Goal: Task Accomplishment & Management: Use online tool/utility

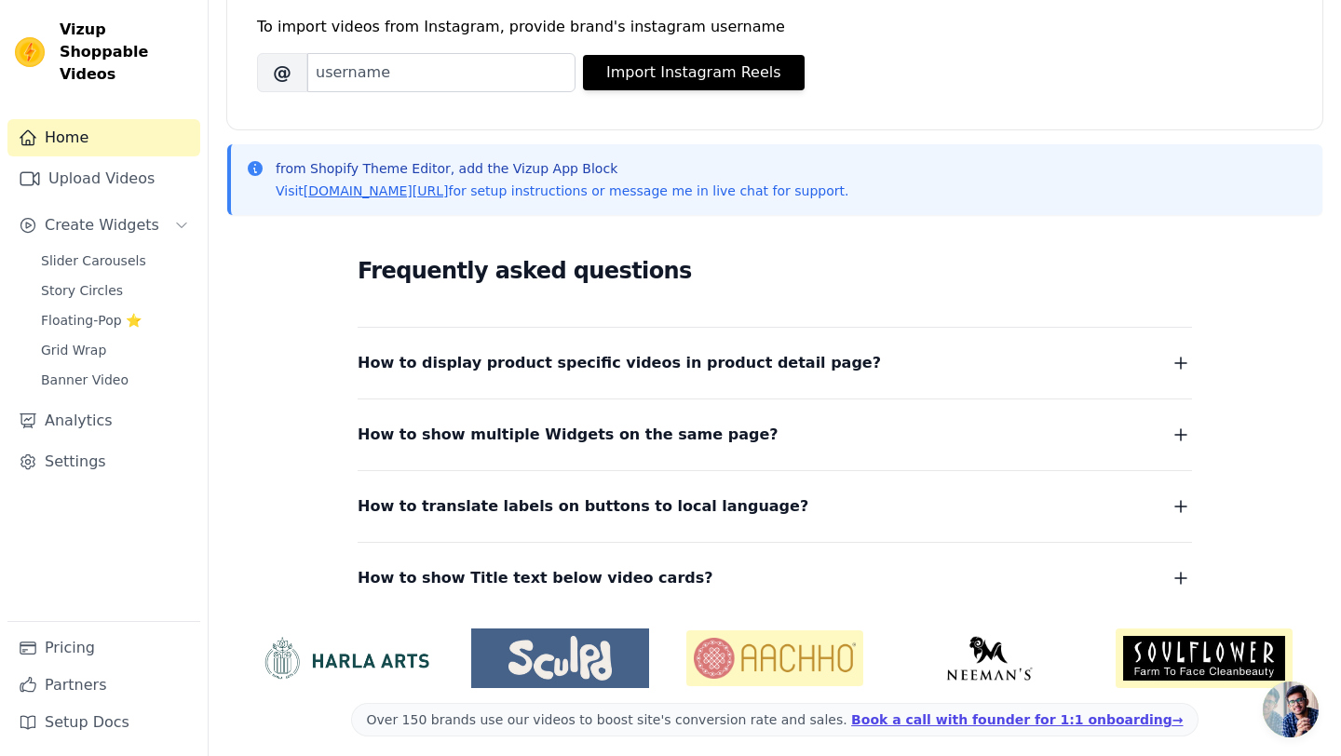
scroll to position [289, 0]
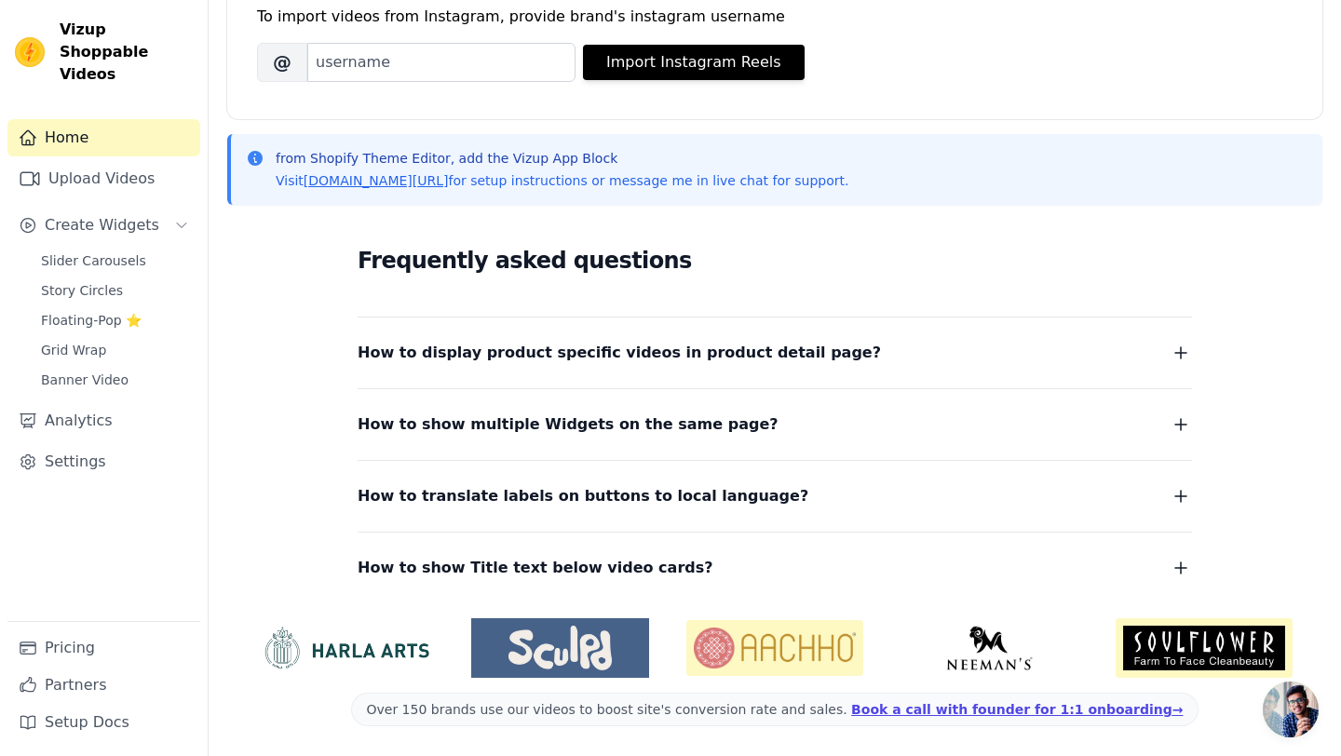
click at [1017, 646] on img at bounding box center [988, 648] width 177 height 45
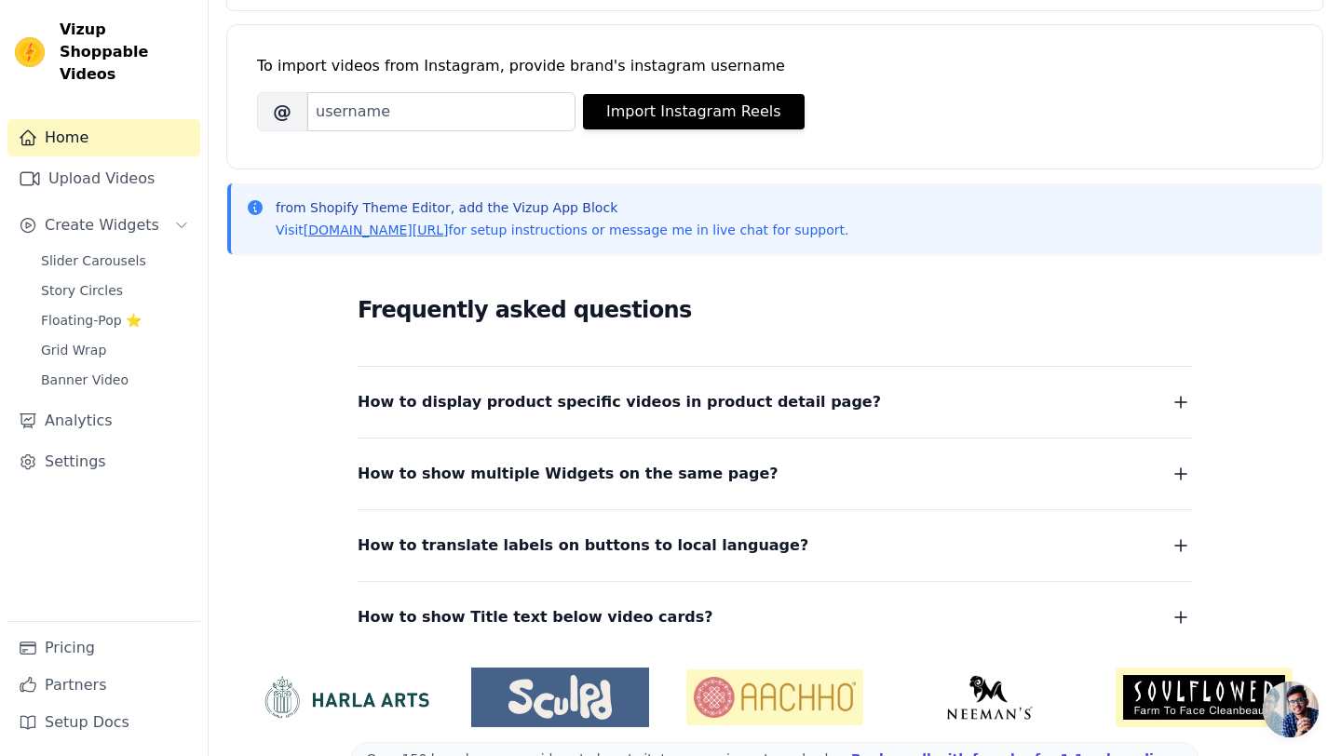
scroll to position [176, 0]
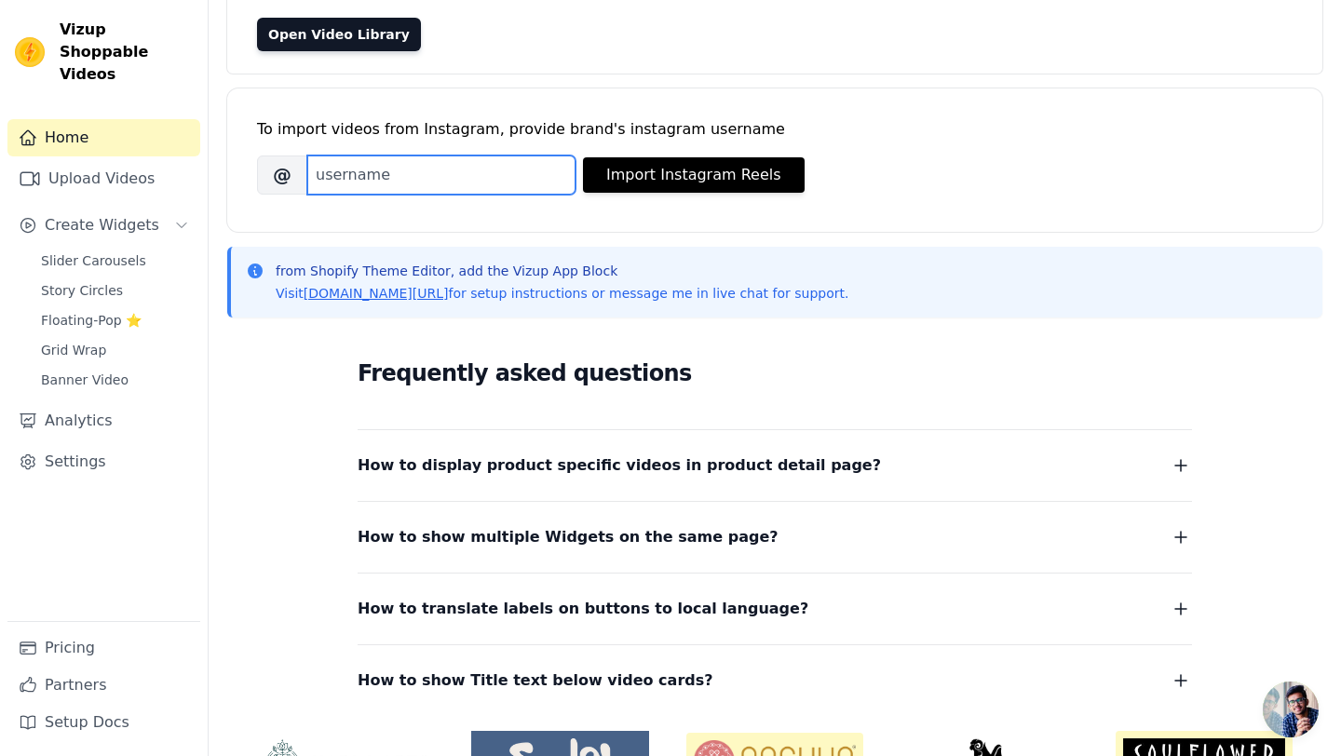
click at [395, 168] on input "Brand's Instagram Username" at bounding box center [441, 174] width 268 height 39
type input "madhuram.organic"
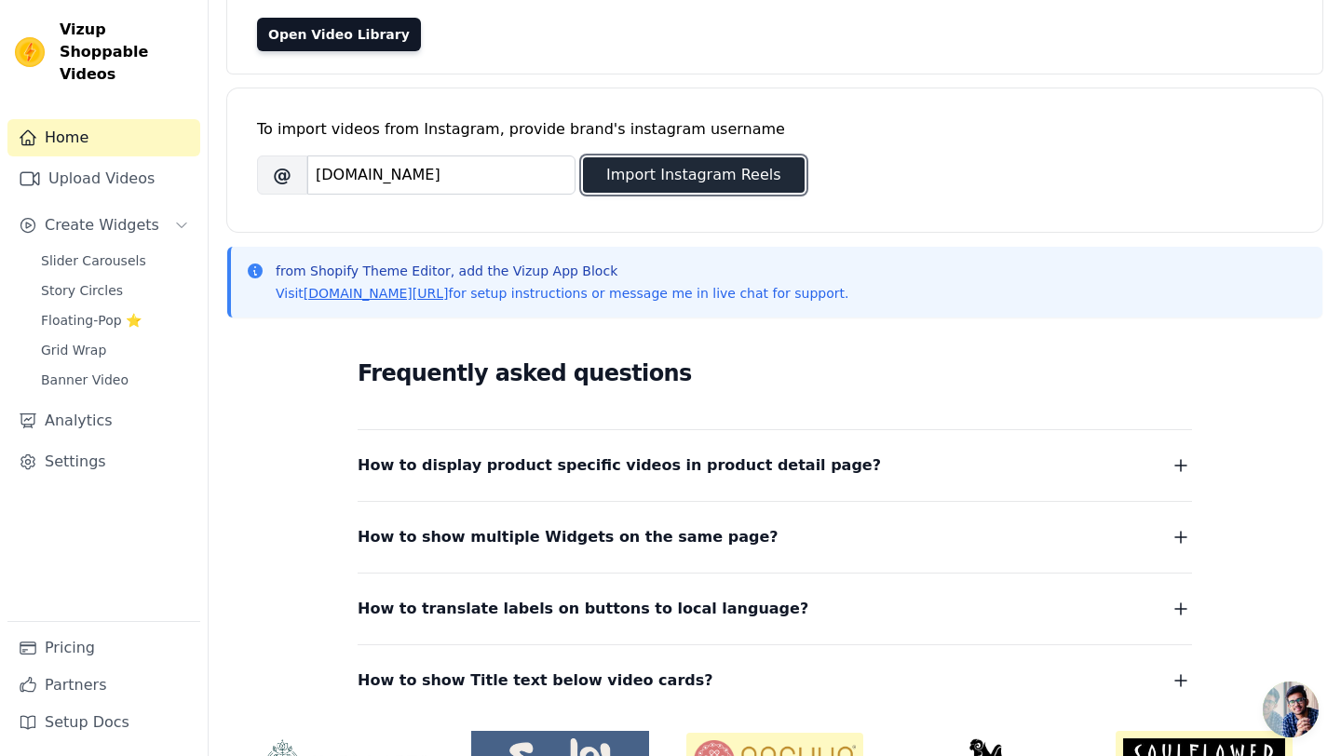
click at [628, 174] on button "Import Instagram Reels" at bounding box center [694, 174] width 222 height 35
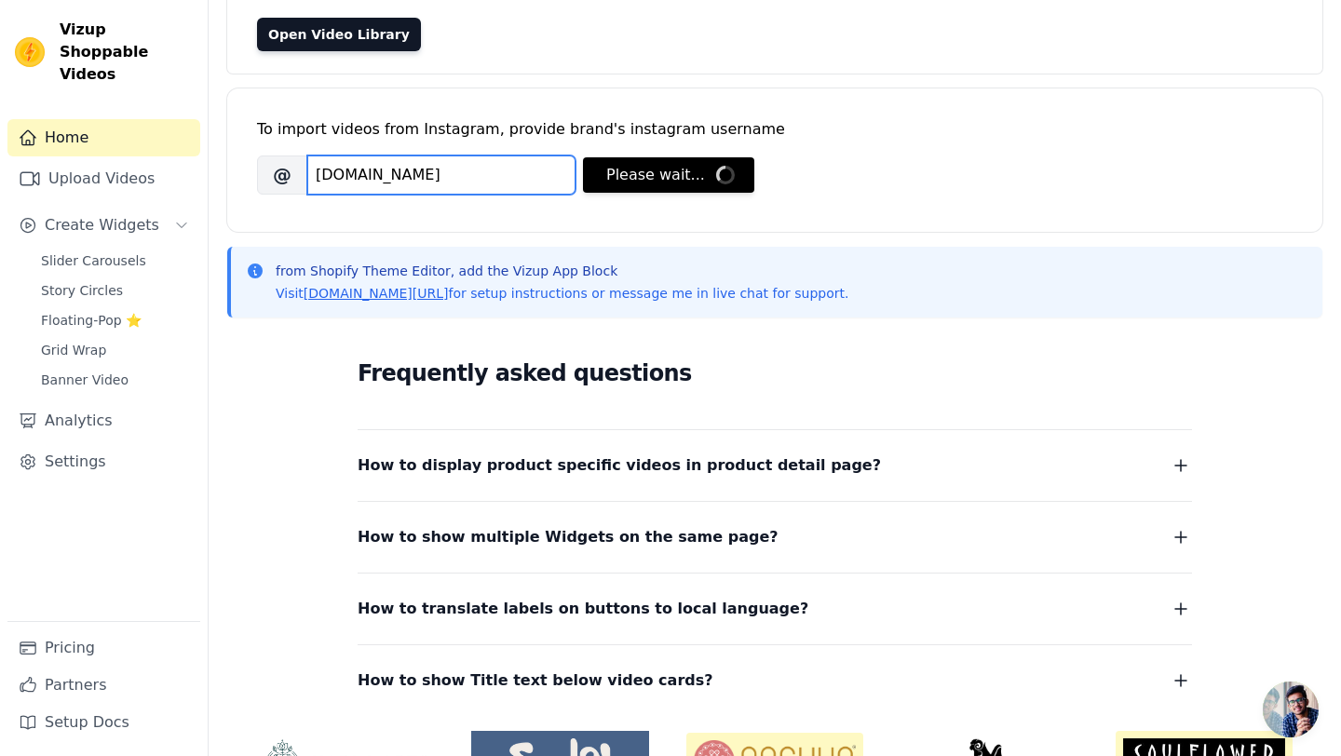
click at [459, 184] on input "madhuram.organic" at bounding box center [441, 174] width 268 height 39
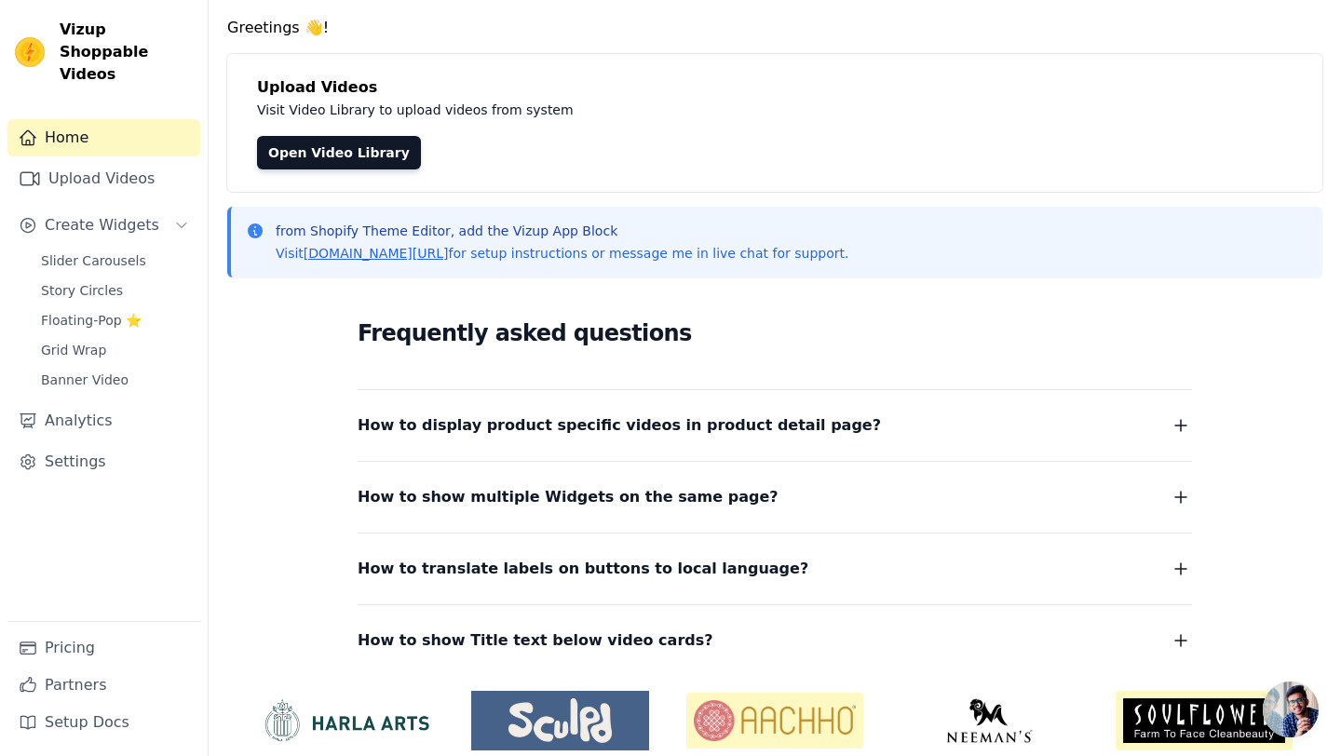
scroll to position [0, 0]
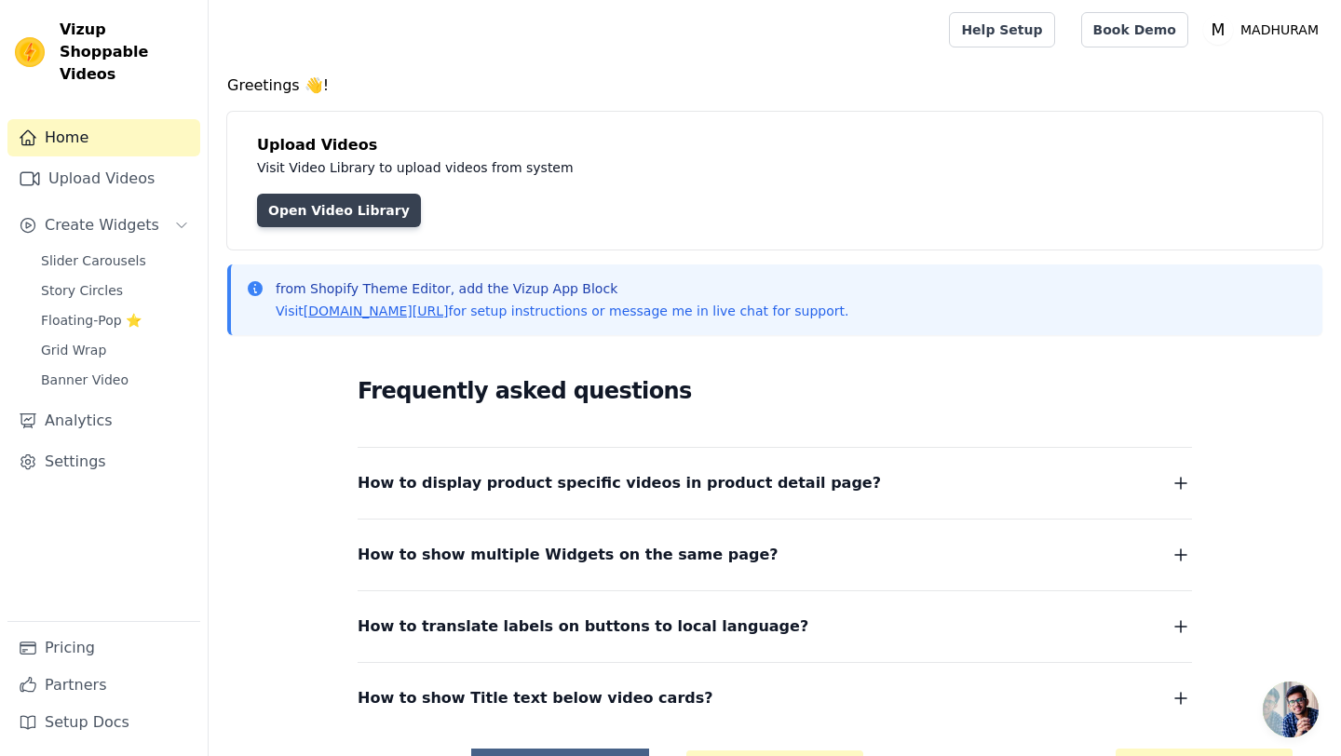
click at [329, 220] on link "Open Video Library" at bounding box center [339, 211] width 164 height 34
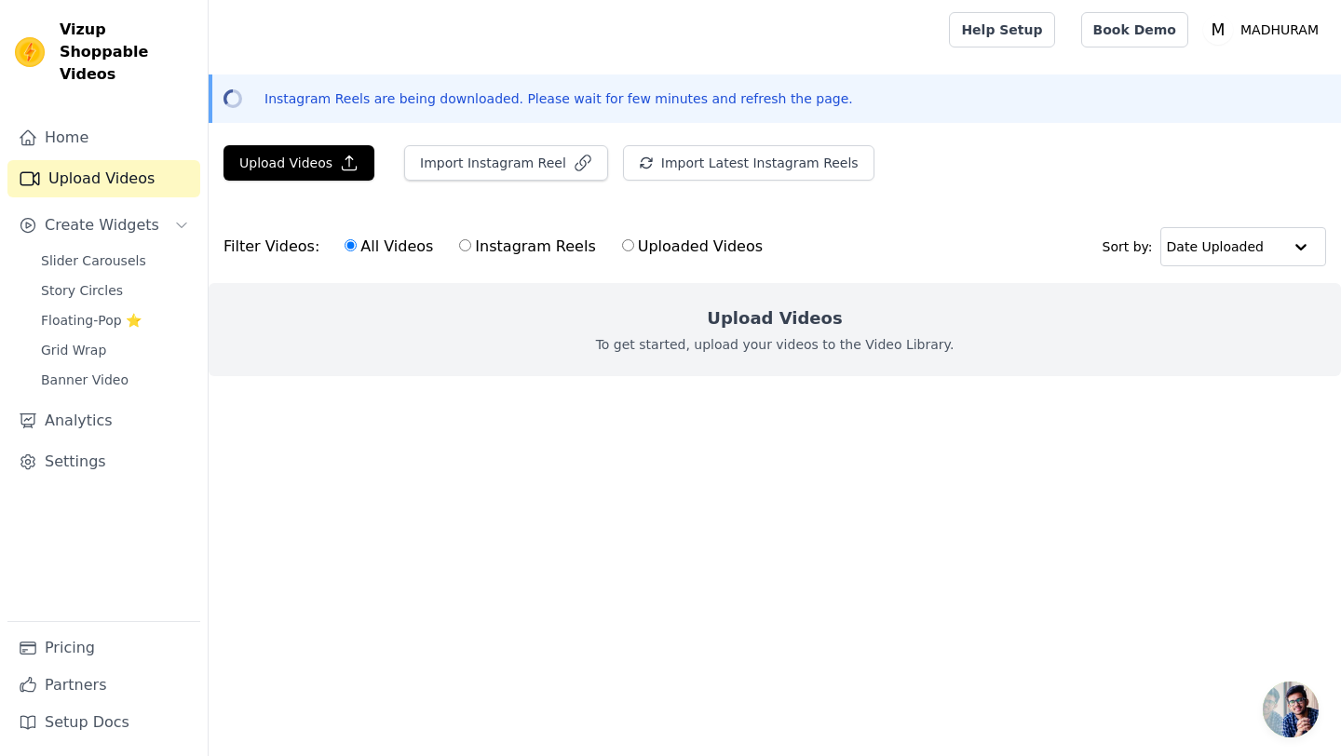
click at [459, 246] on input "Instagram Reels" at bounding box center [465, 245] width 12 height 12
radio input "true"
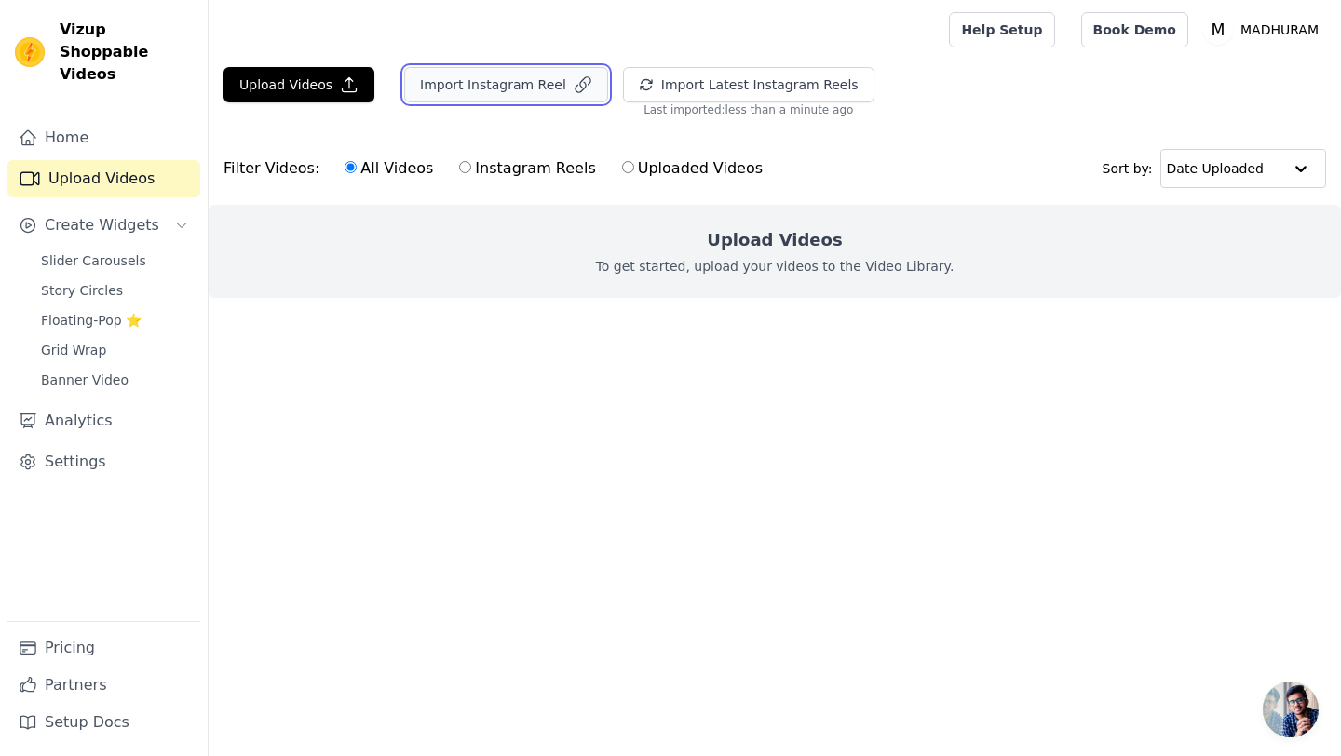
click at [489, 89] on button "Import Instagram Reel" at bounding box center [506, 84] width 204 height 35
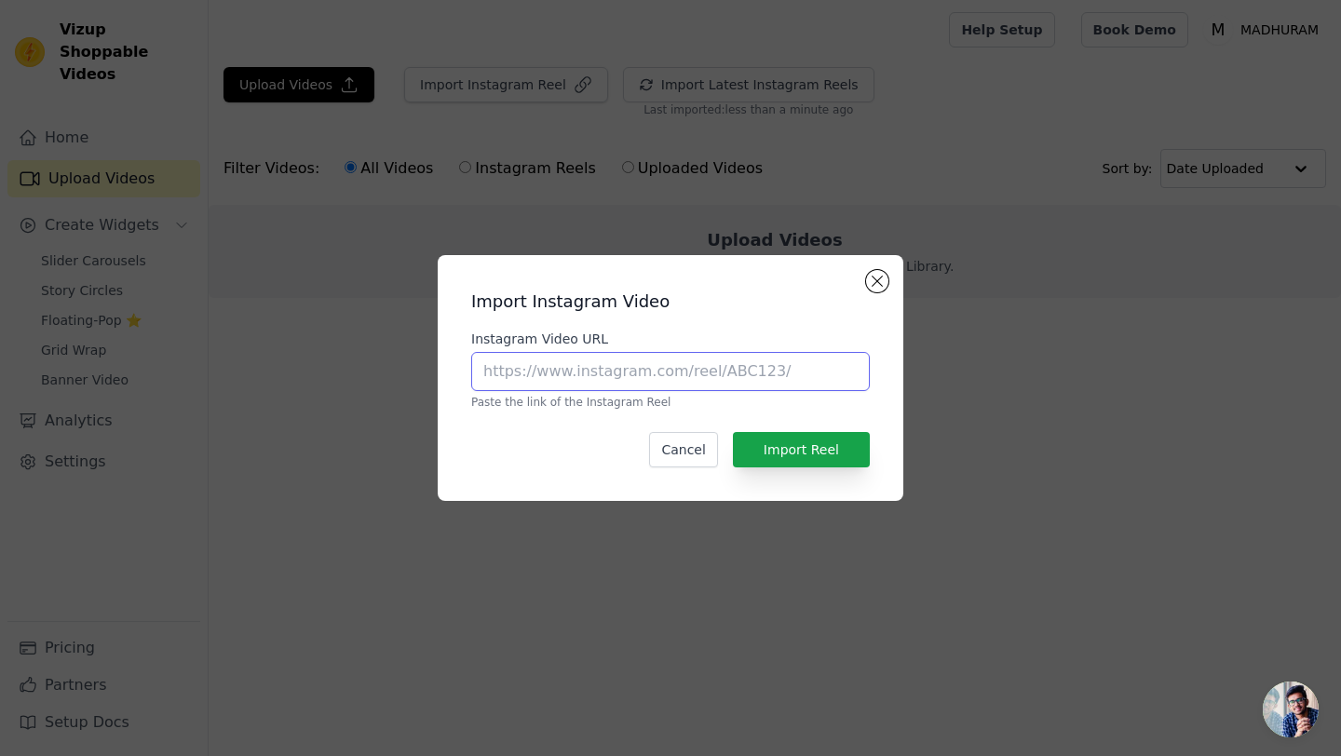
click at [627, 373] on input "Instagram Video URL" at bounding box center [670, 371] width 398 height 39
click at [549, 372] on input "Instagram Video URL" at bounding box center [670, 371] width 398 height 39
paste input "https://www.instagram.com/reel/DLZZLaEI-Xh/?igsh=ZTVqYjNwMWNubjg2"
type input "https://www.instagram.com/reel/DLZZLaEI-Xh/?igsh=ZTVqYjNwMWNubjg2"
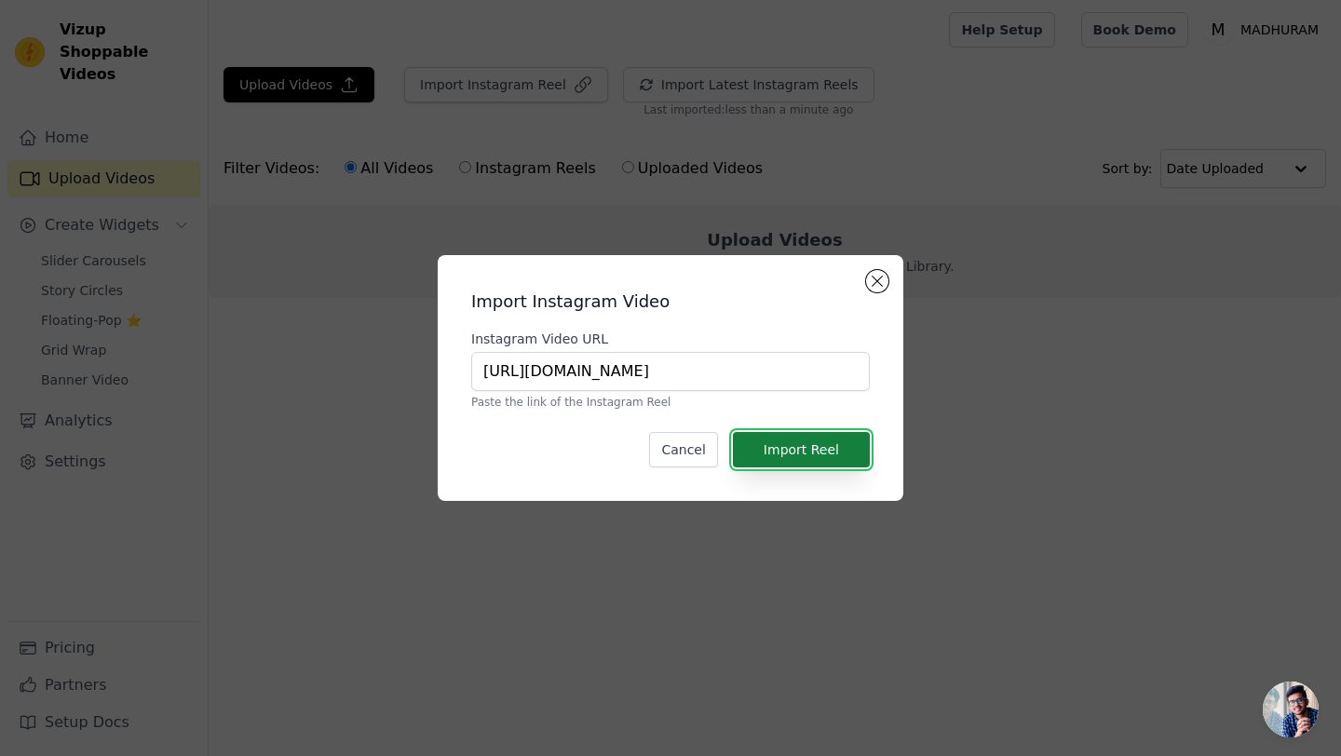
click at [799, 445] on button "Import Reel" at bounding box center [801, 449] width 137 height 35
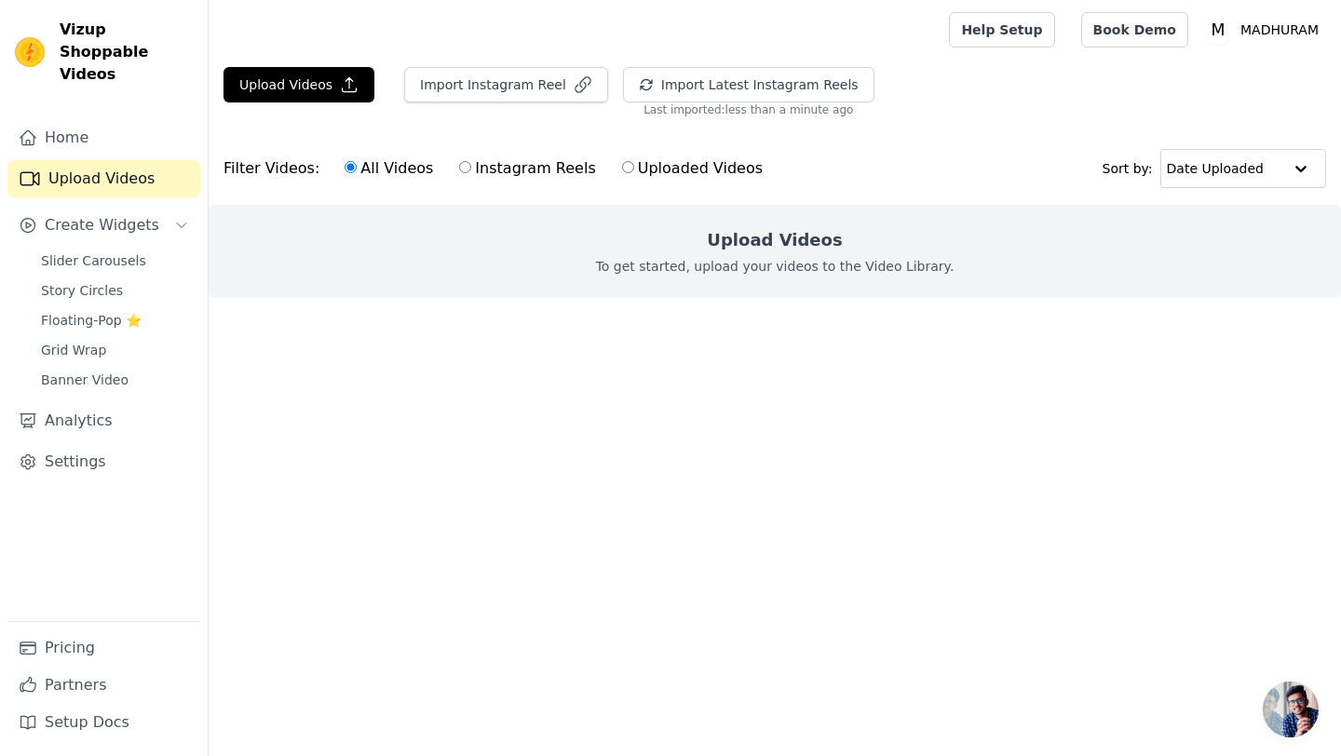
click at [747, 372] on html "Vizup Shoppable Videos Home Upload Videos Create Widgets Slider Carousels Story…" at bounding box center [670, 186] width 1341 height 372
click at [670, 91] on button "Import Latest Instagram Reels" at bounding box center [748, 84] width 251 height 35
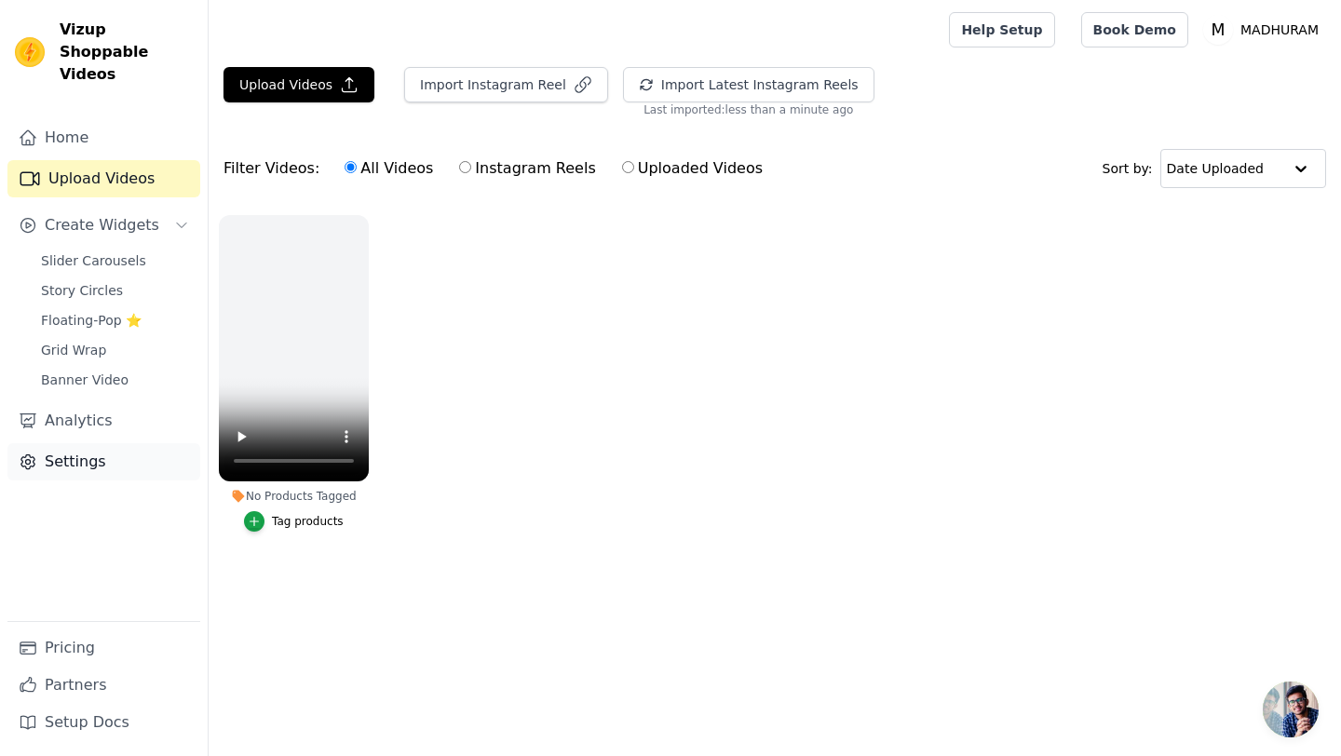
click at [71, 443] on link "Settings" at bounding box center [103, 461] width 193 height 37
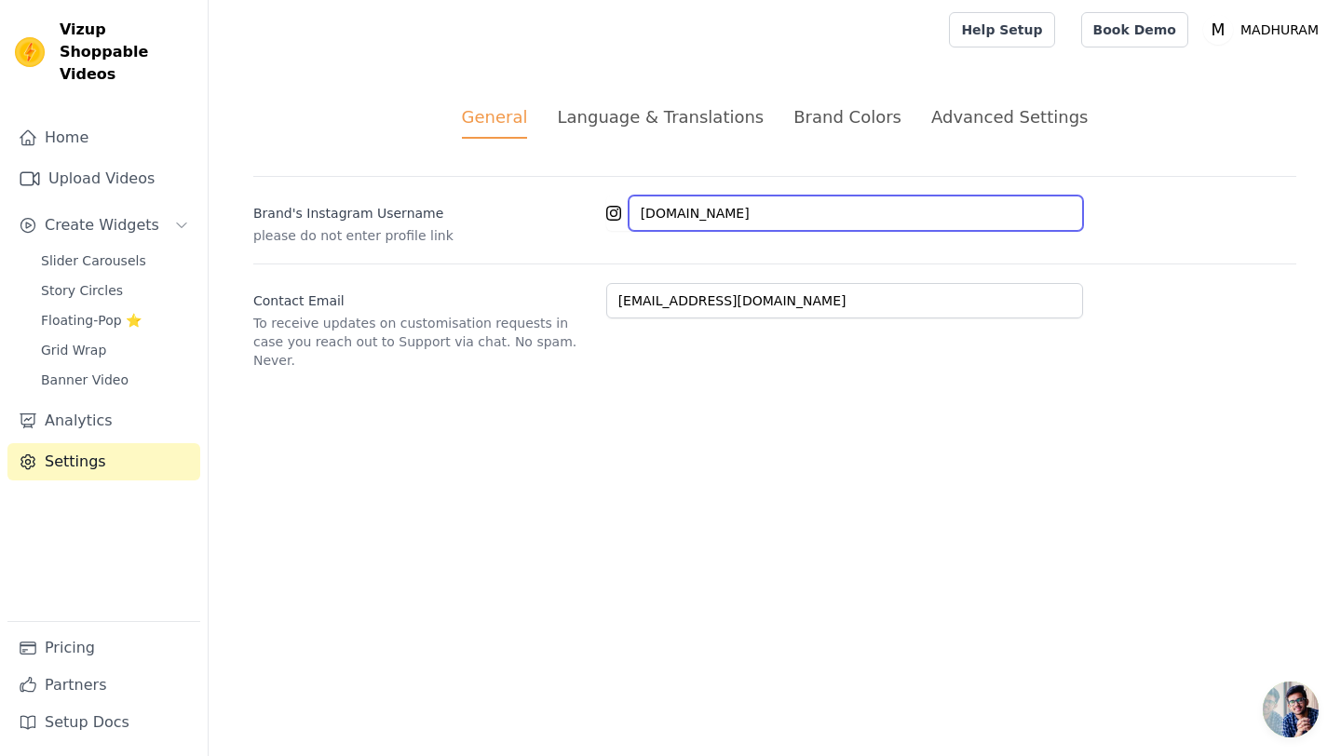
click at [765, 218] on input "madhuram.organic" at bounding box center [855, 213] width 454 height 35
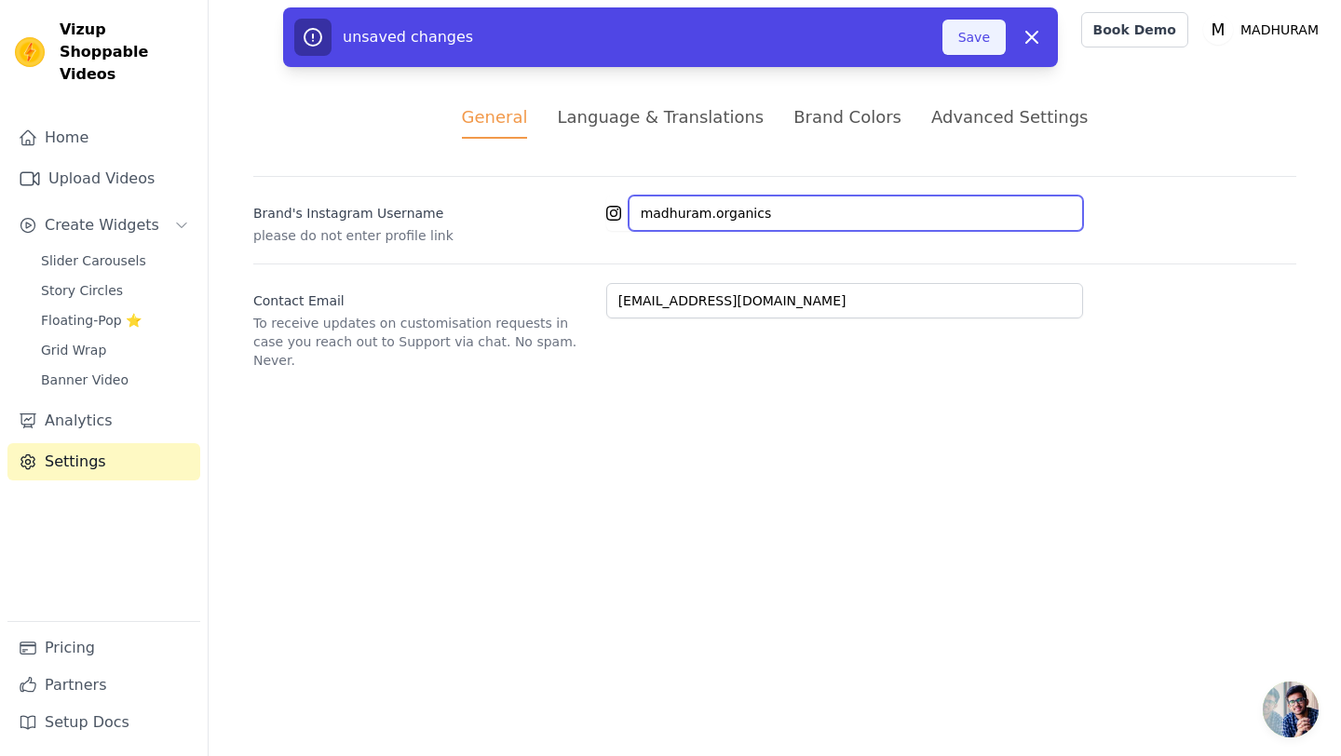
type input "madhuram.organics"
click at [977, 28] on button "Save" at bounding box center [973, 37] width 63 height 35
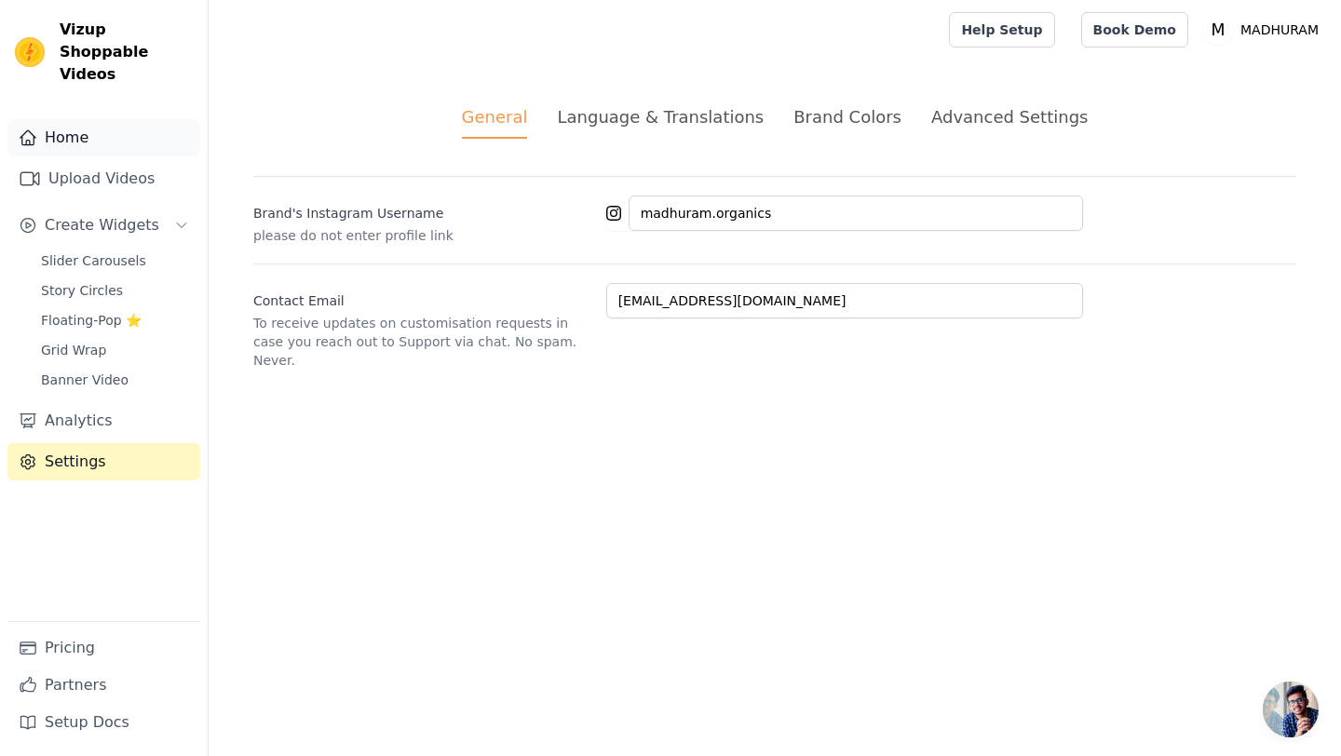
click at [69, 119] on link "Home" at bounding box center [103, 137] width 193 height 37
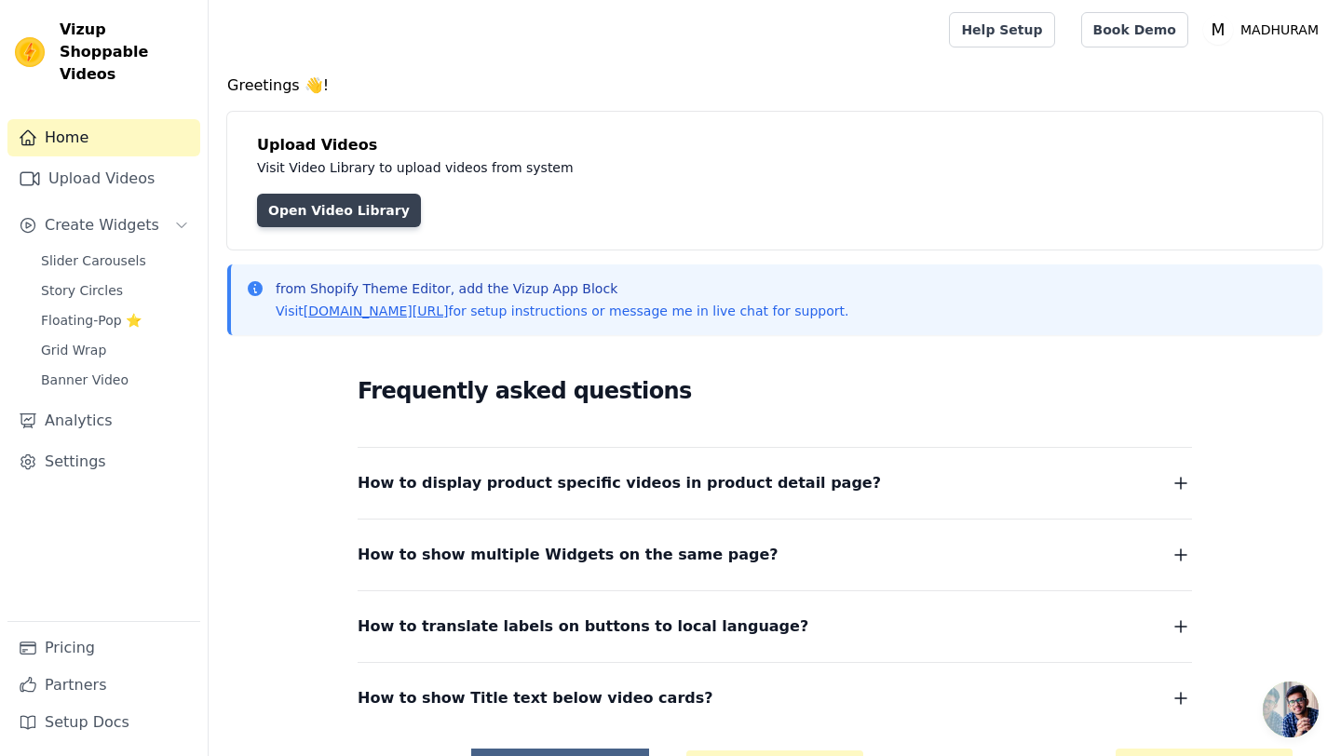
click at [311, 209] on link "Open Video Library" at bounding box center [339, 211] width 164 height 34
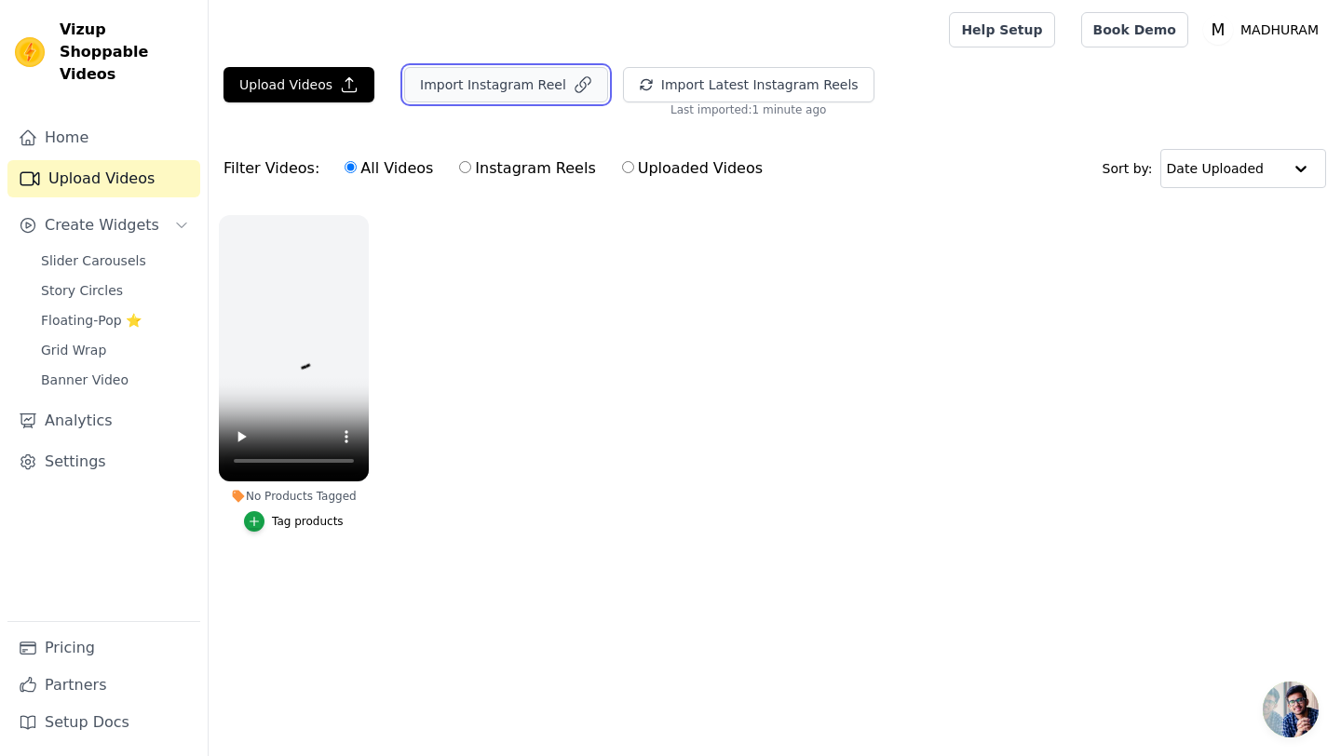
click at [520, 92] on button "Import Instagram Reel" at bounding box center [506, 84] width 204 height 35
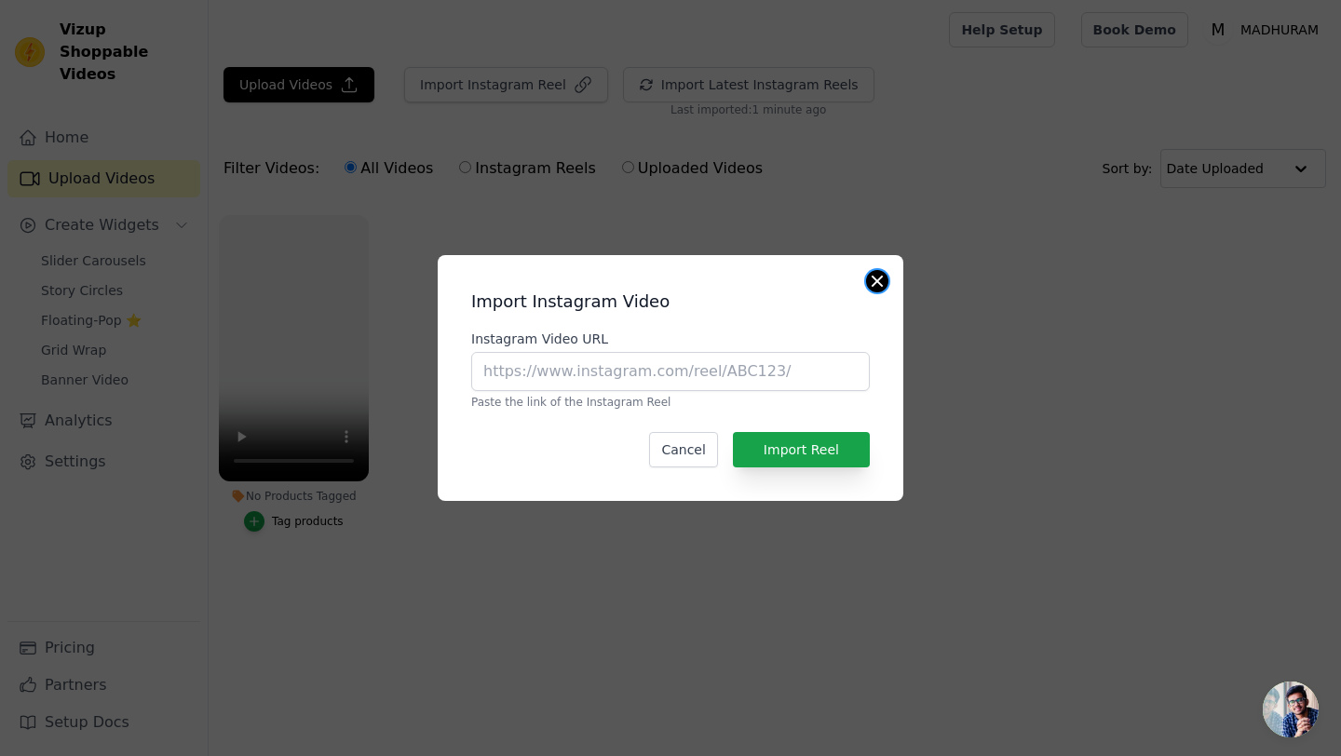
click at [880, 272] on button "Close modal" at bounding box center [877, 281] width 22 height 22
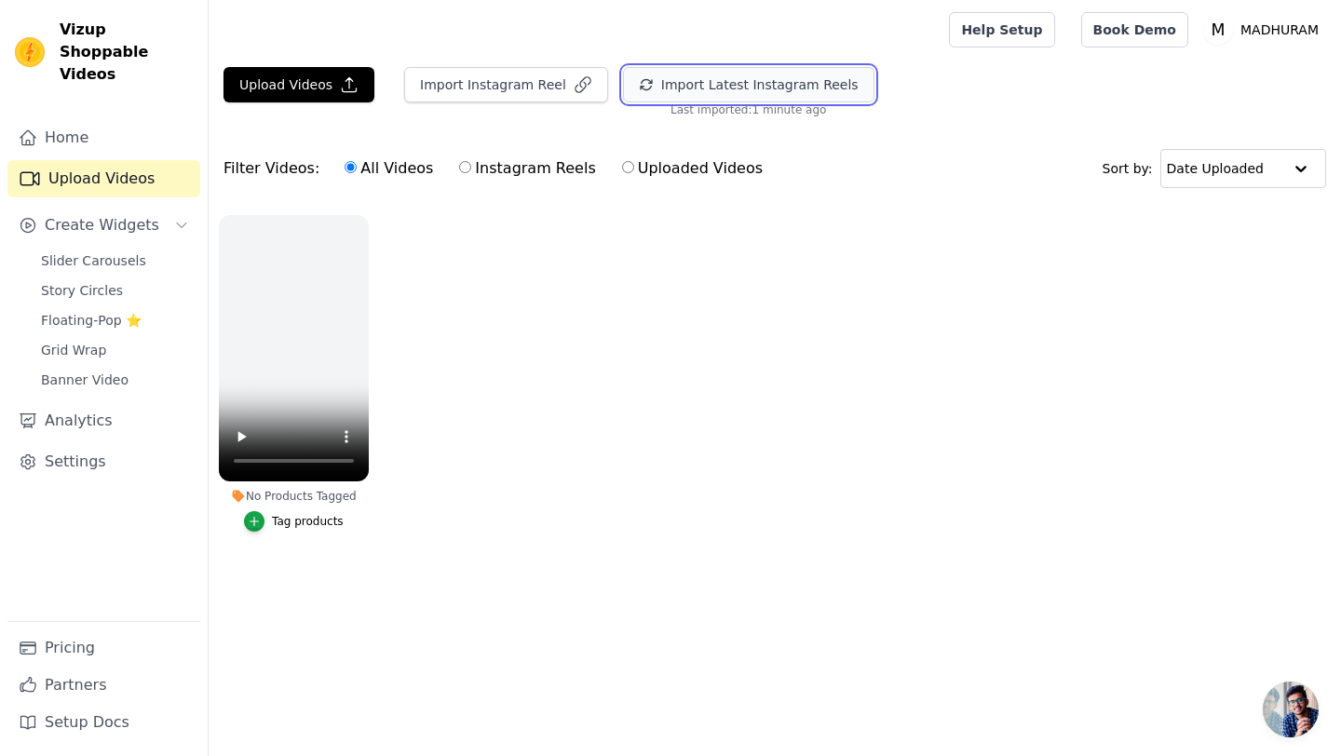
click at [684, 91] on button "Import Latest Instagram Reels" at bounding box center [748, 84] width 251 height 35
click at [622, 172] on input "Uploaded Videos" at bounding box center [628, 167] width 12 height 12
radio input "true"
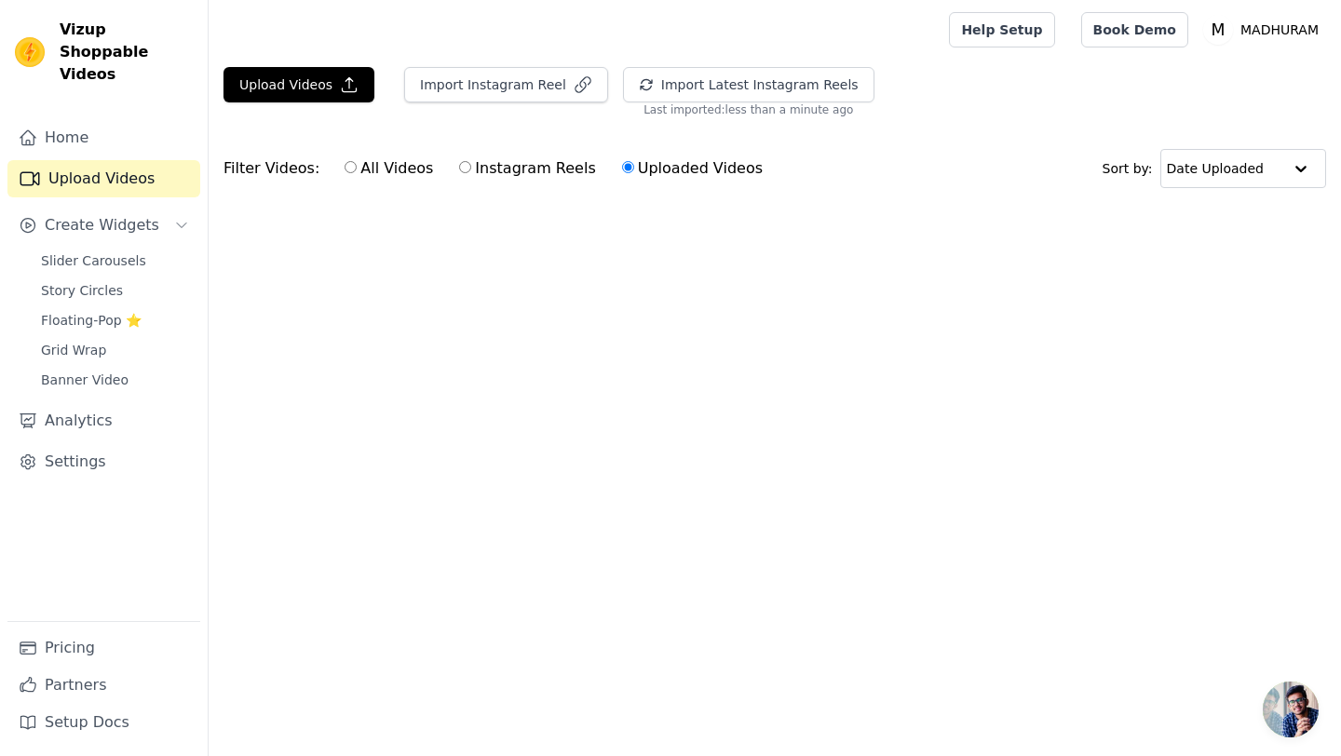
click at [348, 169] on input "All Videos" at bounding box center [350, 167] width 12 height 12
radio input "true"
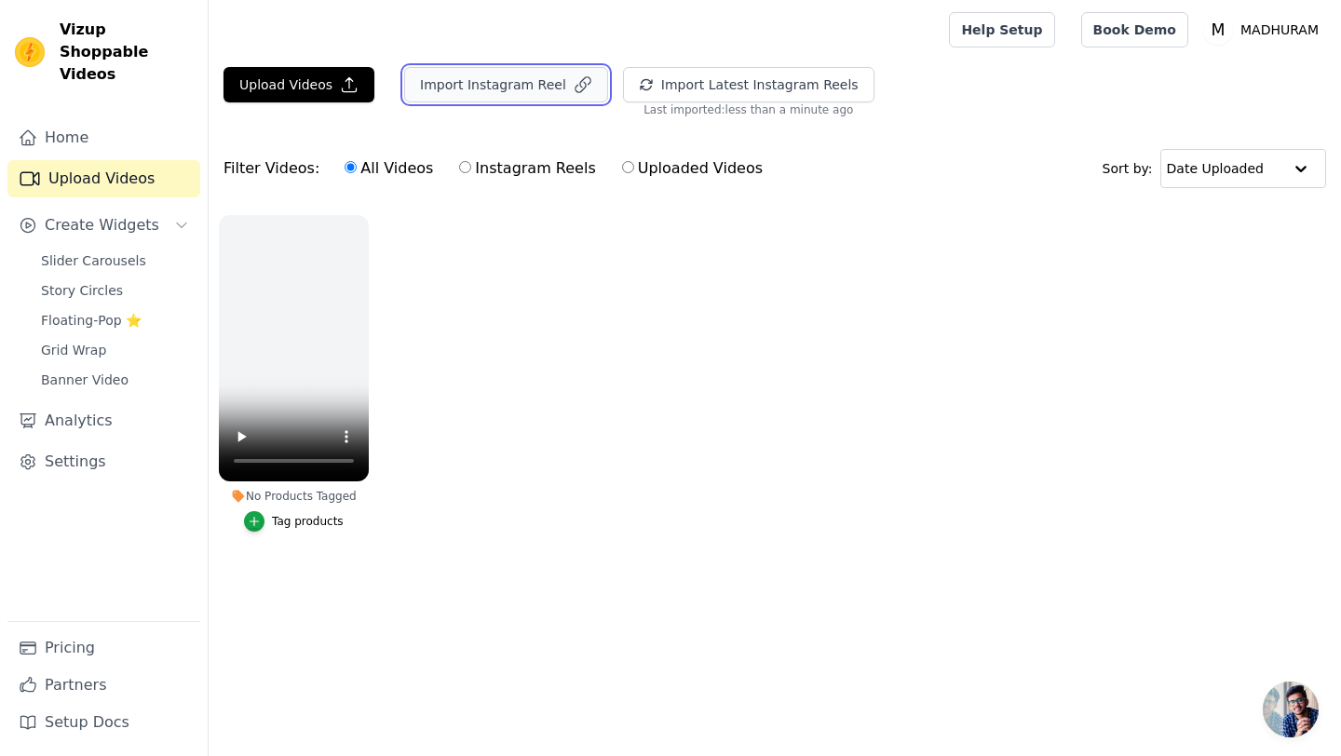
click at [491, 91] on button "Import Instagram Reel" at bounding box center [506, 84] width 204 height 35
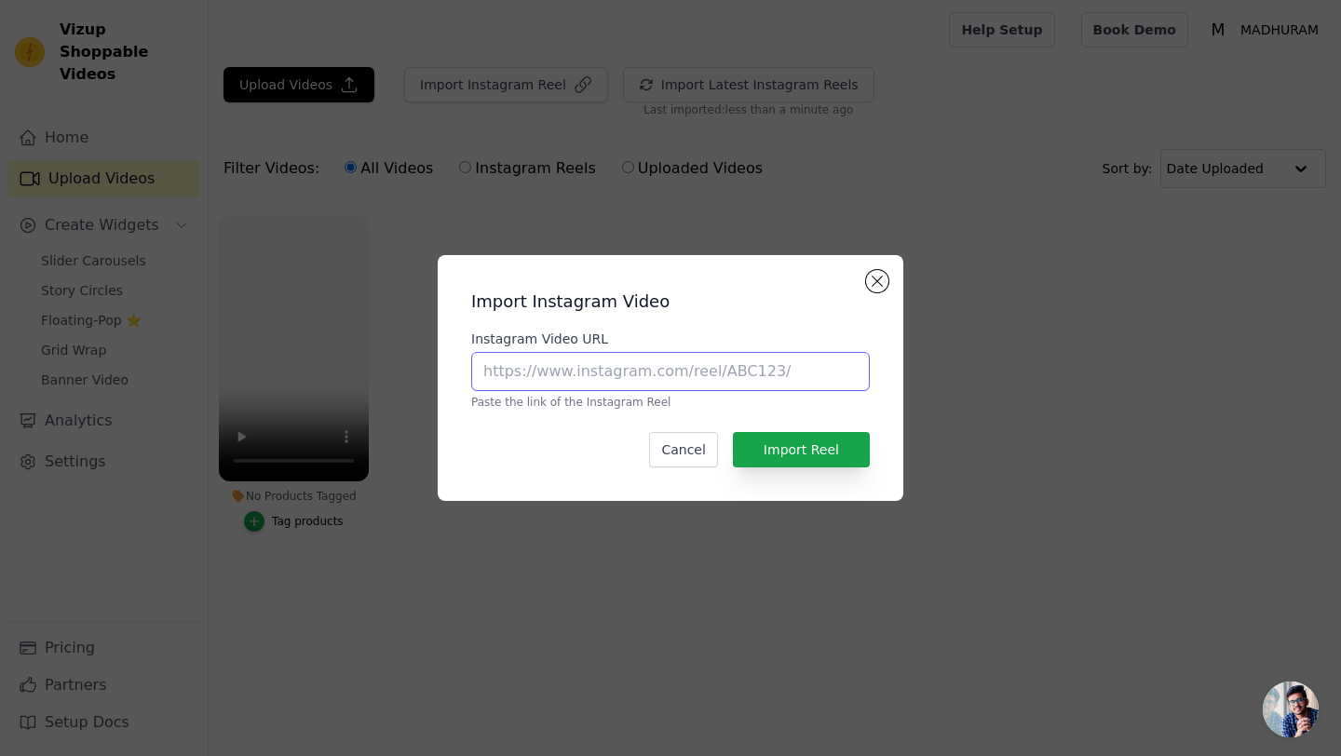
click at [640, 359] on input "Instagram Video URL" at bounding box center [670, 371] width 398 height 39
paste input "https://www.instagram.com/reel/DKbjDwIRejL/?igsh=MTRqYmFpOGJpaTM0dA=="
type input "https://www.instagram.com/reel/DKbjDwIRejL/?igsh=MTRqYmFpOGJpaTM0dA=="
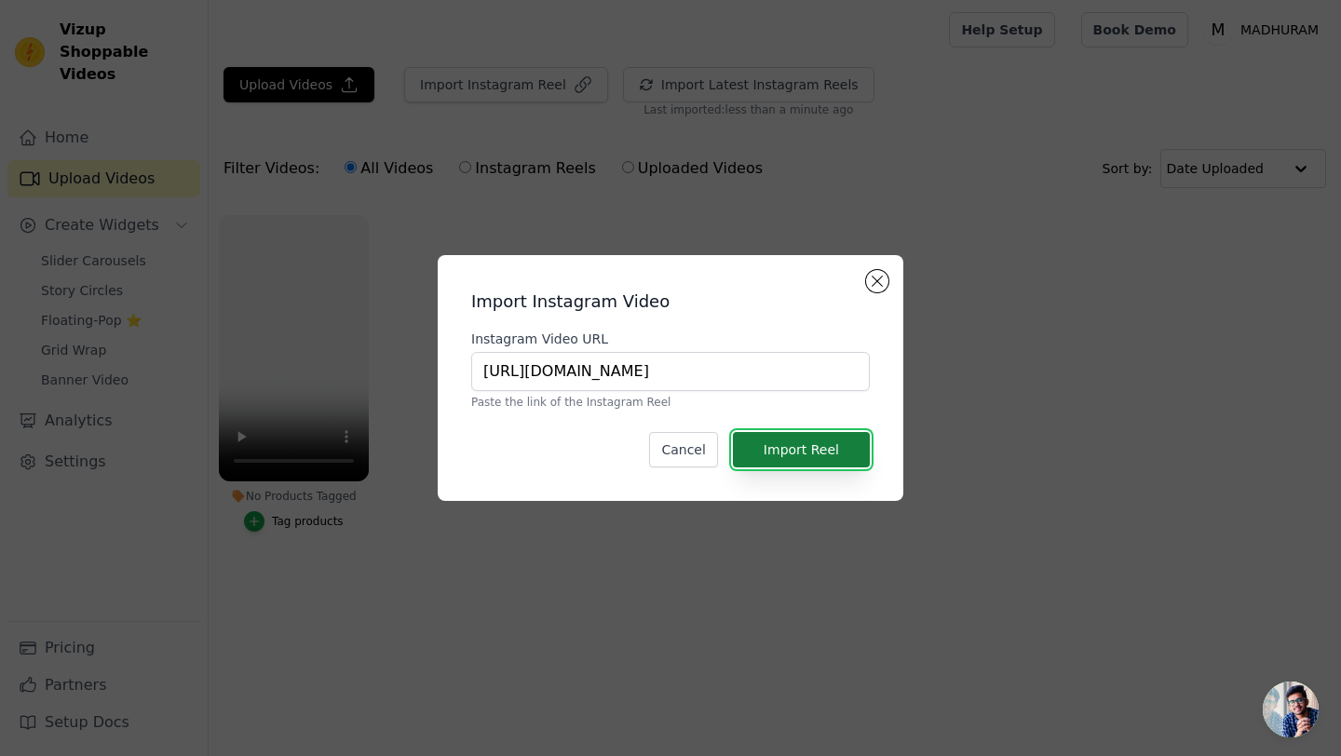
click at [791, 449] on button "Import Reel" at bounding box center [801, 449] width 137 height 35
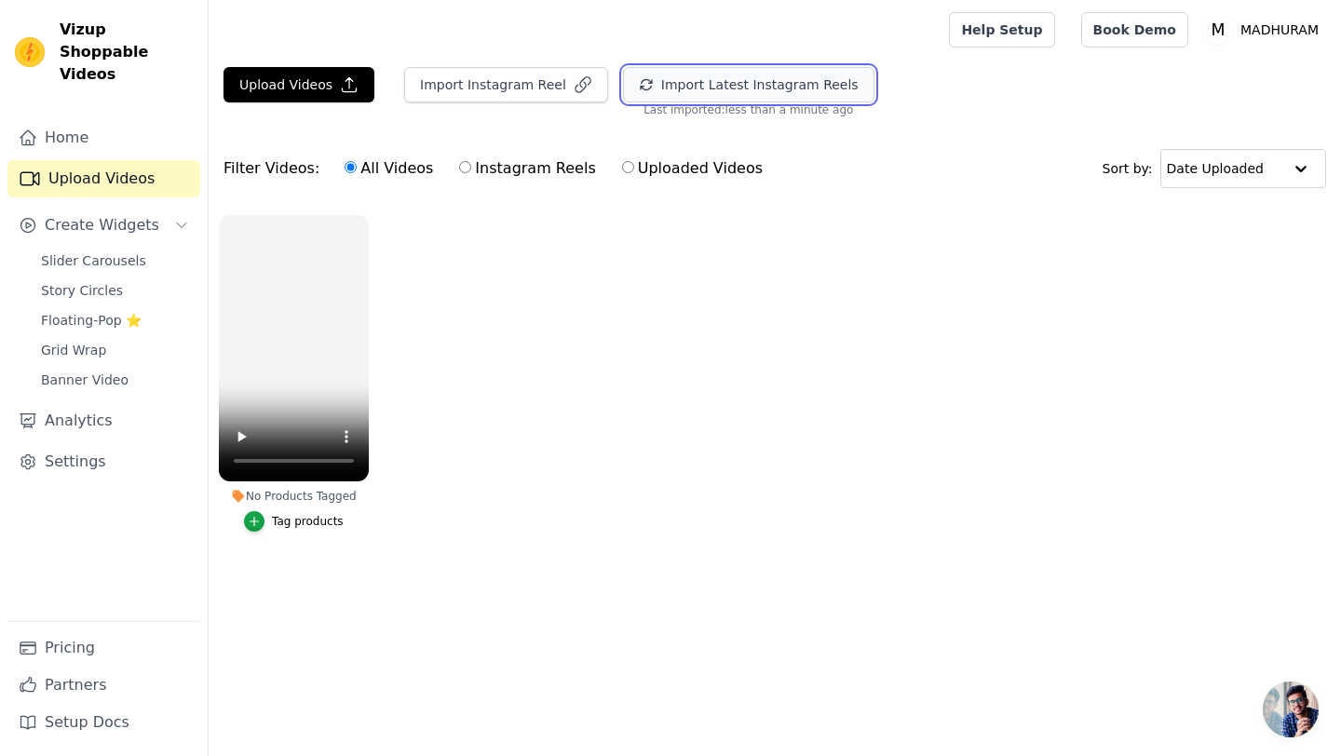
click at [640, 74] on button "Import Latest Instagram Reels" at bounding box center [748, 84] width 251 height 35
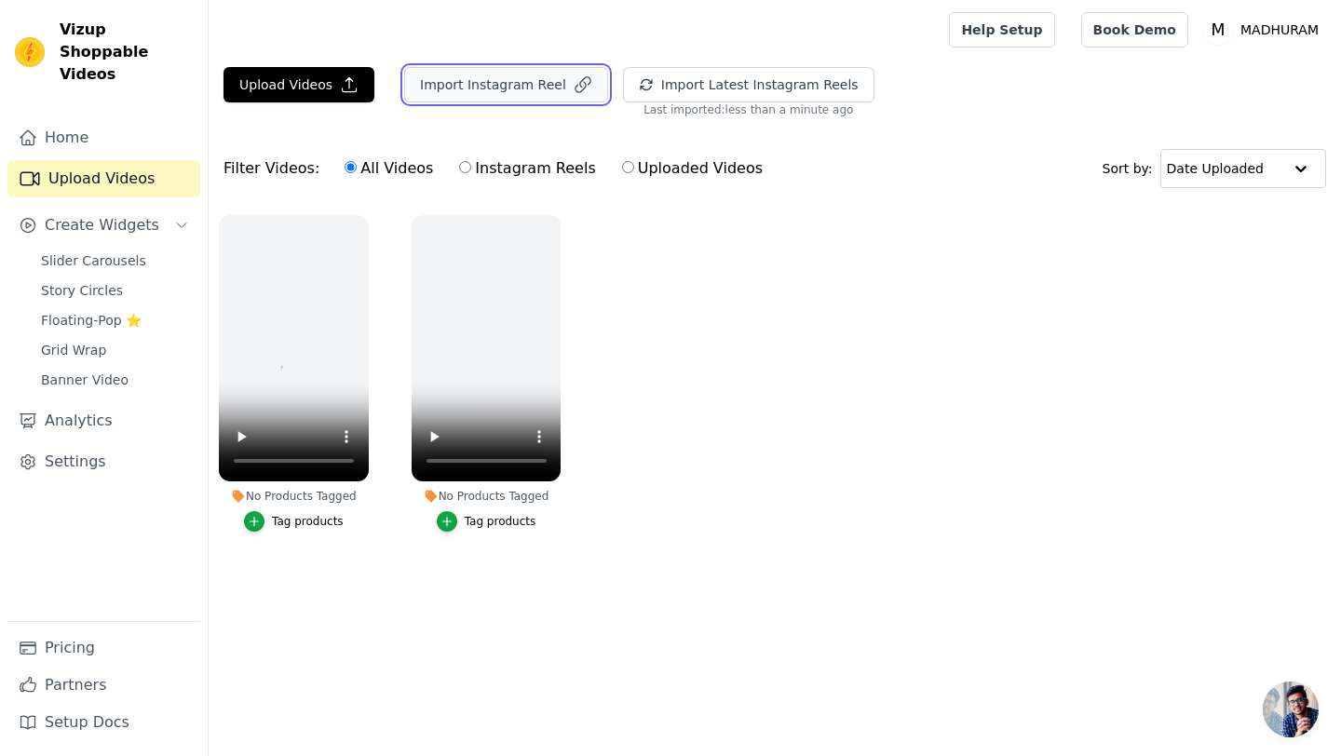
click at [542, 93] on button "Import Instagram Reel" at bounding box center [506, 84] width 204 height 35
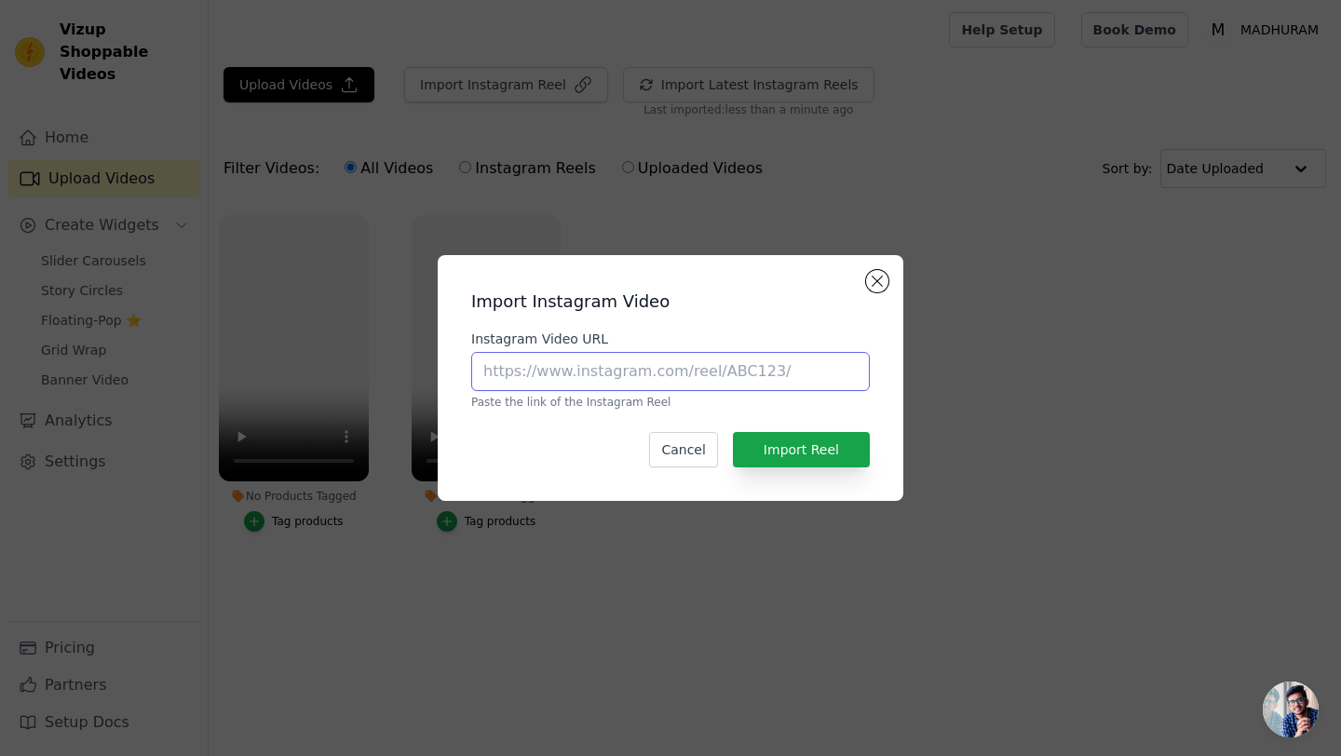
click at [595, 367] on input "Instagram Video URL" at bounding box center [670, 371] width 398 height 39
paste input "https://www.instagram.com/reel/DKGqev_xN3Z/?igsh=MXFoejhtMjB2YW5udQ=="
type input "https://www.instagram.com/reel/DKGqev_xN3Z/?igsh=MXFoejhtMjB2YW5udQ=="
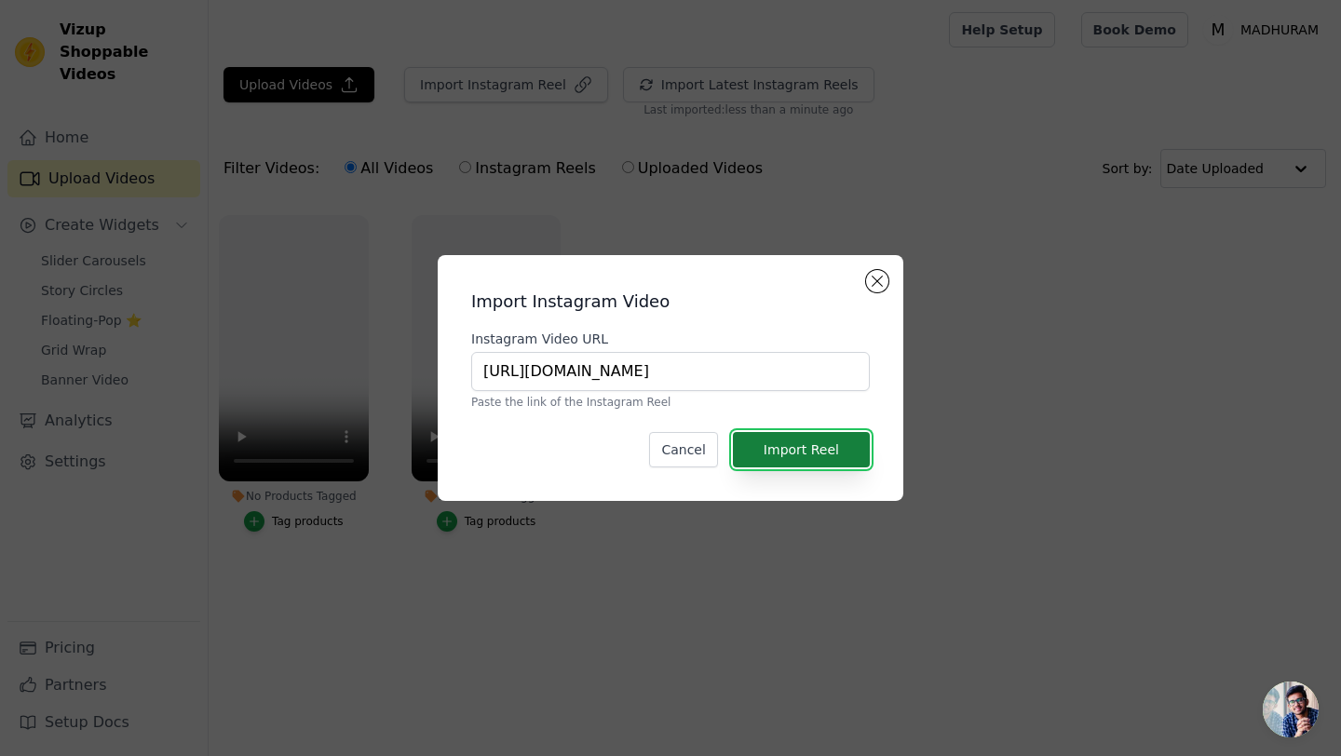
click at [791, 446] on button "Import Reel" at bounding box center [801, 449] width 137 height 35
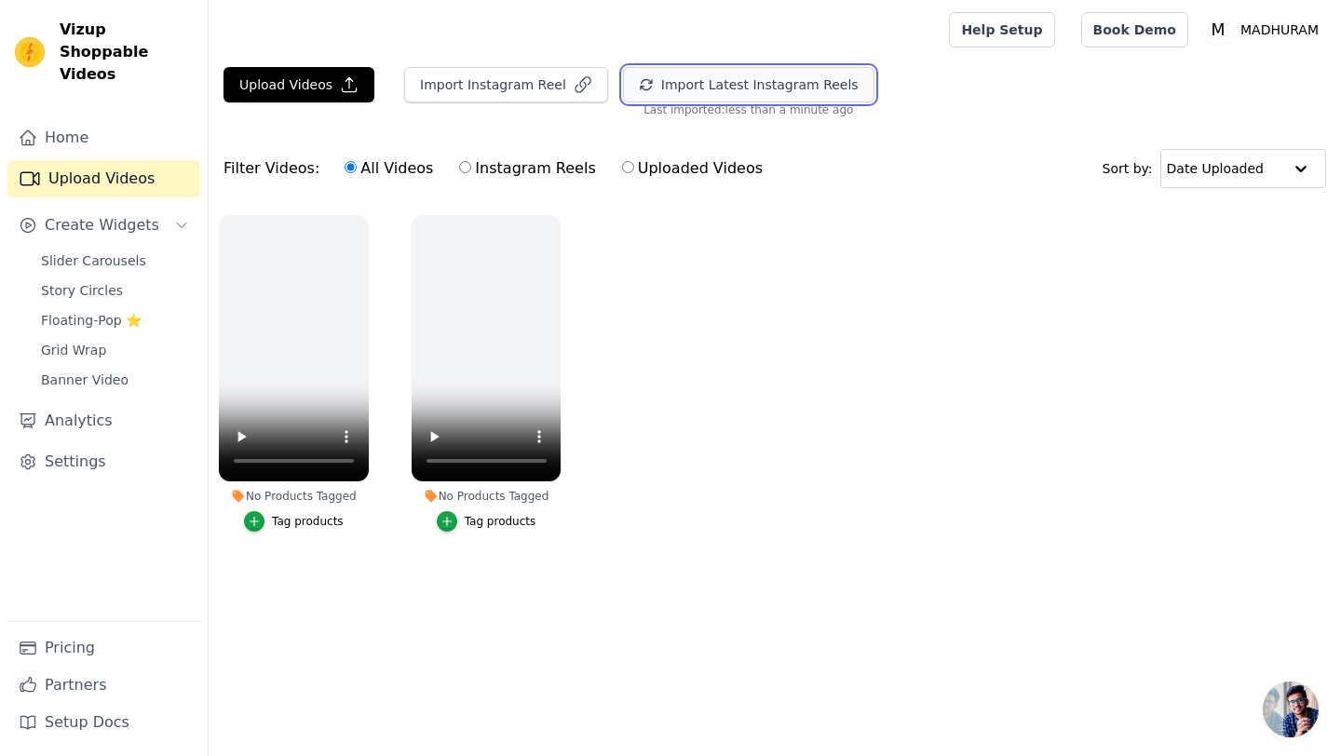
click at [683, 96] on button "Import Latest Instagram Reels" at bounding box center [748, 84] width 251 height 35
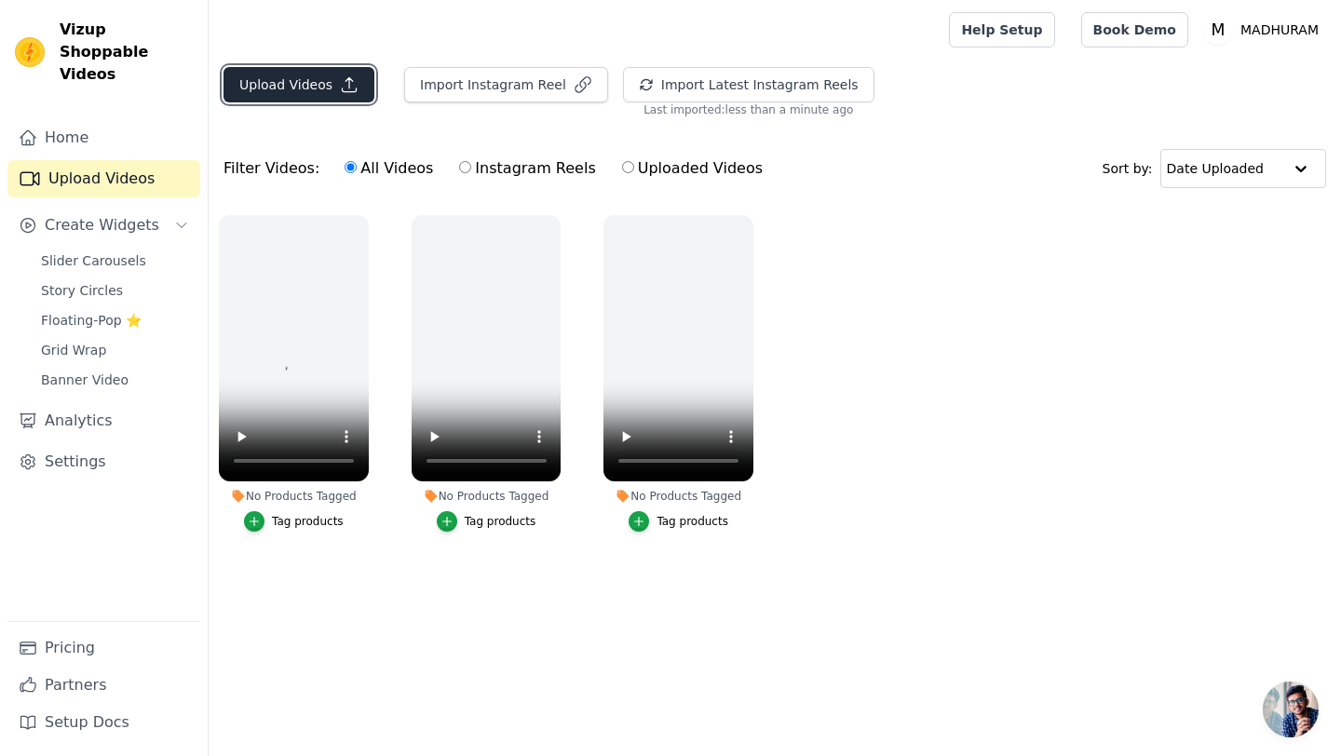
click at [317, 98] on button "Upload Videos" at bounding box center [298, 84] width 151 height 35
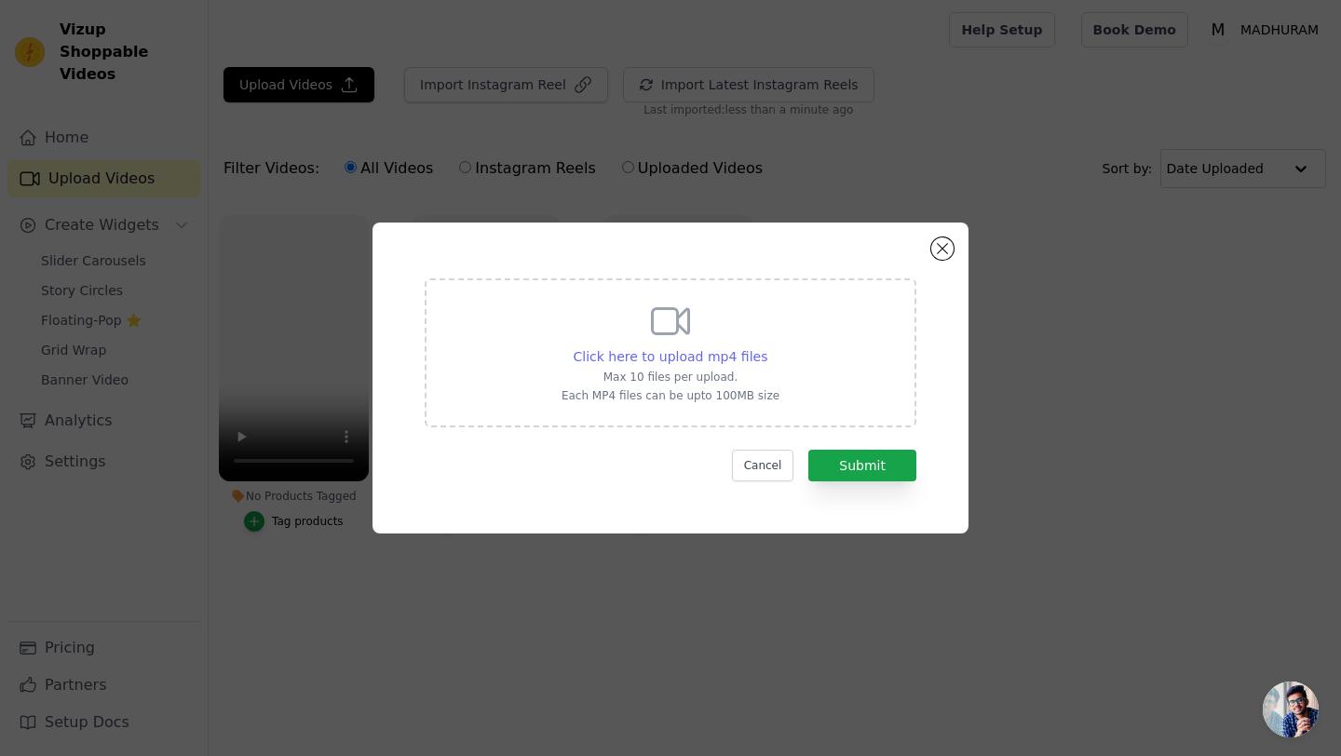
click at [705, 361] on span "Click here to upload mp4 files" at bounding box center [671, 356] width 195 height 15
click at [766, 347] on input "Click here to upload mp4 files Max 10 files per upload. Each MP4 files can be u…" at bounding box center [766, 346] width 1 height 1
type input "C:\fakepath\VIDEO-2025-05-13-11-40-21.mp4"
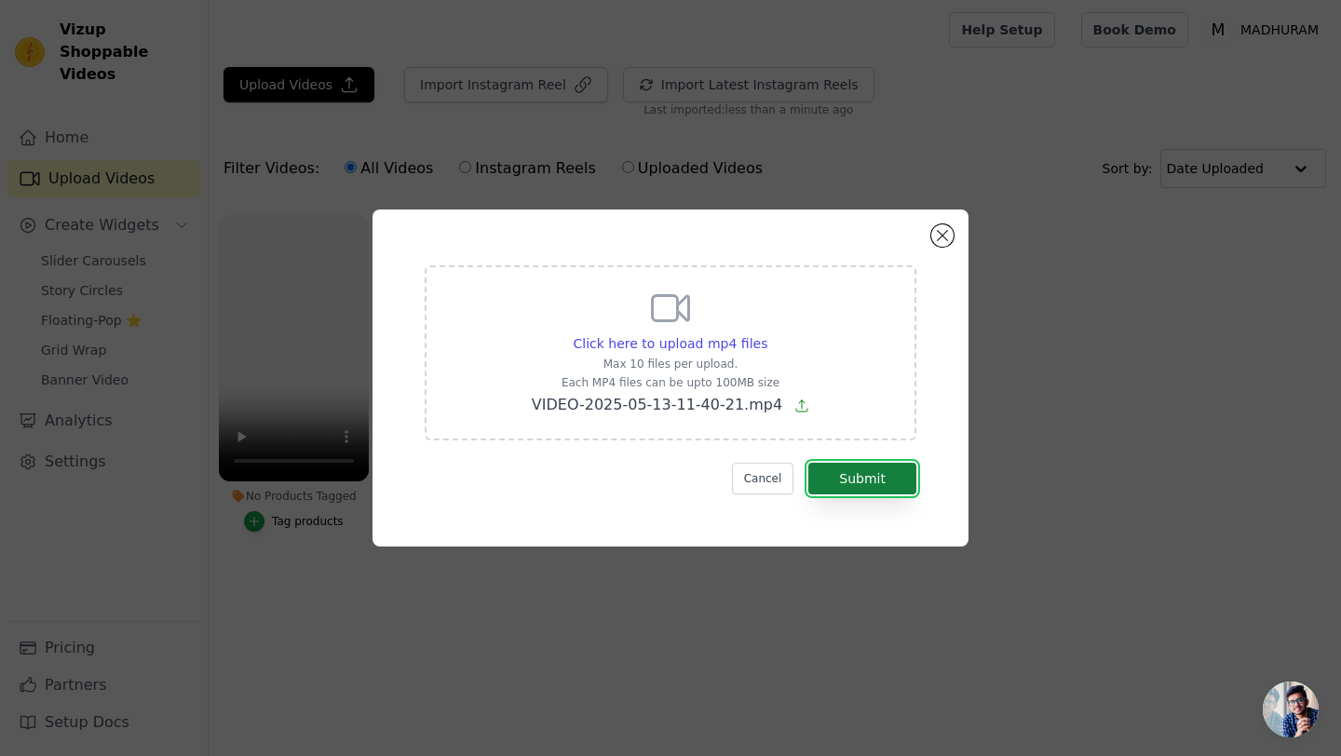
click at [856, 480] on button "Submit" at bounding box center [862, 479] width 108 height 32
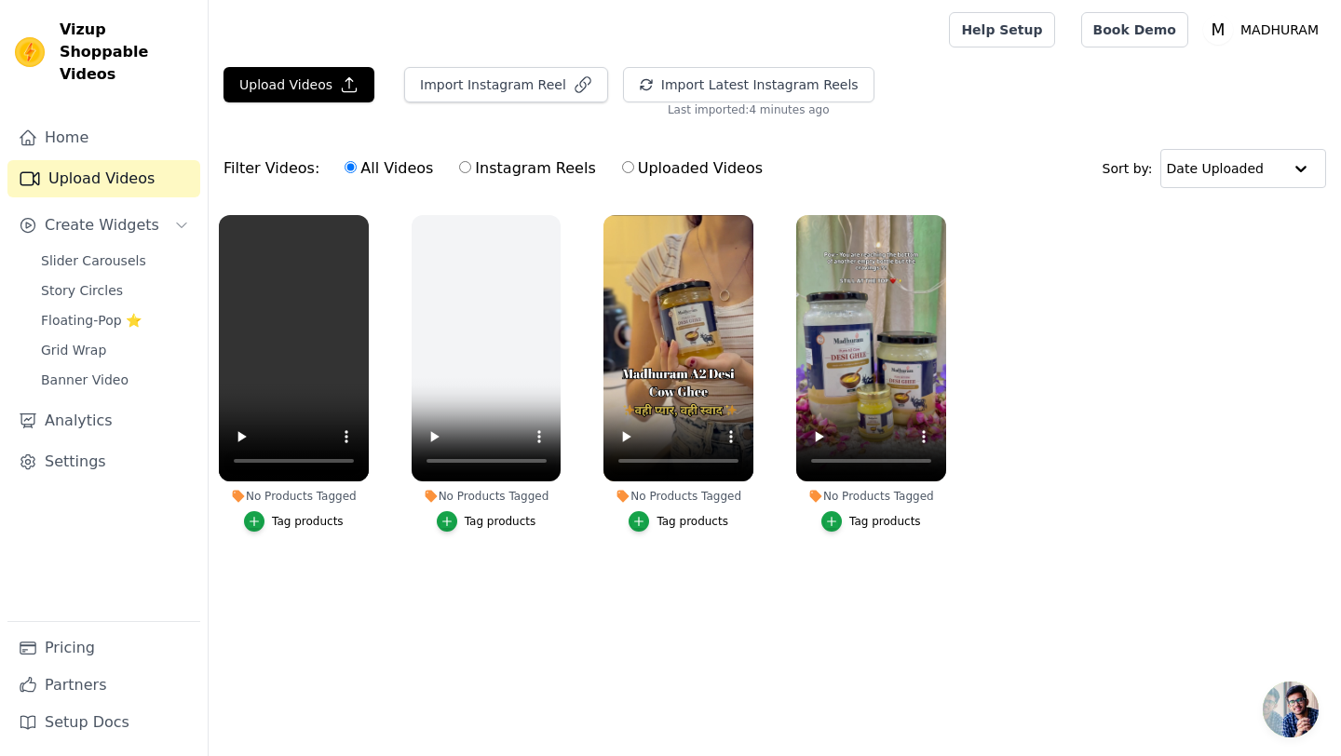
click at [291, 520] on div "Tag products" at bounding box center [308, 521] width 72 height 15
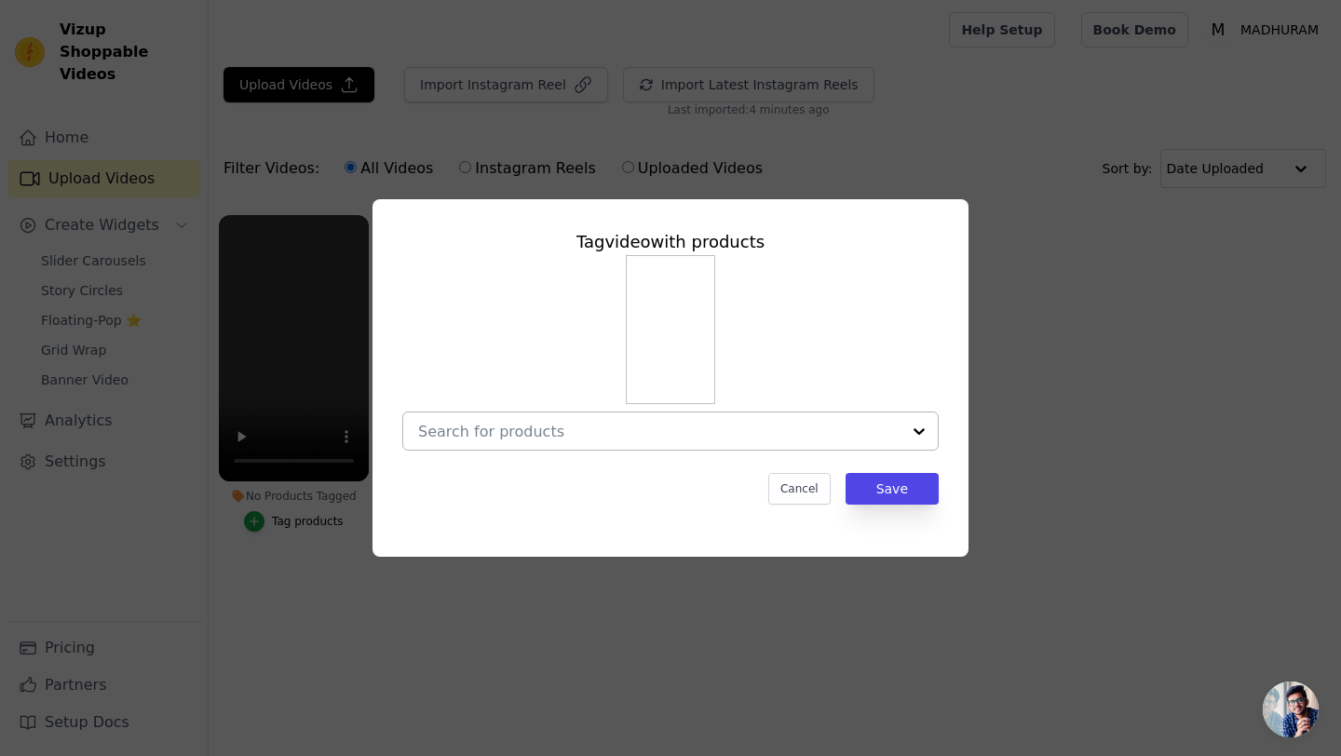
click at [574, 439] on input "No Products Tagged Tag video with products Cancel Save Tag products" at bounding box center [659, 432] width 482 height 18
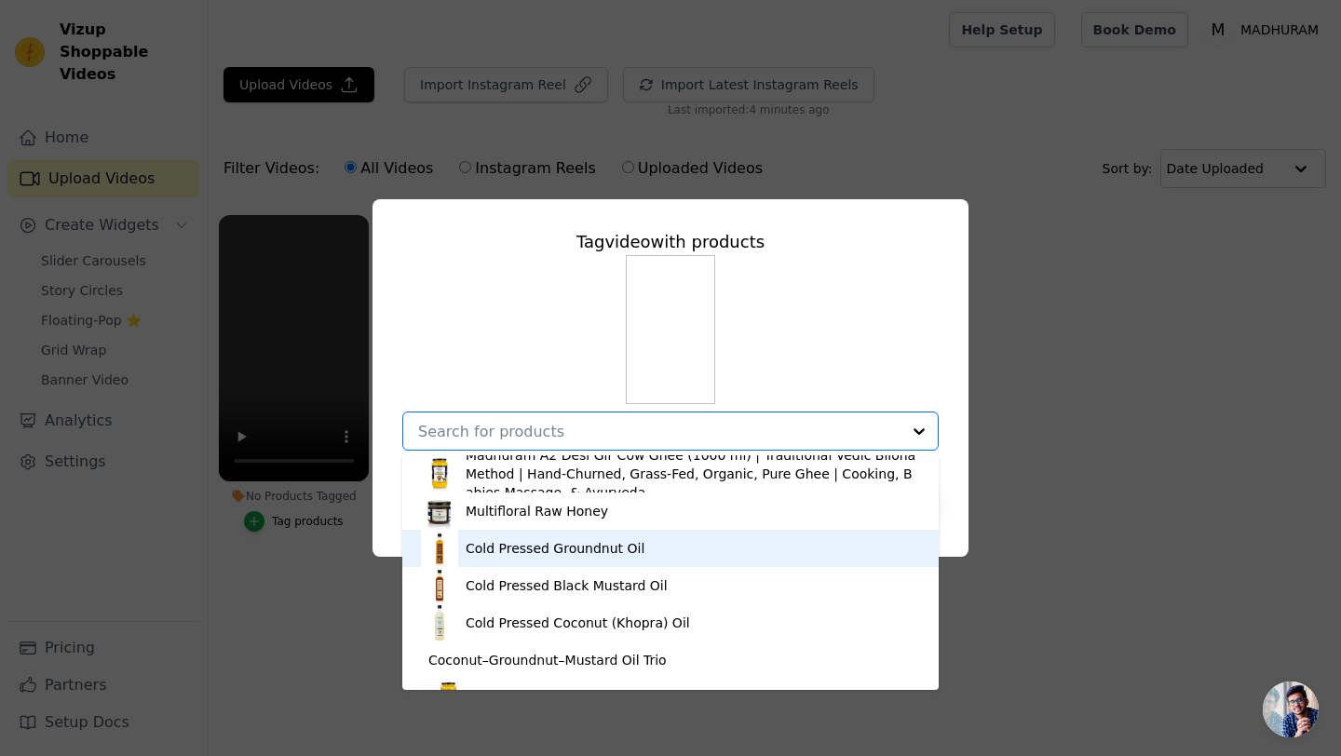
click at [537, 546] on div "Cold Pressed Groundnut Oil" at bounding box center [555, 548] width 179 height 19
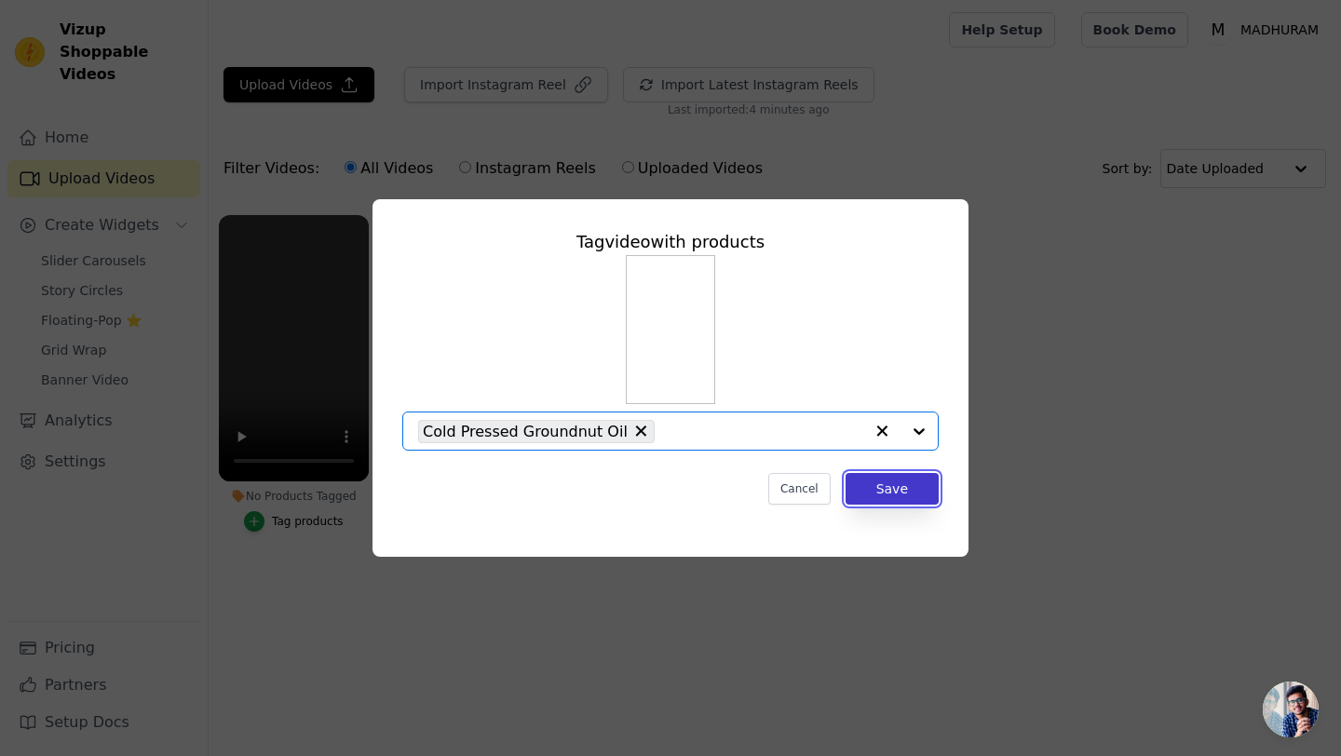
click at [891, 490] on button "Save" at bounding box center [891, 489] width 93 height 32
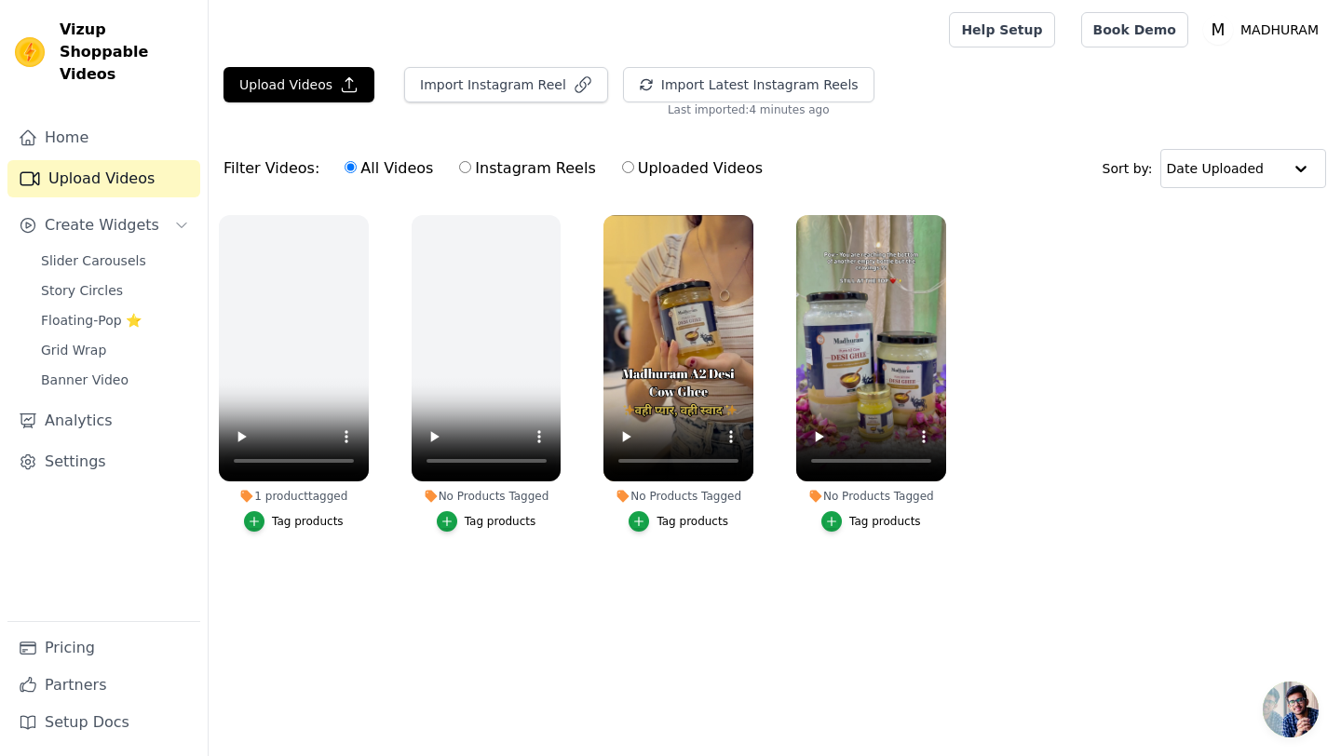
click at [660, 519] on div "Tag products" at bounding box center [692, 521] width 72 height 15
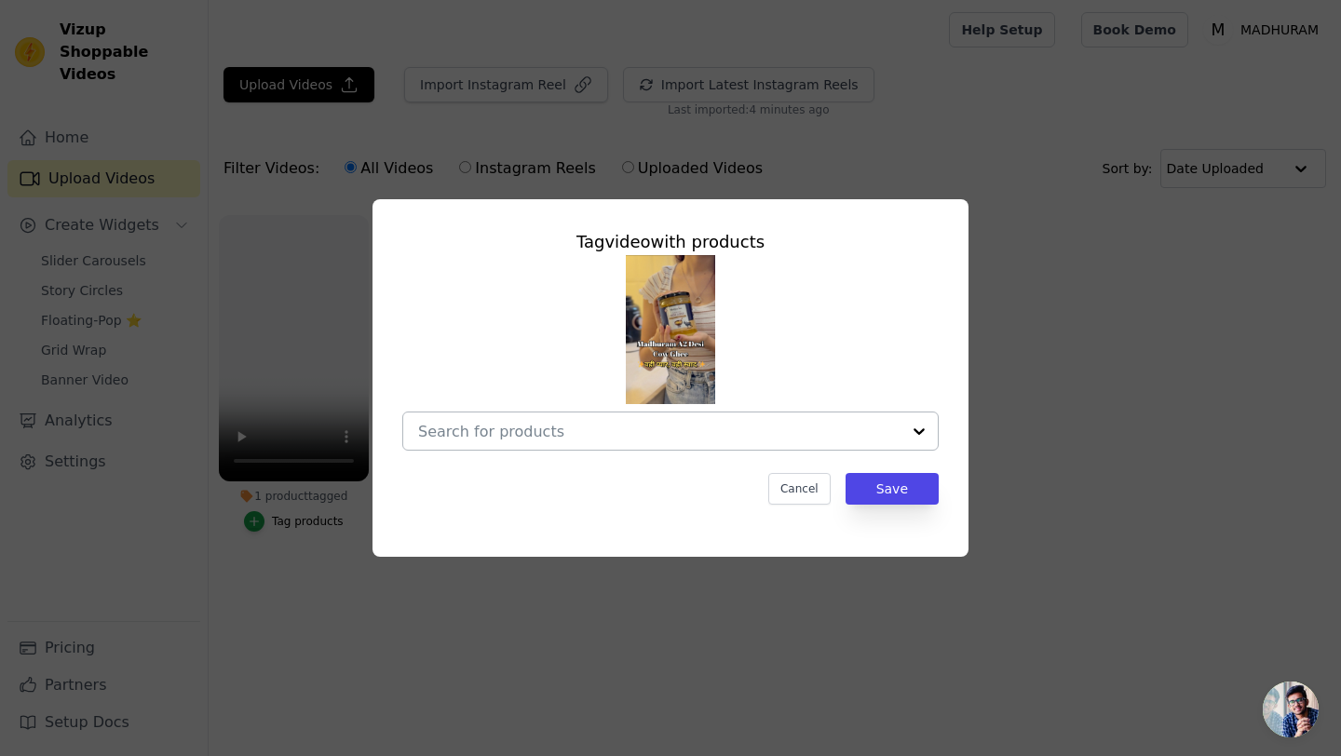
click at [628, 435] on input "No Products Tagged Tag video with products Cancel Save Tag products" at bounding box center [659, 432] width 482 height 18
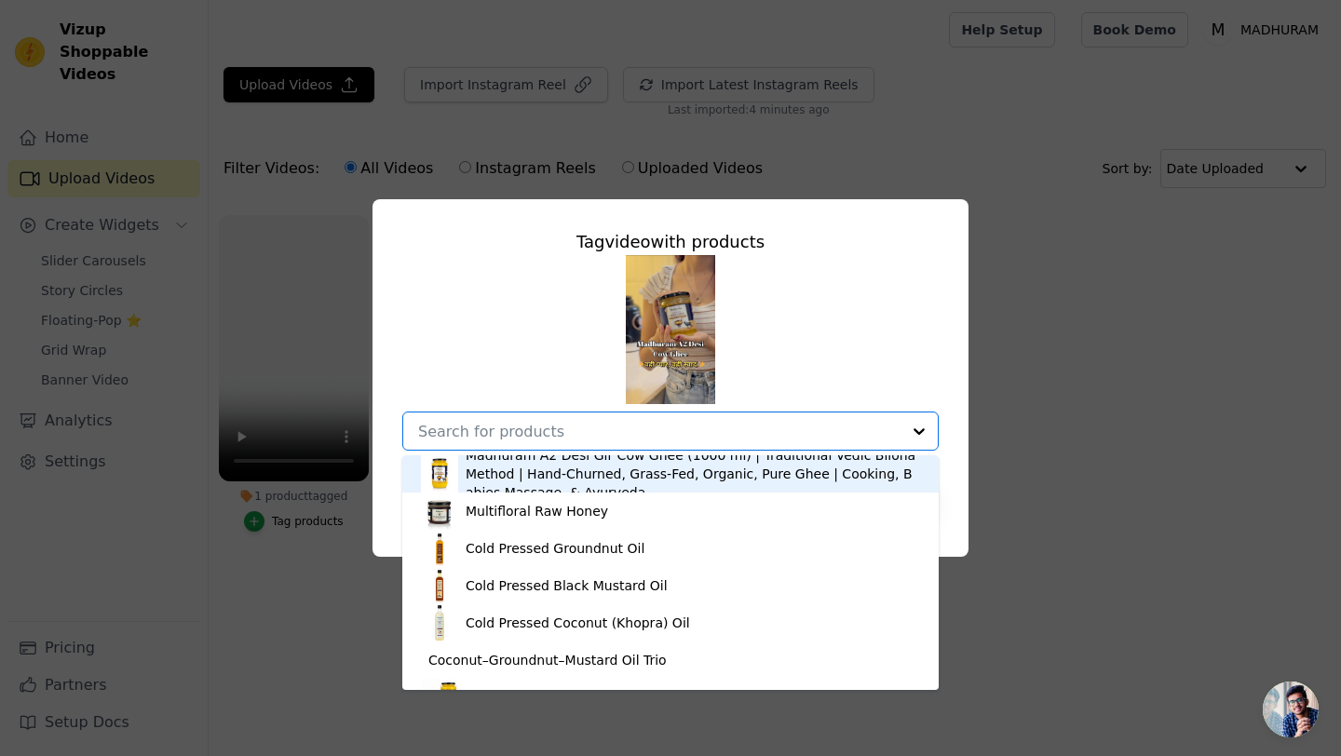
click at [541, 483] on div "Madhuram A2 Desi Gir Cow Ghee (1000 ml) | Traditional Vedic Bilona Method | Han…" at bounding box center [693, 474] width 454 height 56
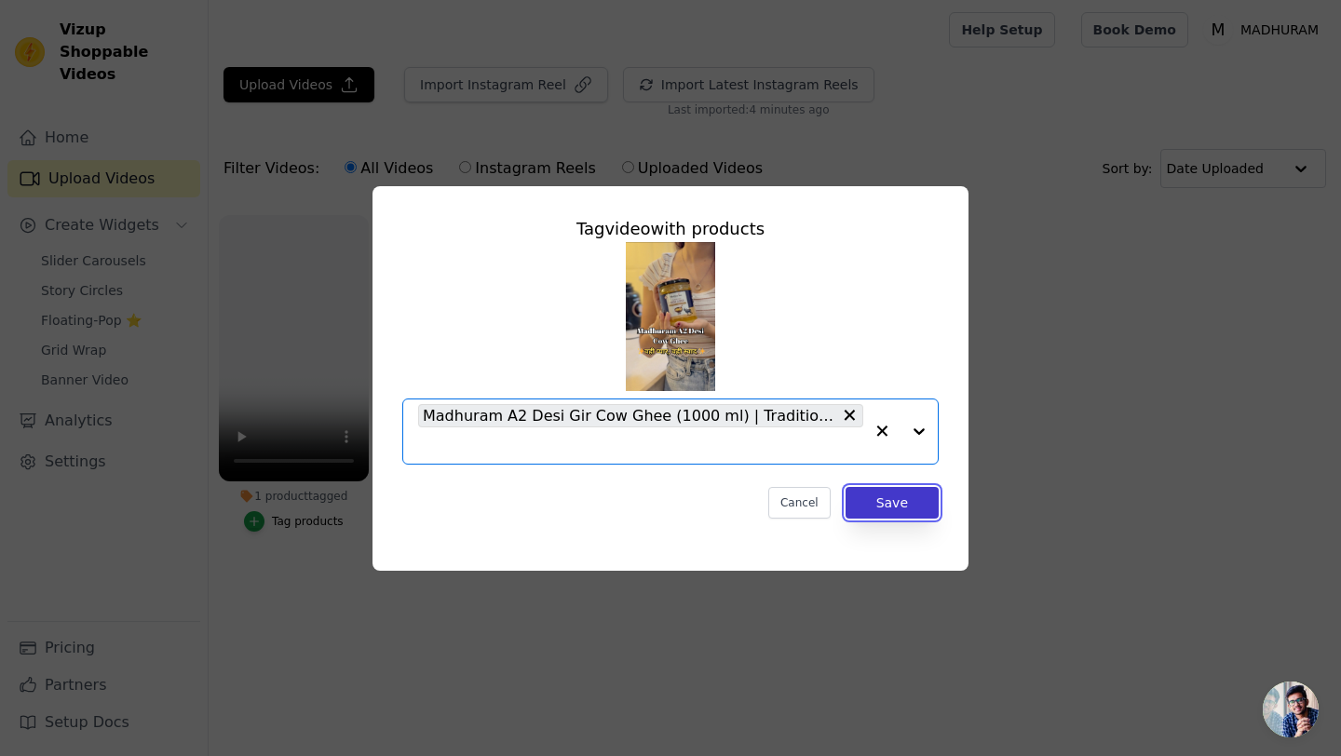
click at [908, 506] on button "Save" at bounding box center [891, 503] width 93 height 32
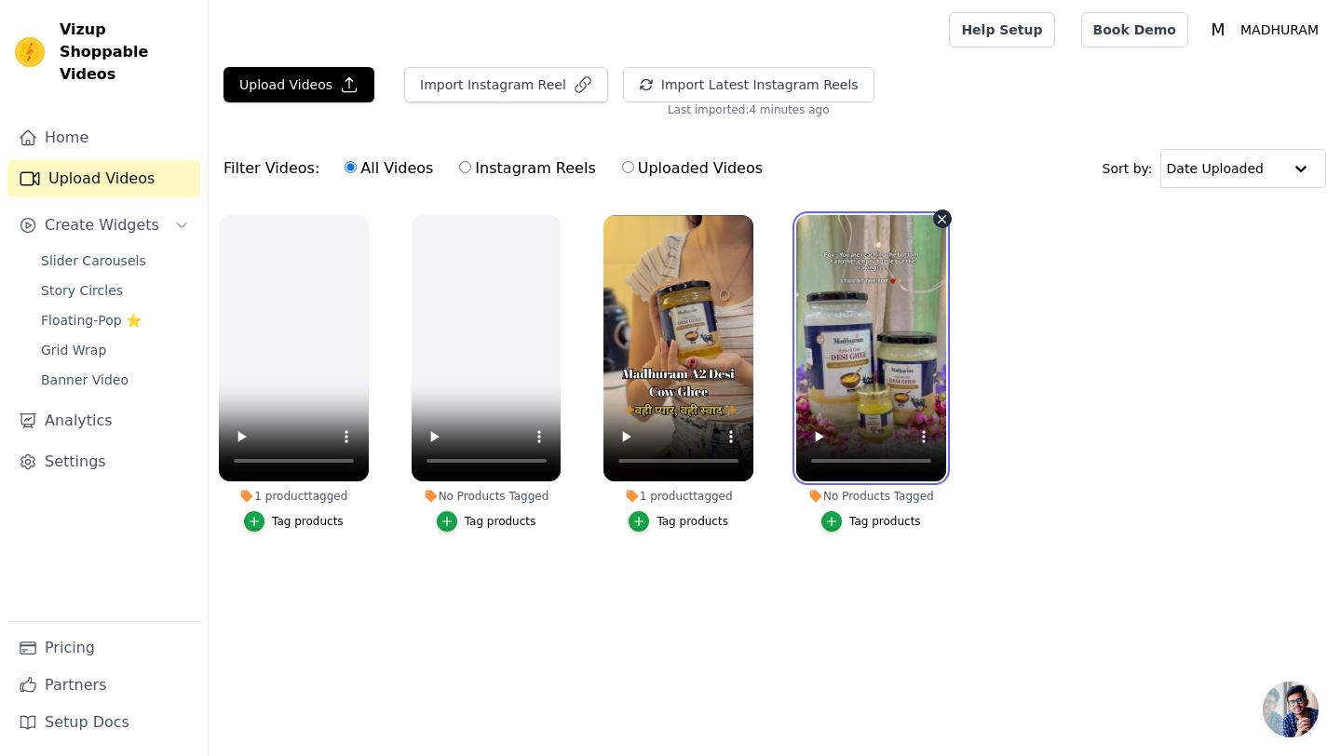
click at [860, 400] on video at bounding box center [871, 348] width 150 height 266
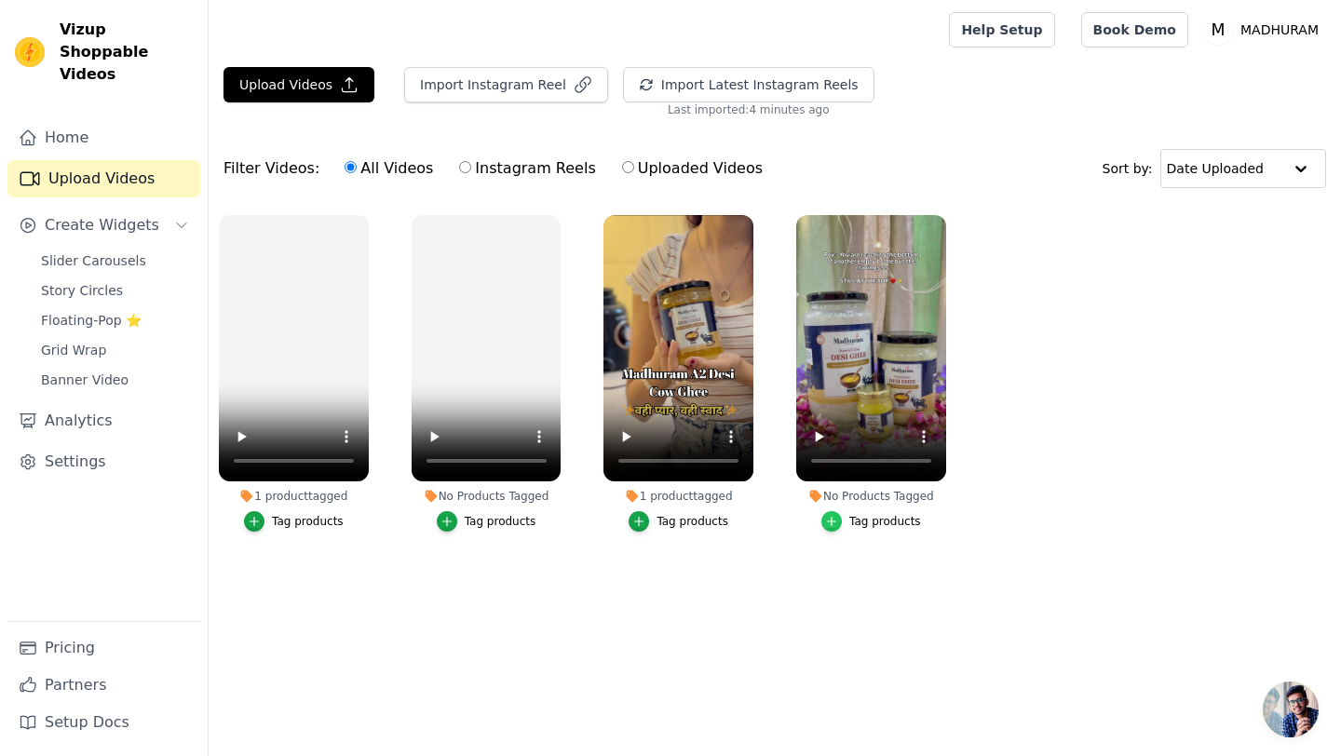
click at [838, 522] on icon "button" at bounding box center [831, 521] width 13 height 13
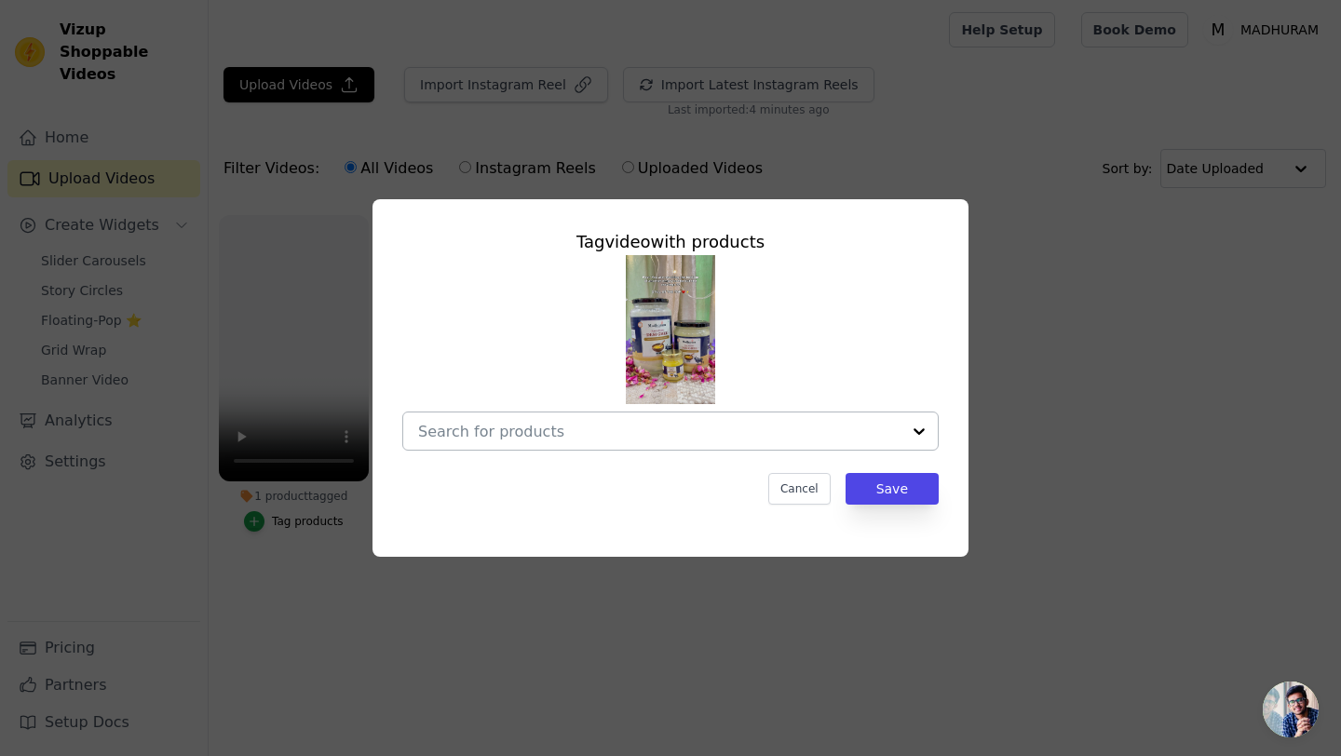
click at [625, 434] on input "No Products Tagged Tag video with products Cancel Save Tag products" at bounding box center [659, 432] width 482 height 18
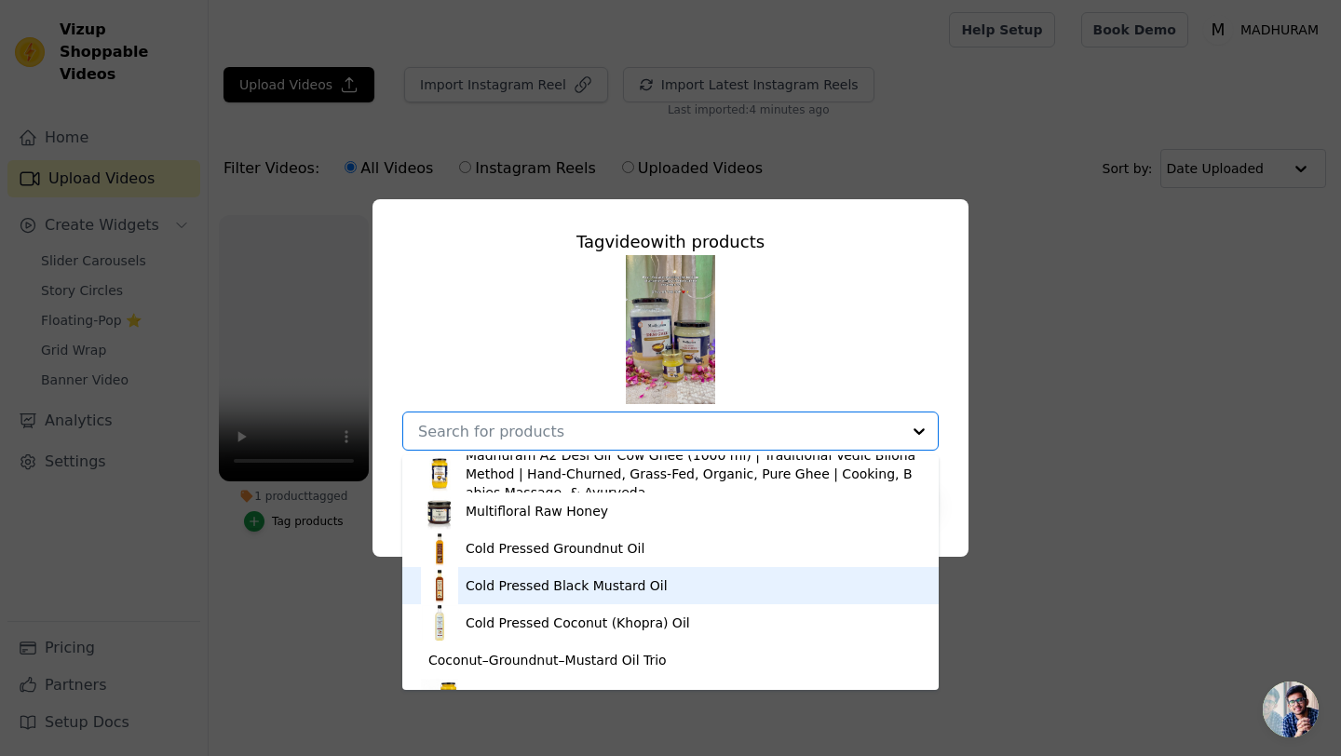
click at [595, 585] on div "Cold Pressed Black Mustard Oil" at bounding box center [567, 585] width 202 height 19
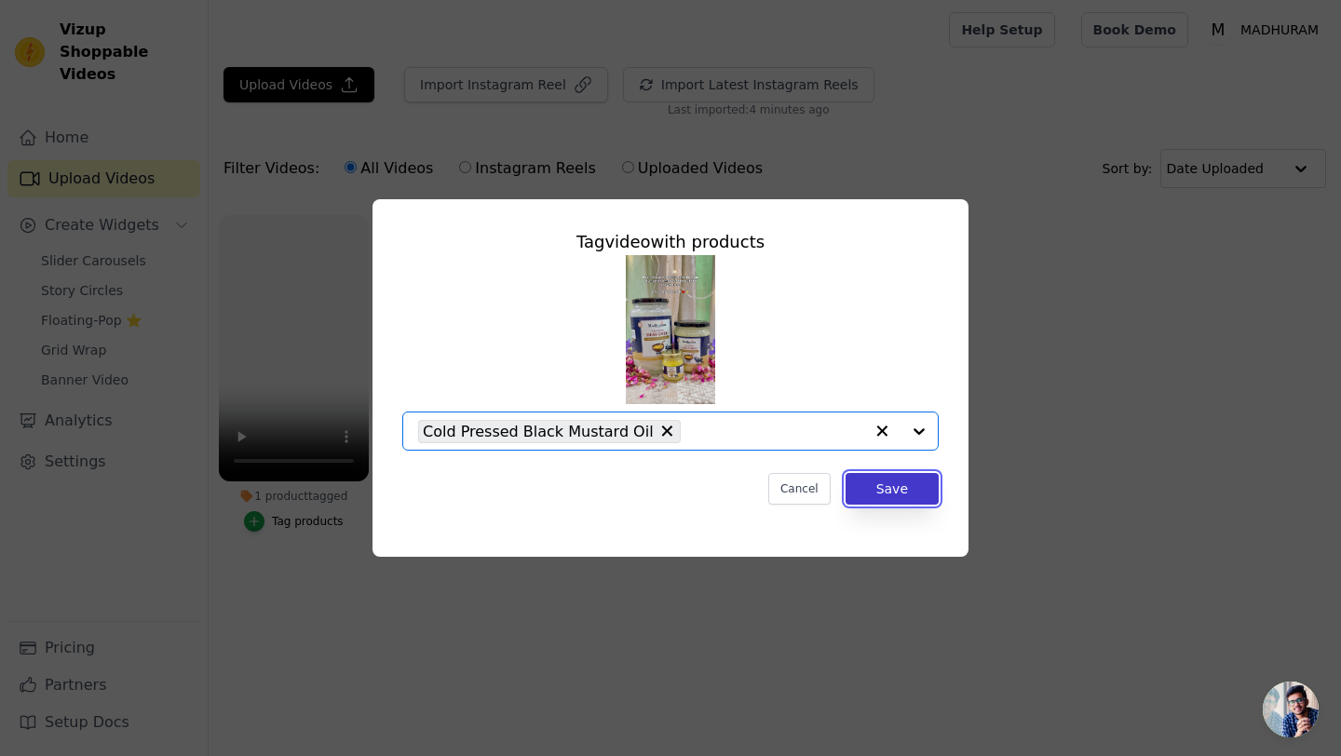
click at [874, 495] on button "Save" at bounding box center [891, 489] width 93 height 32
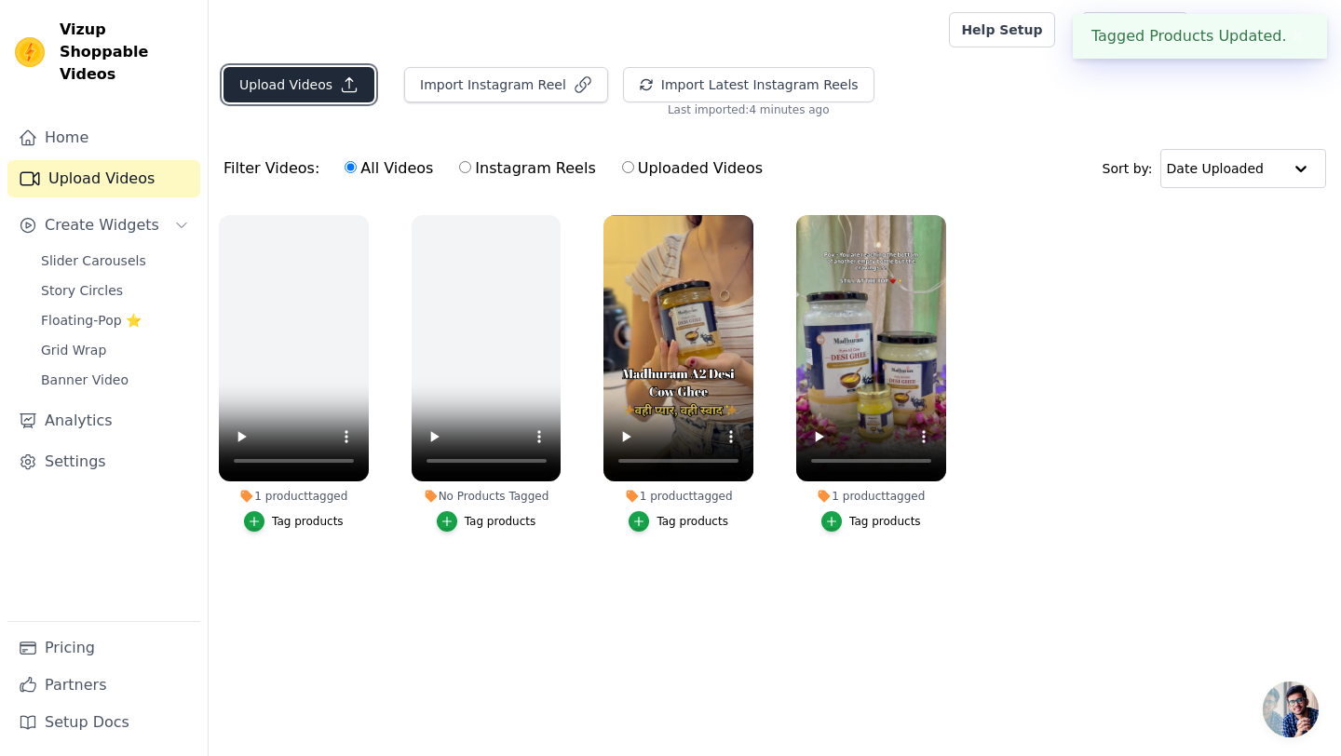
click at [269, 95] on button "Upload Videos" at bounding box center [298, 84] width 151 height 35
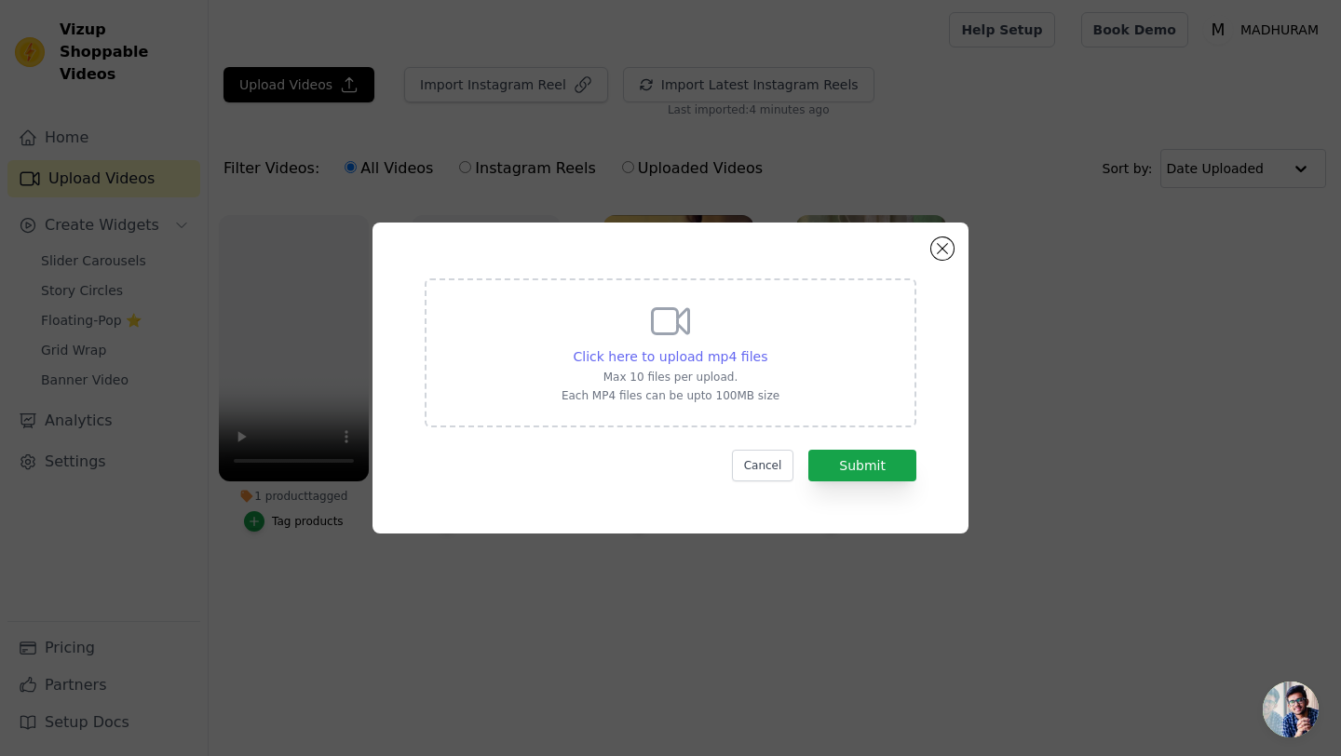
click at [635, 356] on span "Click here to upload mp4 files" at bounding box center [671, 356] width 195 height 15
click at [766, 347] on input "Click here to upload mp4 files Max 10 files per upload. Each MP4 files can be u…" at bounding box center [766, 346] width 1 height 1
type input "C:\fakepath\video-output-6AD86133-3496-4AC2-AA81-2D48C0DBF8F2-1.mp4"
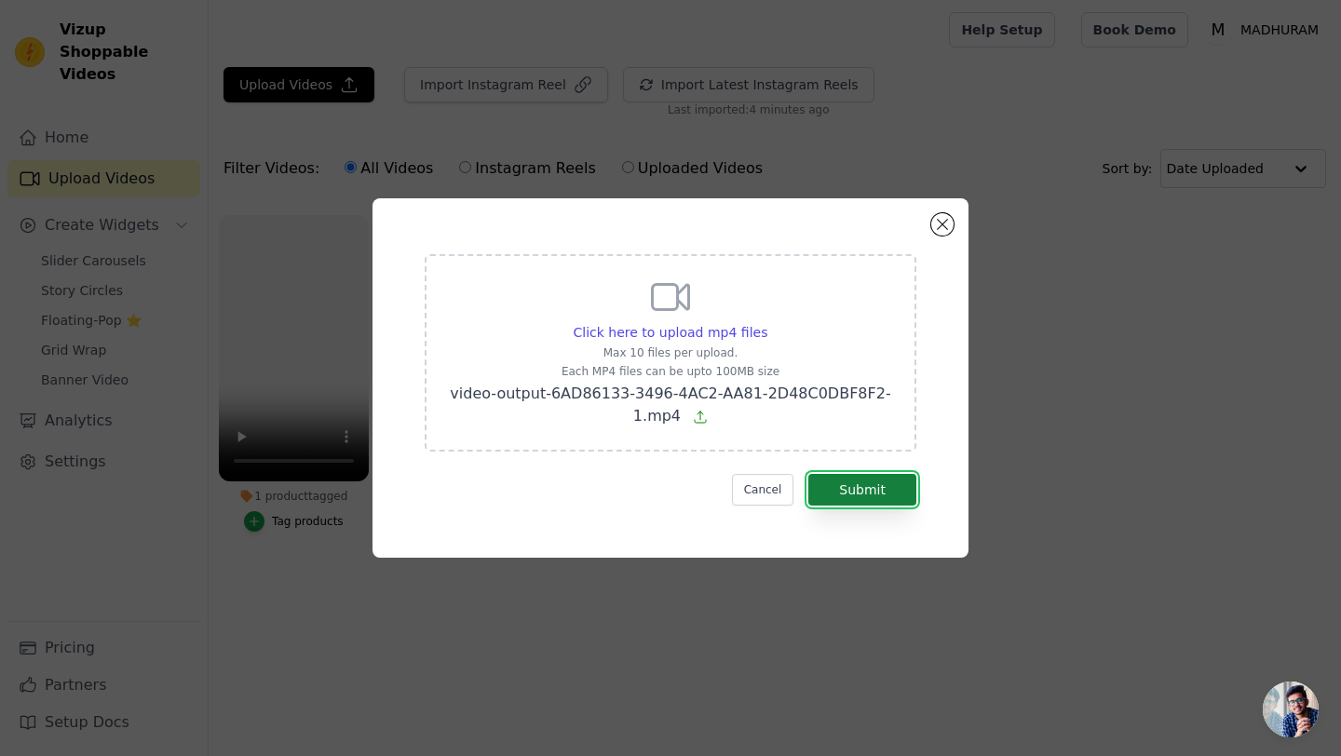
click at [885, 487] on button "Submit" at bounding box center [862, 490] width 108 height 32
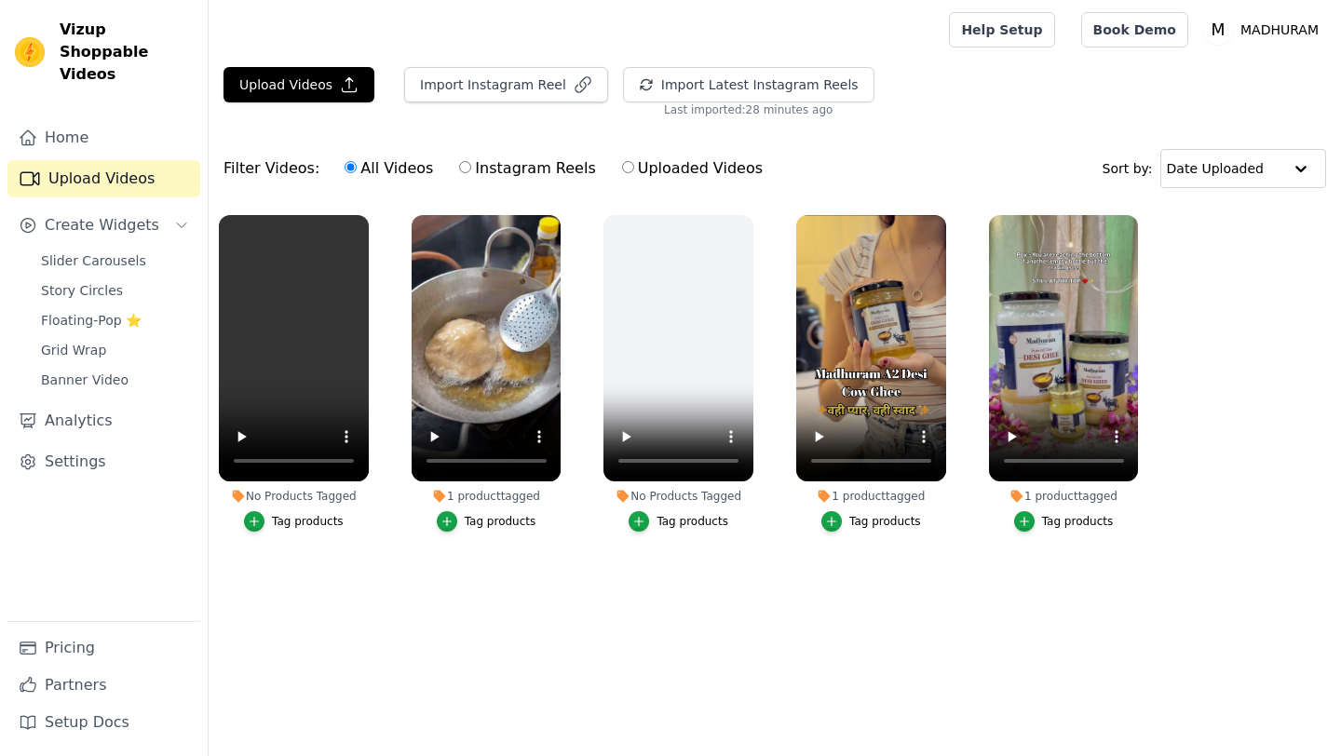
click at [310, 524] on div "Tag products" at bounding box center [308, 521] width 72 height 15
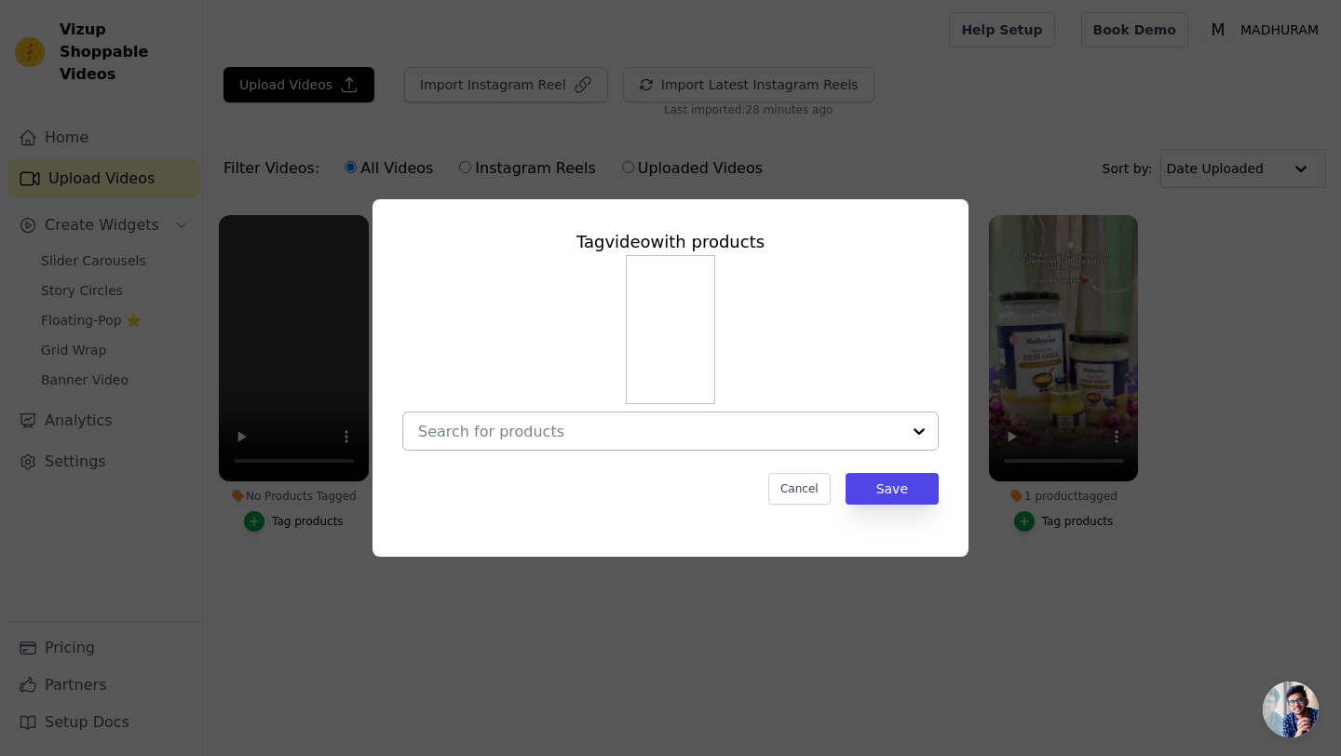
click at [606, 423] on input "No Products Tagged Tag video with products Cancel Save Tag products" at bounding box center [659, 432] width 482 height 18
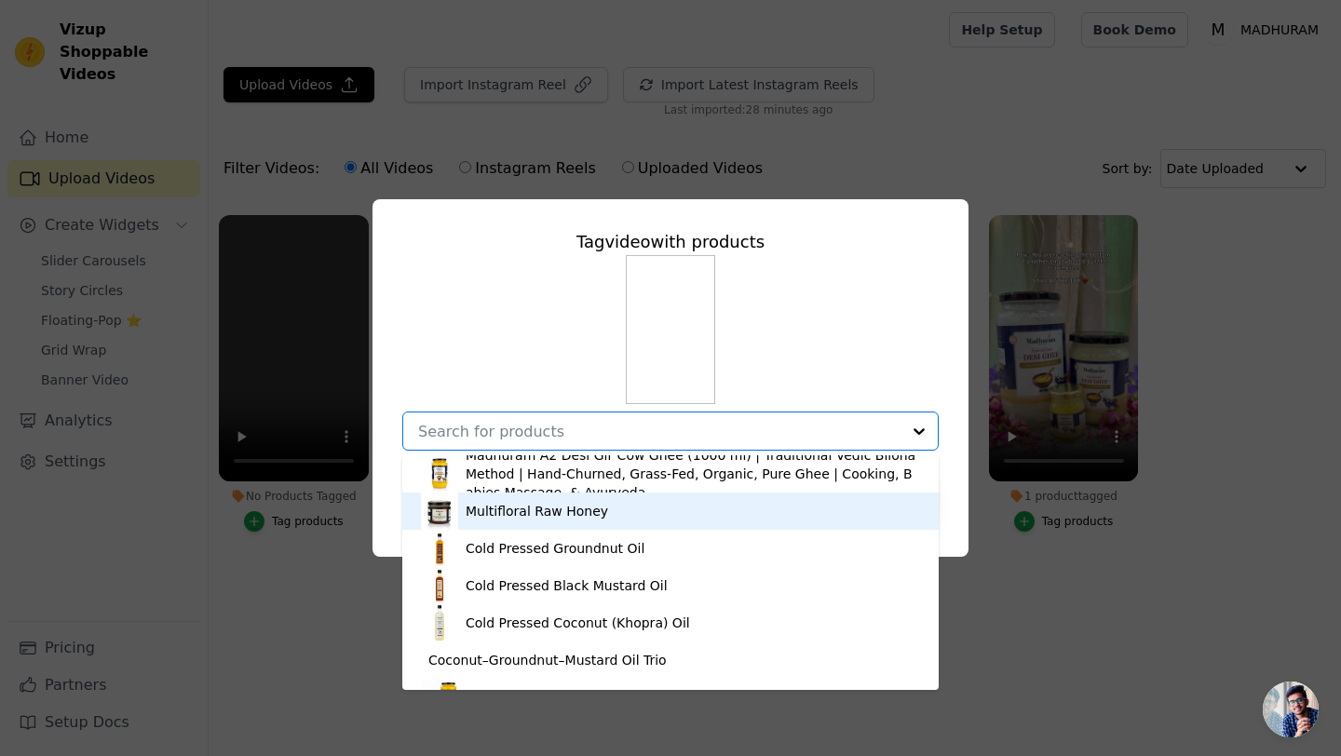
click at [567, 513] on div "Multifloral Raw Honey" at bounding box center [537, 511] width 142 height 19
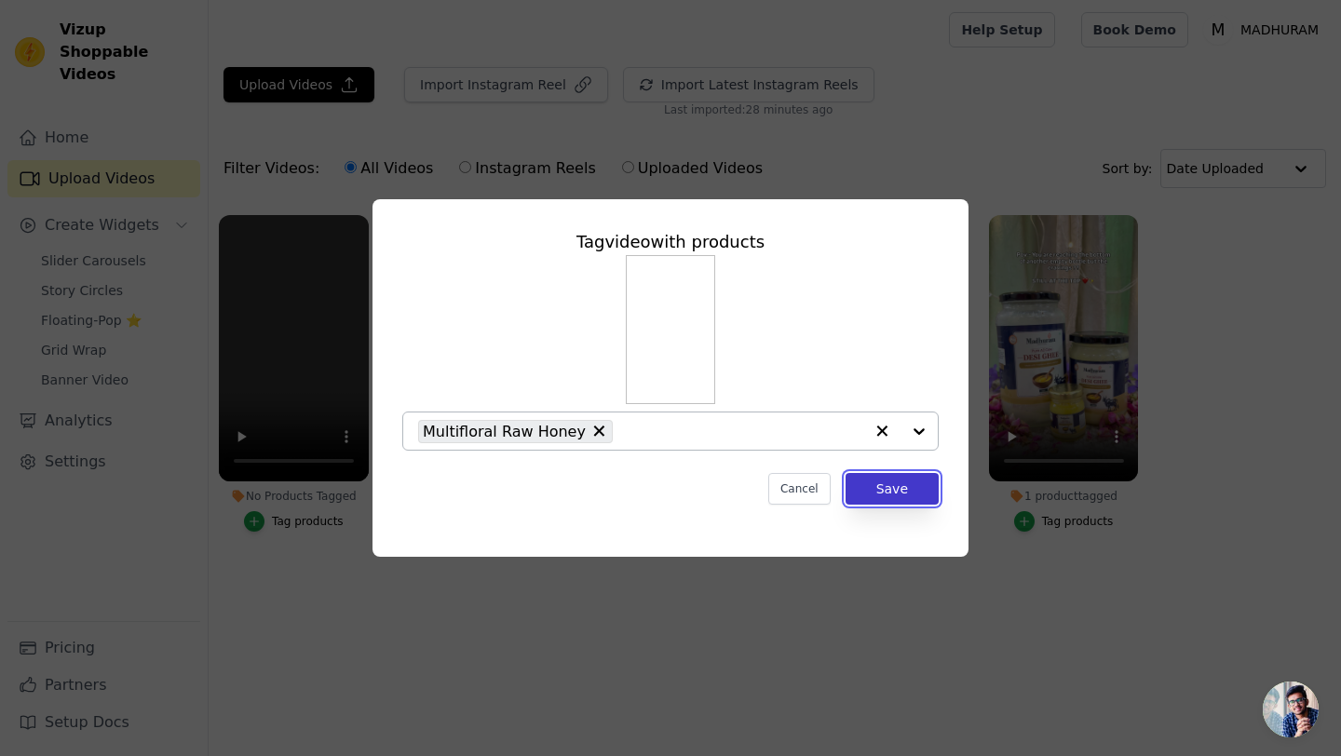
click at [911, 480] on button "Save" at bounding box center [891, 489] width 93 height 32
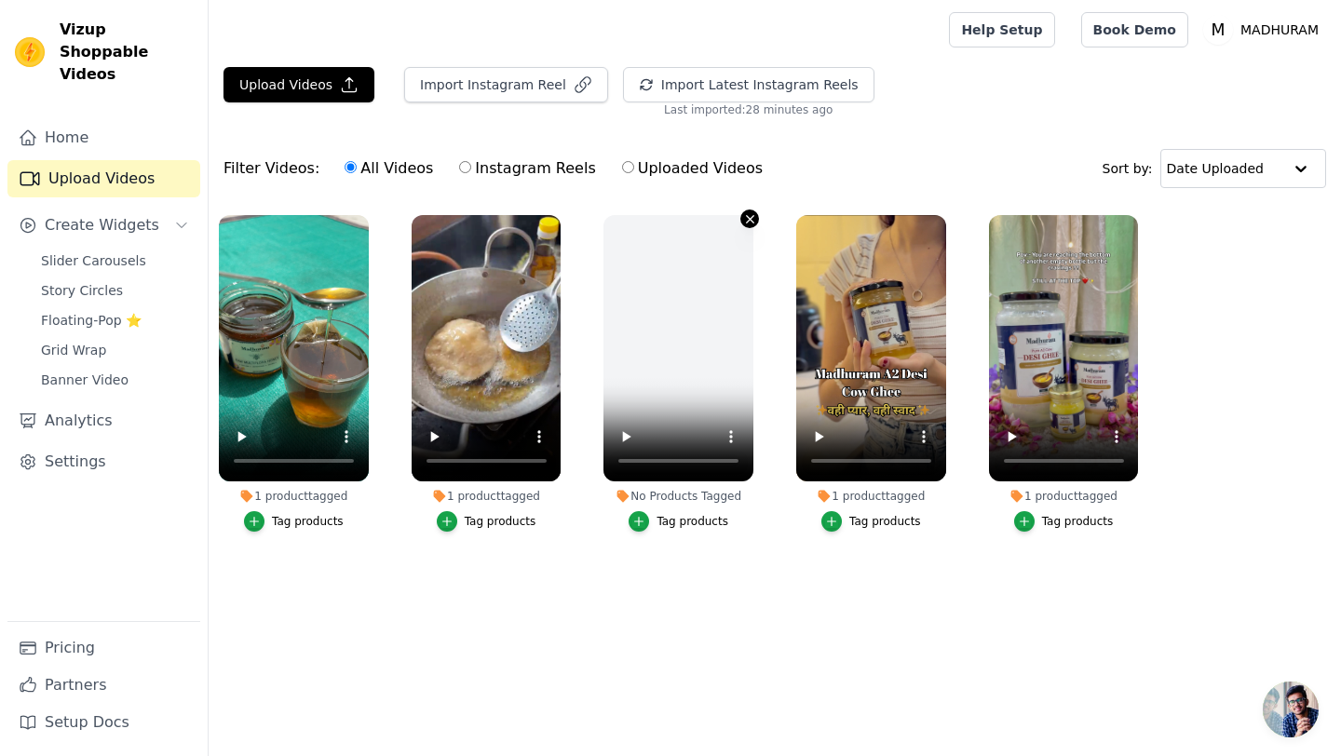
click at [750, 218] on icon "button" at bounding box center [750, 219] width 14 height 14
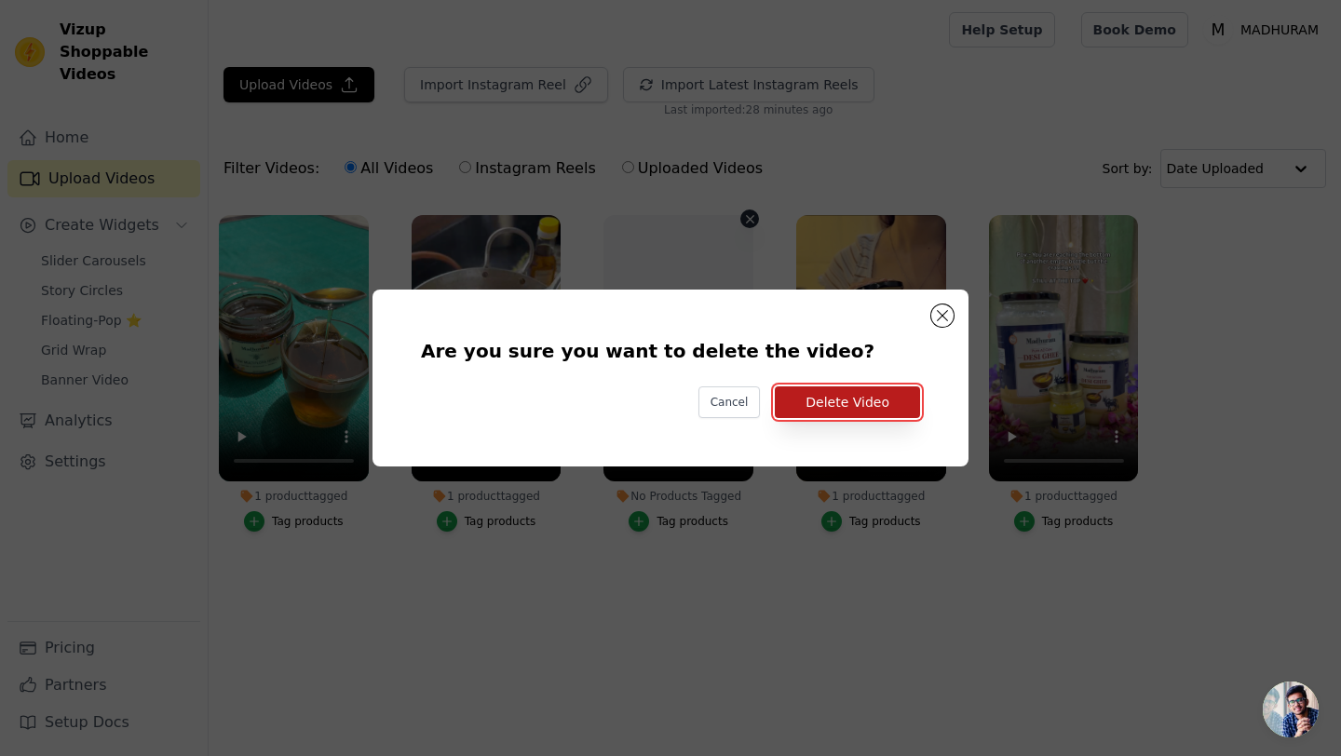
click at [813, 406] on button "Delete Video" at bounding box center [847, 402] width 145 height 32
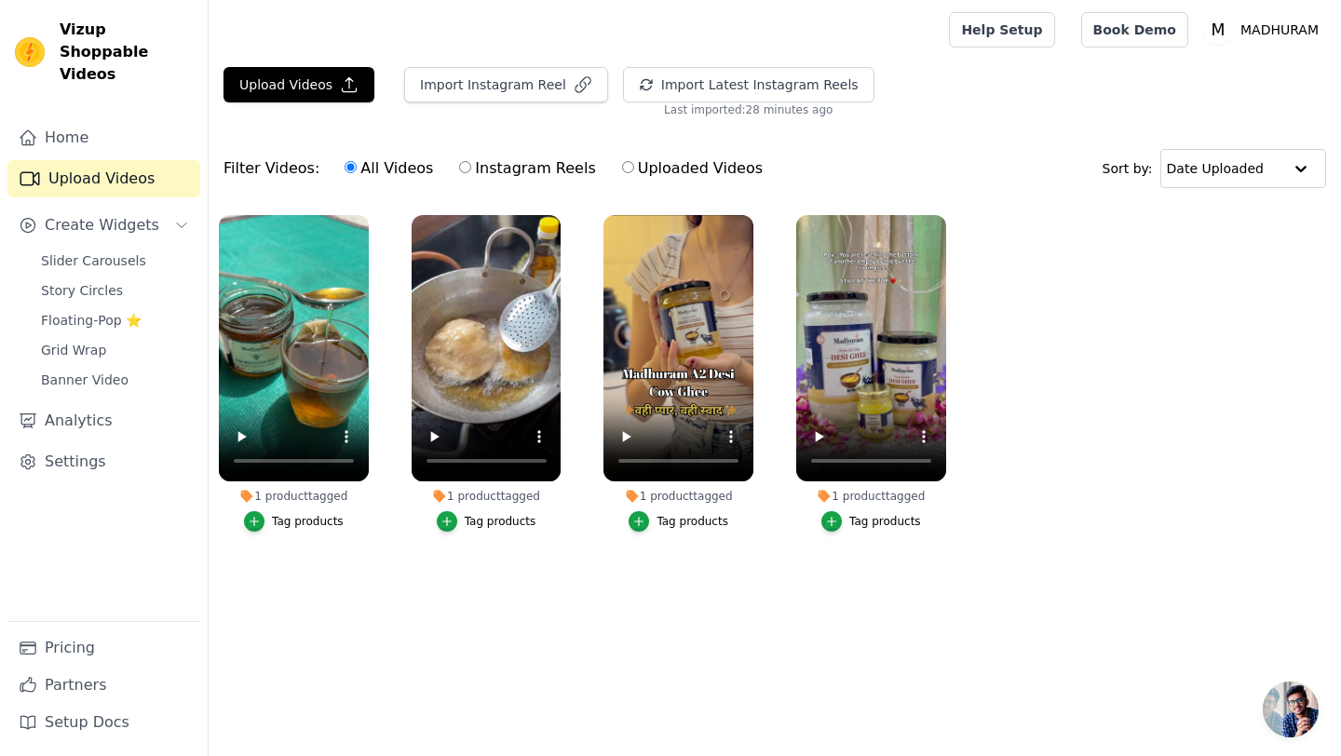
click at [857, 521] on div "Tag products" at bounding box center [885, 521] width 72 height 15
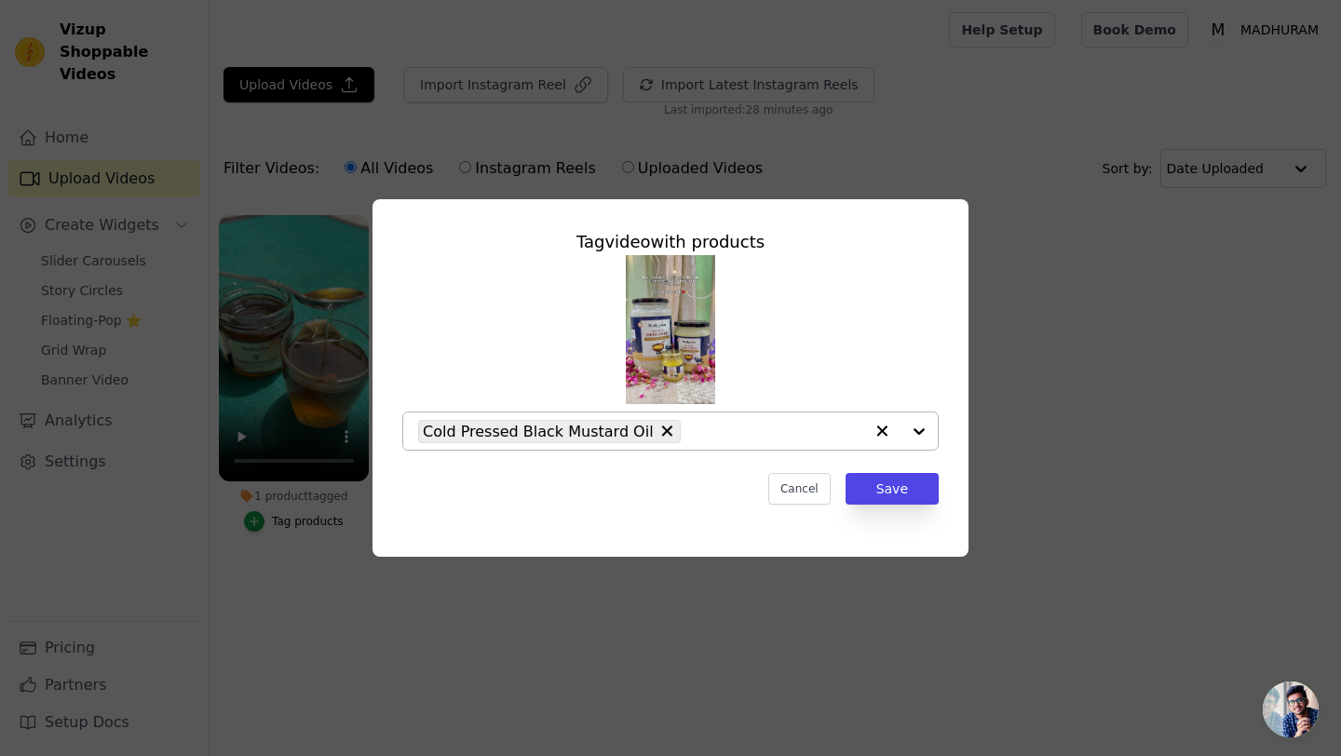
click at [920, 430] on div at bounding box center [900, 430] width 74 height 37
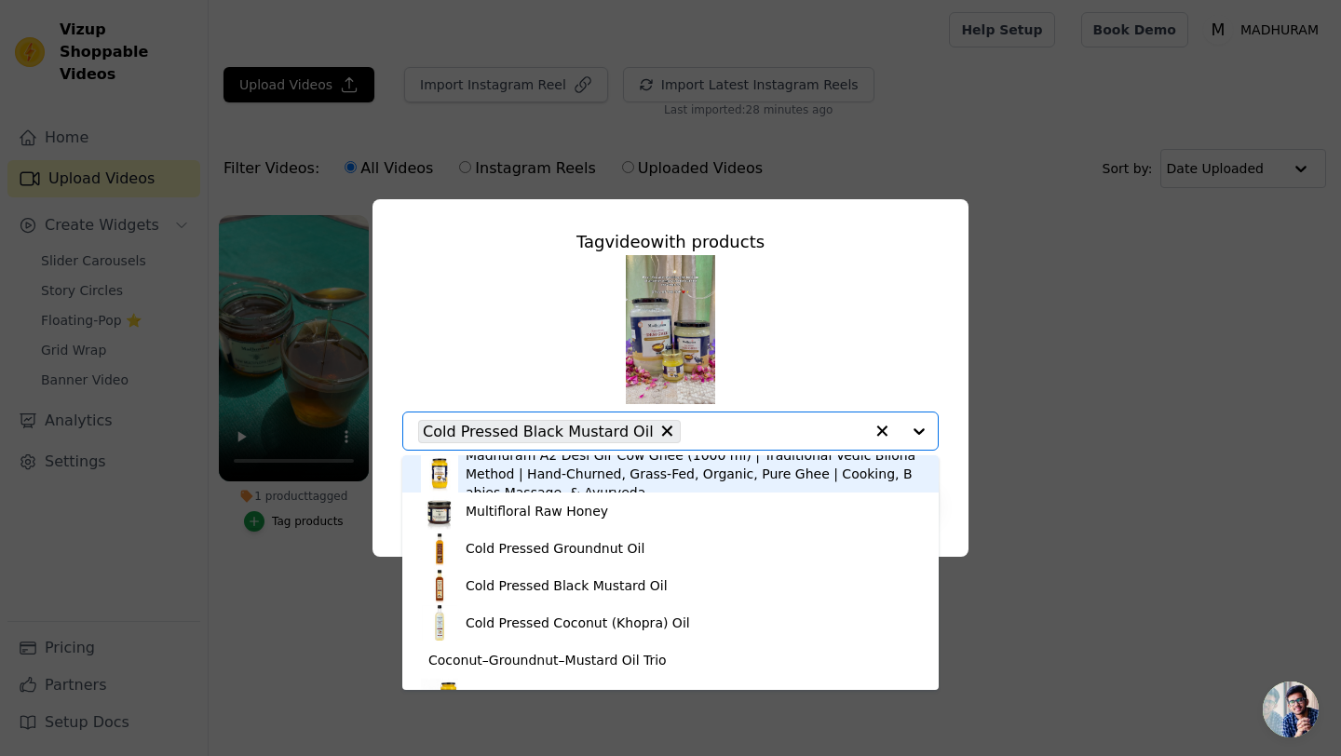
click at [563, 475] on div "Madhuram A2 Desi Gir Cow Ghee (1000 ml) | Traditional Vedic Bilona Method | Han…" at bounding box center [693, 474] width 454 height 56
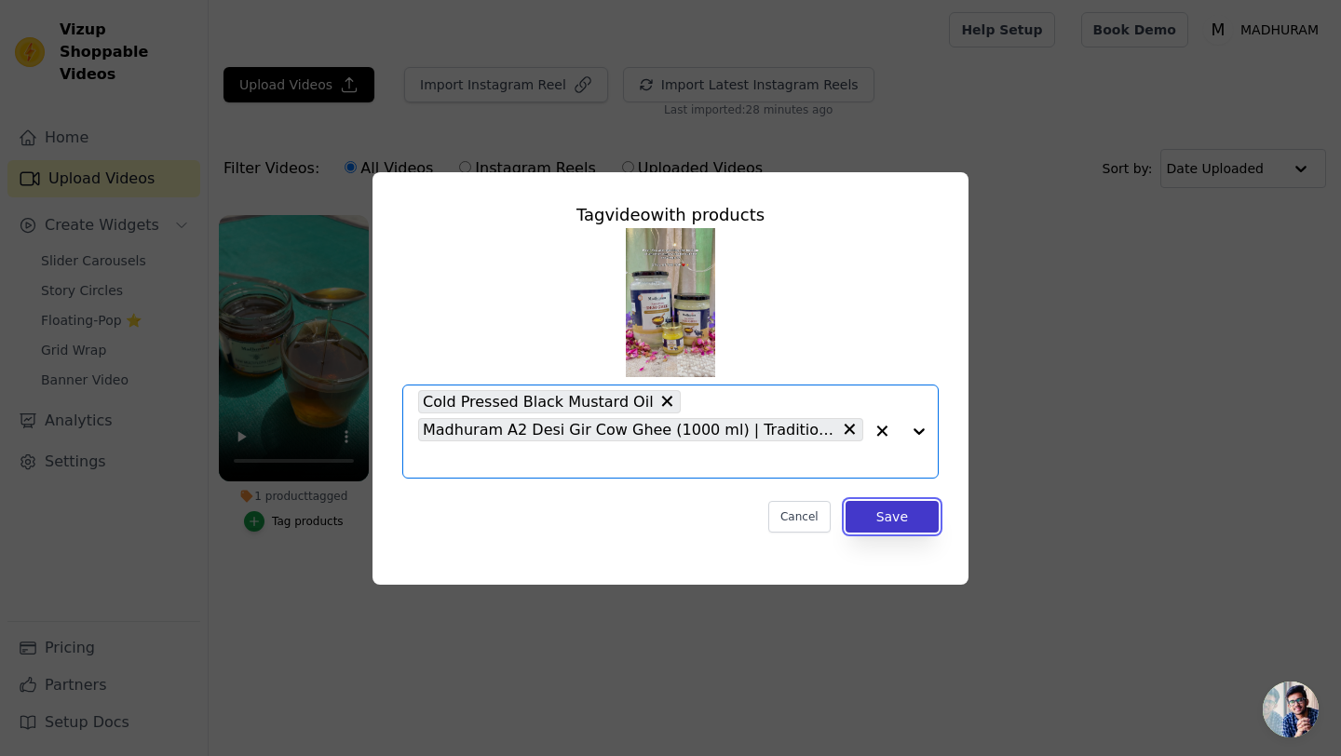
click at [898, 518] on button "Save" at bounding box center [891, 517] width 93 height 32
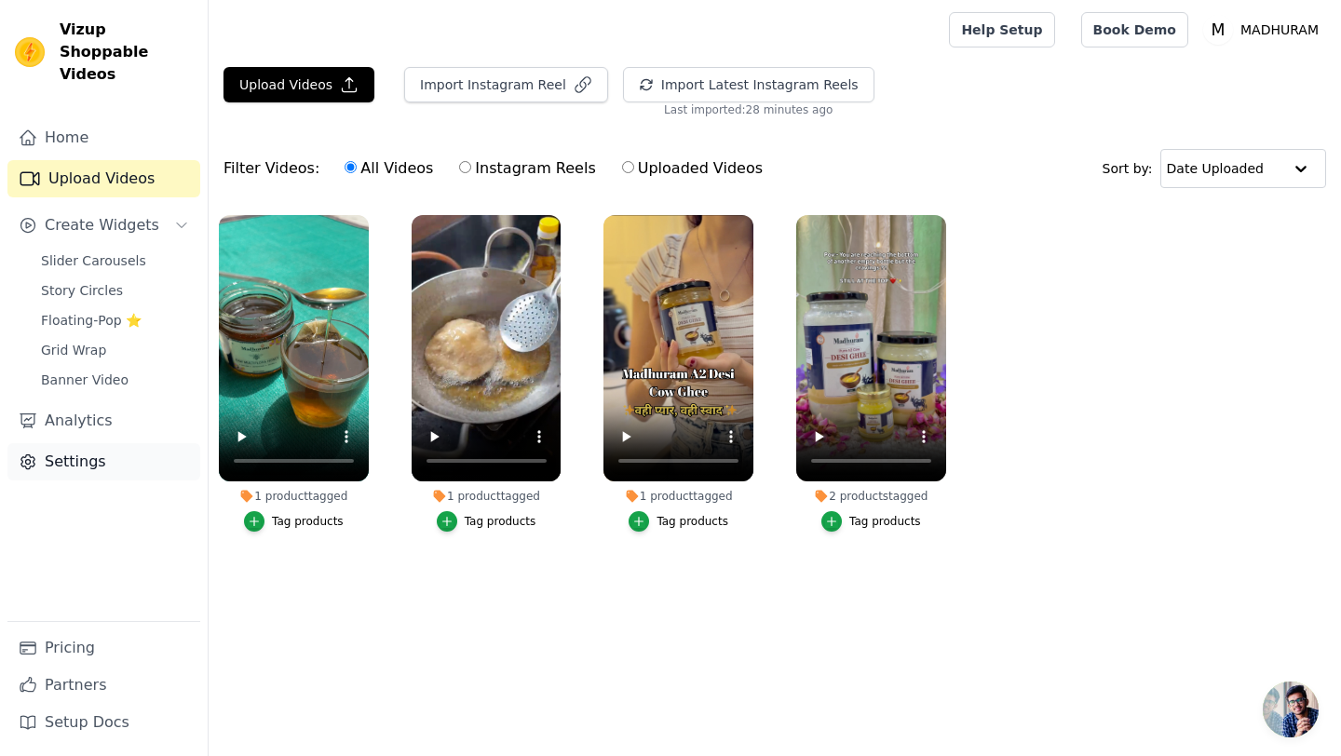
click at [74, 449] on link "Settings" at bounding box center [103, 461] width 193 height 37
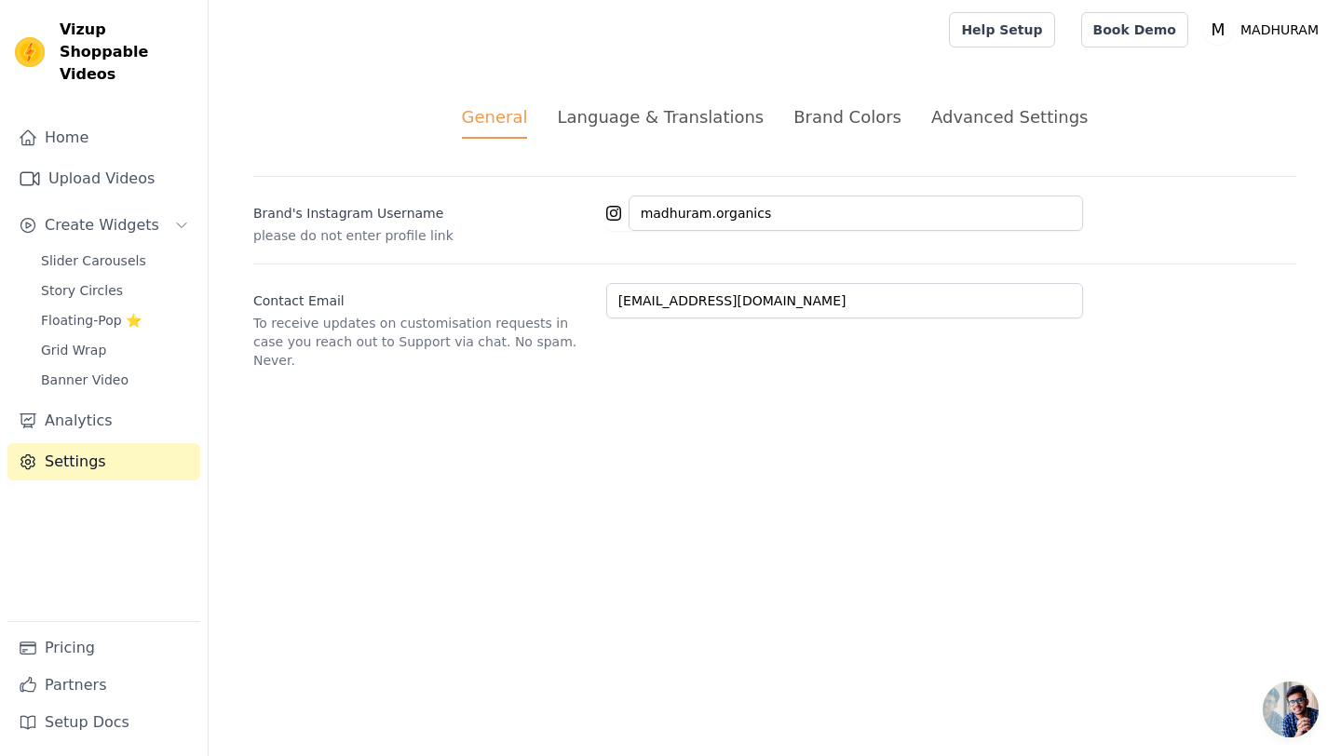
click at [848, 126] on div "Brand Colors" at bounding box center [847, 116] width 108 height 25
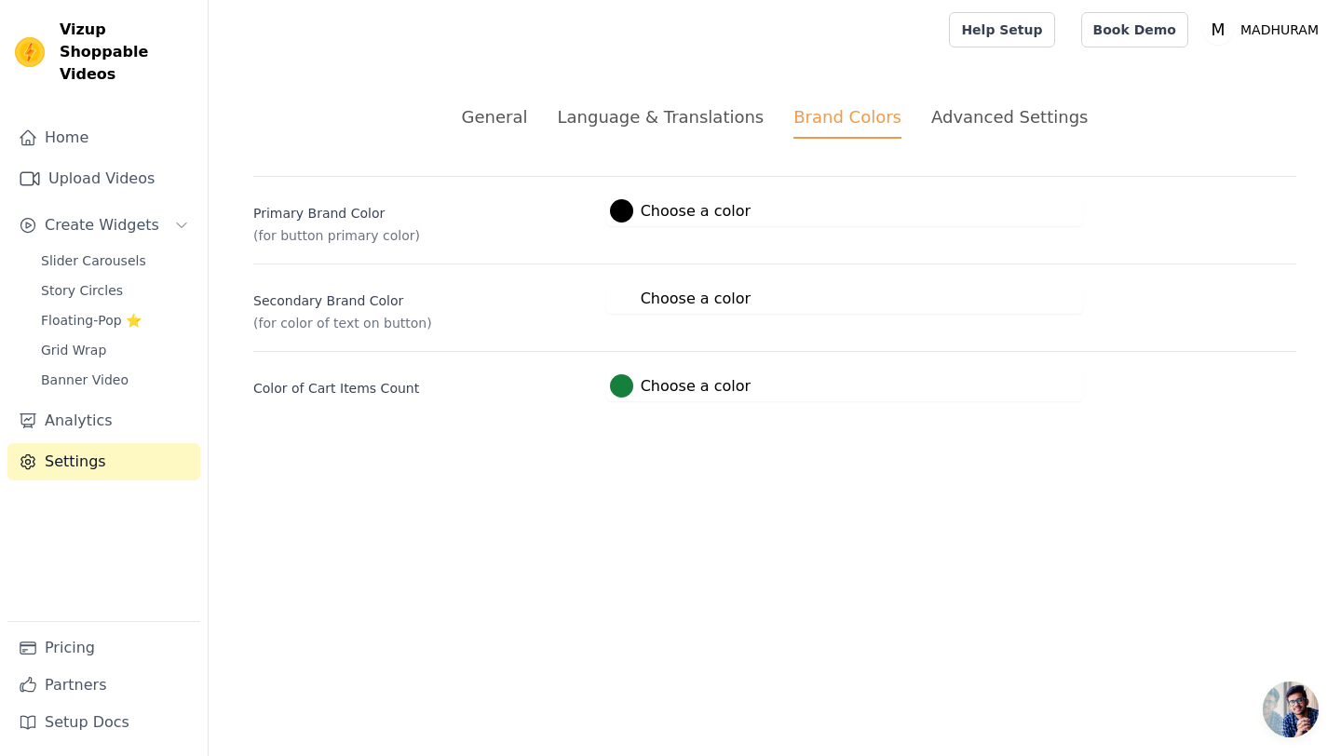
click at [623, 218] on div at bounding box center [621, 210] width 23 height 23
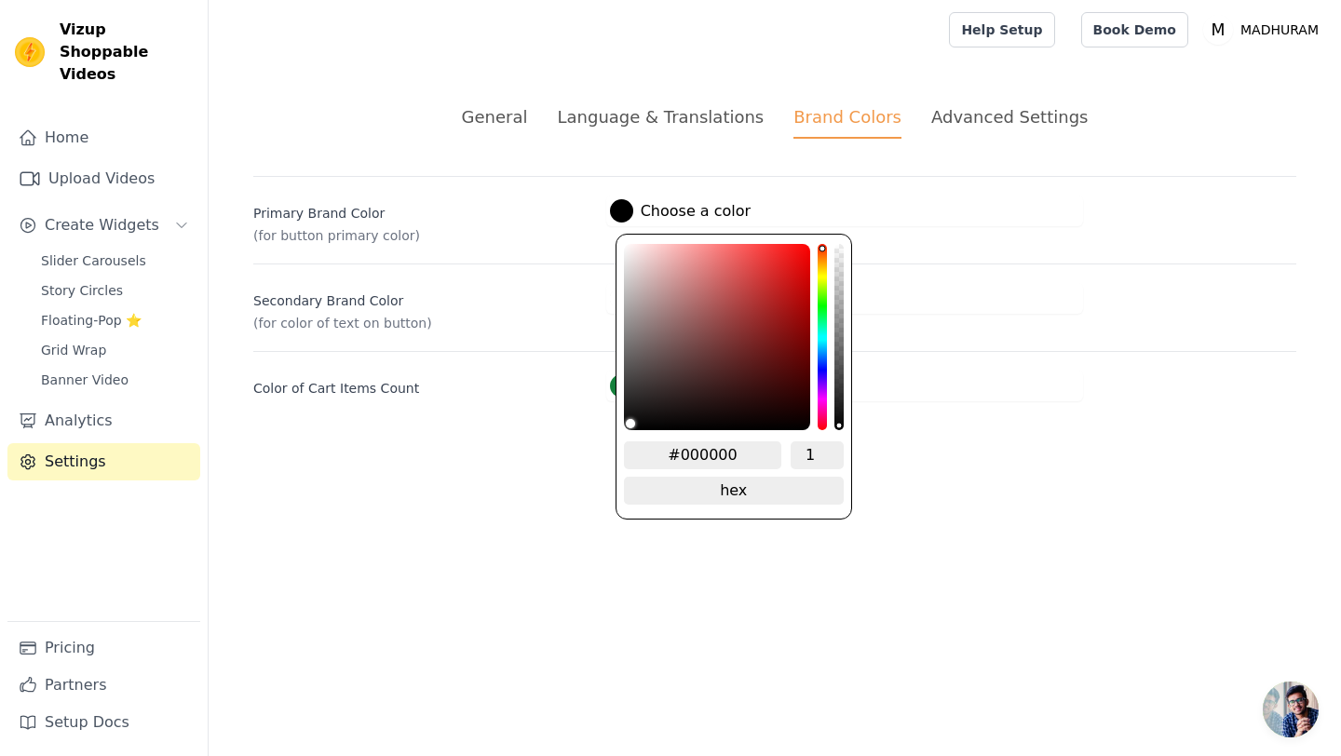
type input "#fcf2f2"
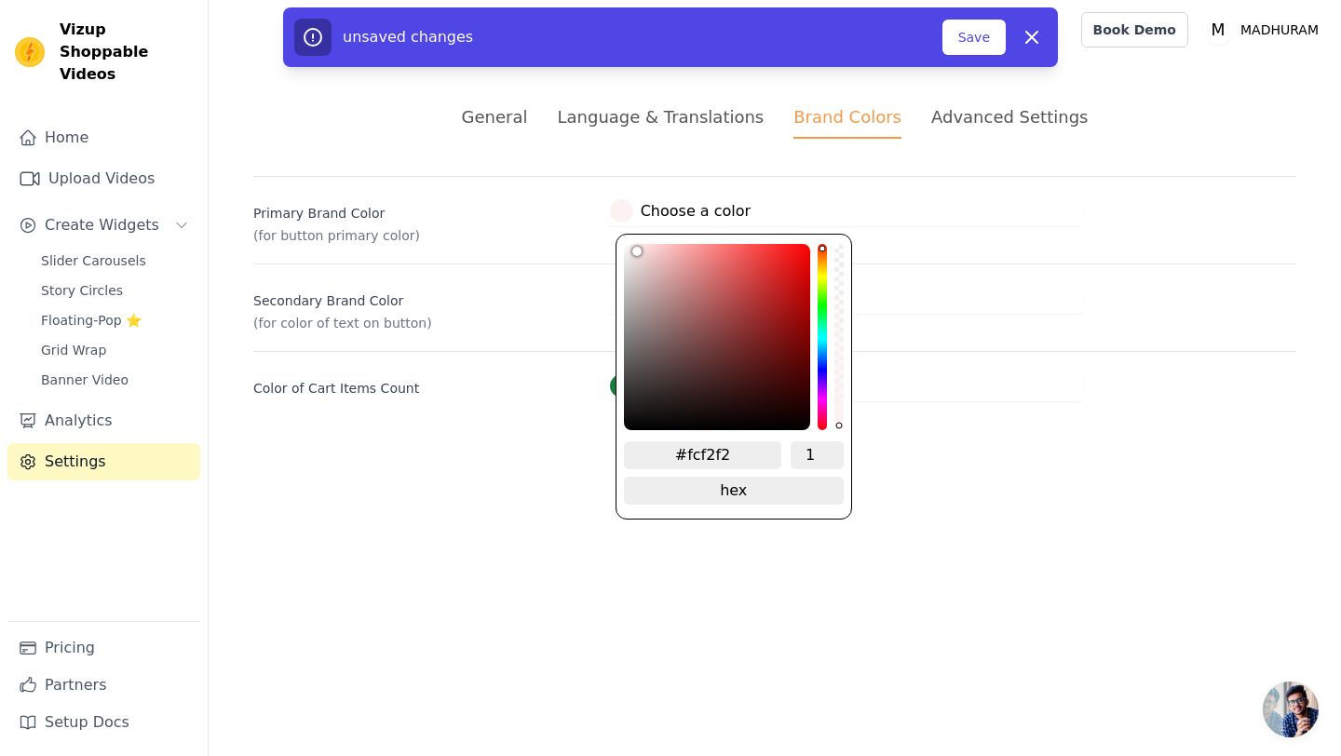
click at [631, 245] on div "color picker" at bounding box center [717, 337] width 186 height 186
type input "#fcf3f3"
type input "#fcf6f6"
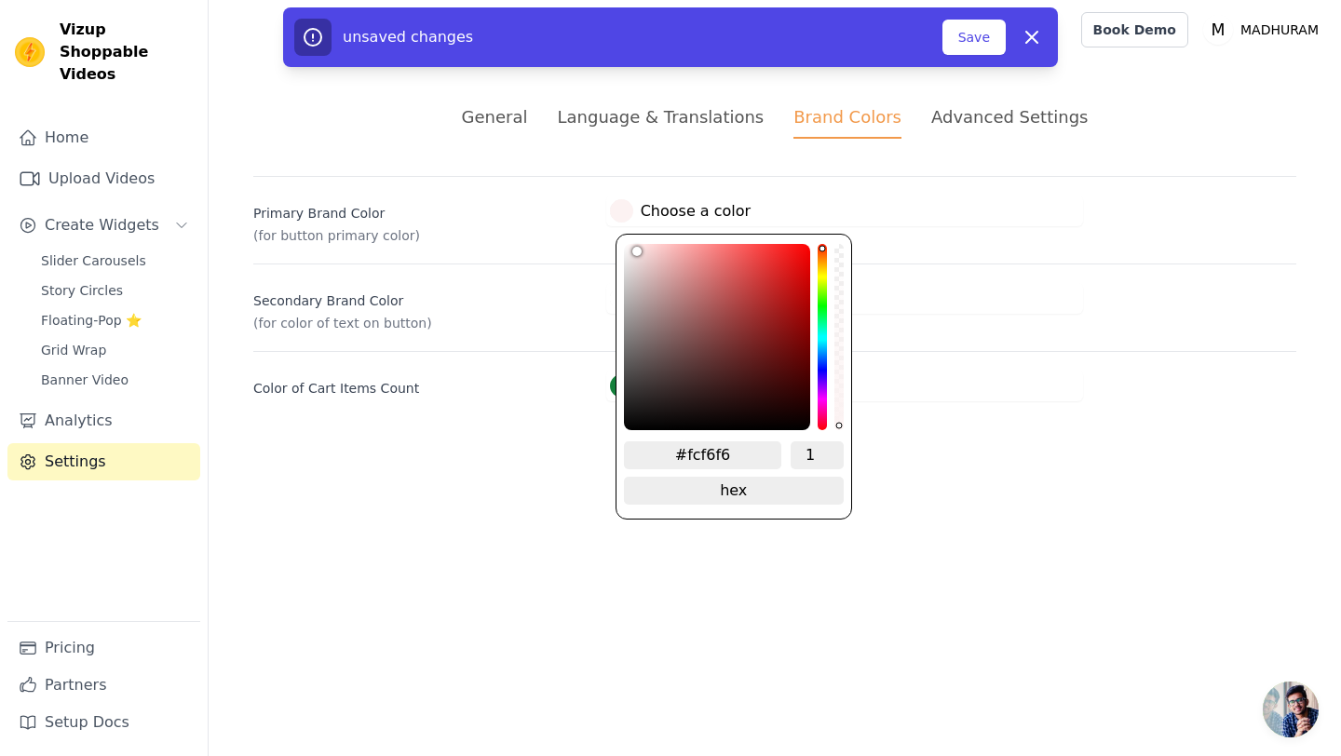
type input "#fcfafa"
type input "#fcfcfc"
drag, startPoint x: 631, startPoint y: 245, endPoint x: 606, endPoint y: 245, distance: 25.1
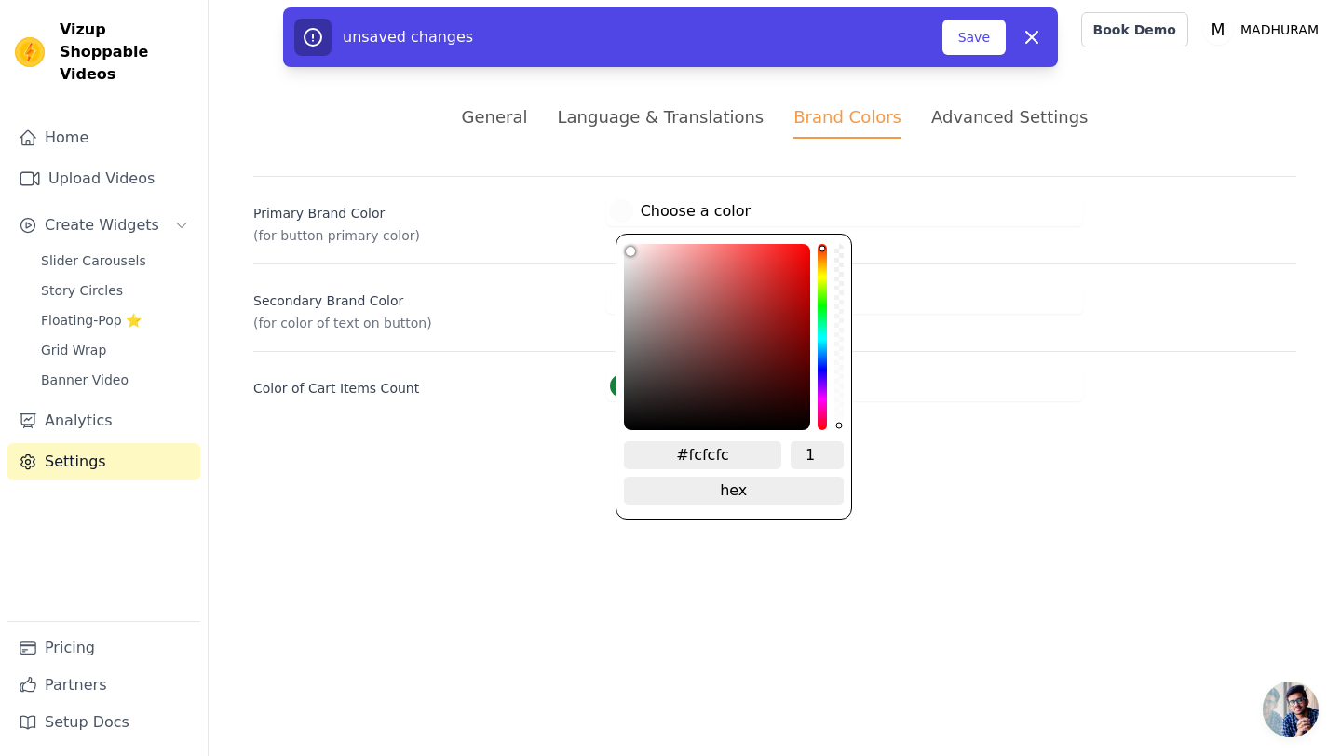
click at [606, 245] on div "Primary Brand Color (for button primary color) #fcfcfc Choose a color #fcfcfc 1…" at bounding box center [774, 288] width 1043 height 225
click at [496, 446] on html "Vizup Shoppable Videos Home Upload Videos Create Widgets Slider Carousels Story…" at bounding box center [670, 223] width 1341 height 446
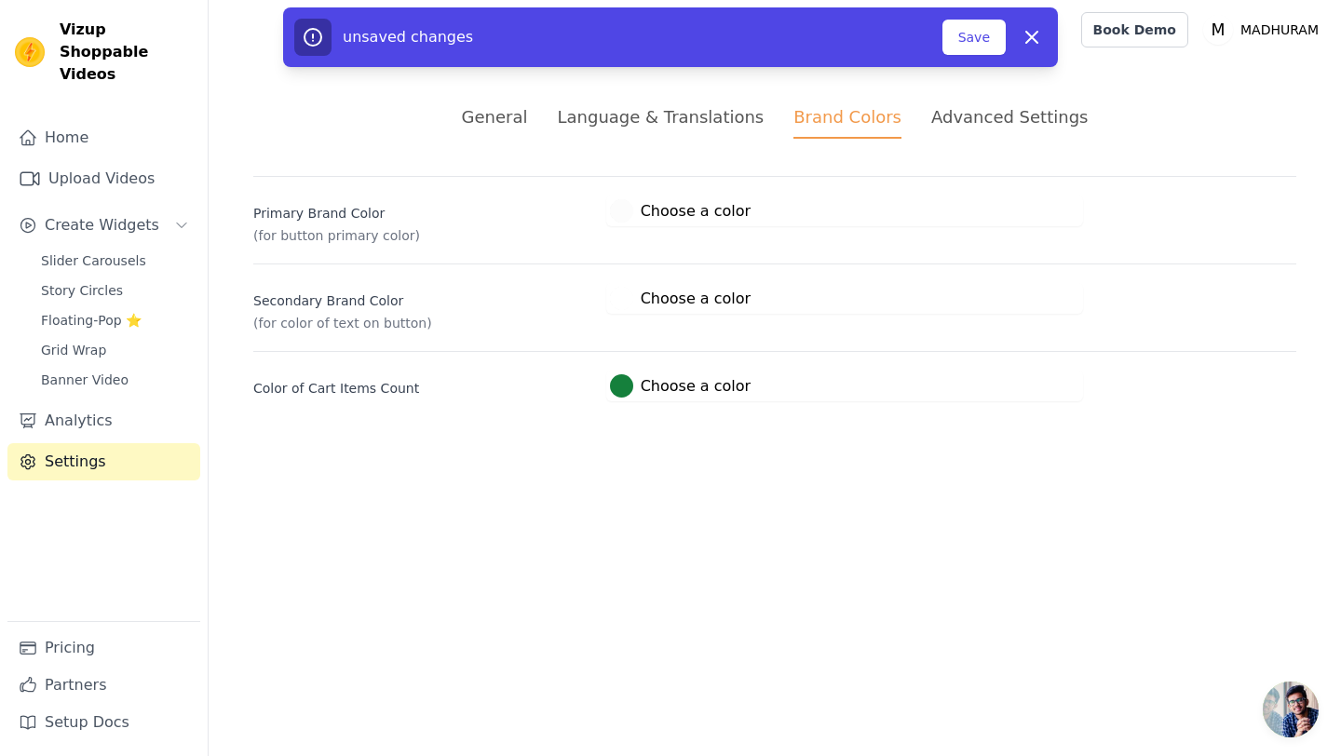
click at [622, 294] on div at bounding box center [621, 298] width 23 height 23
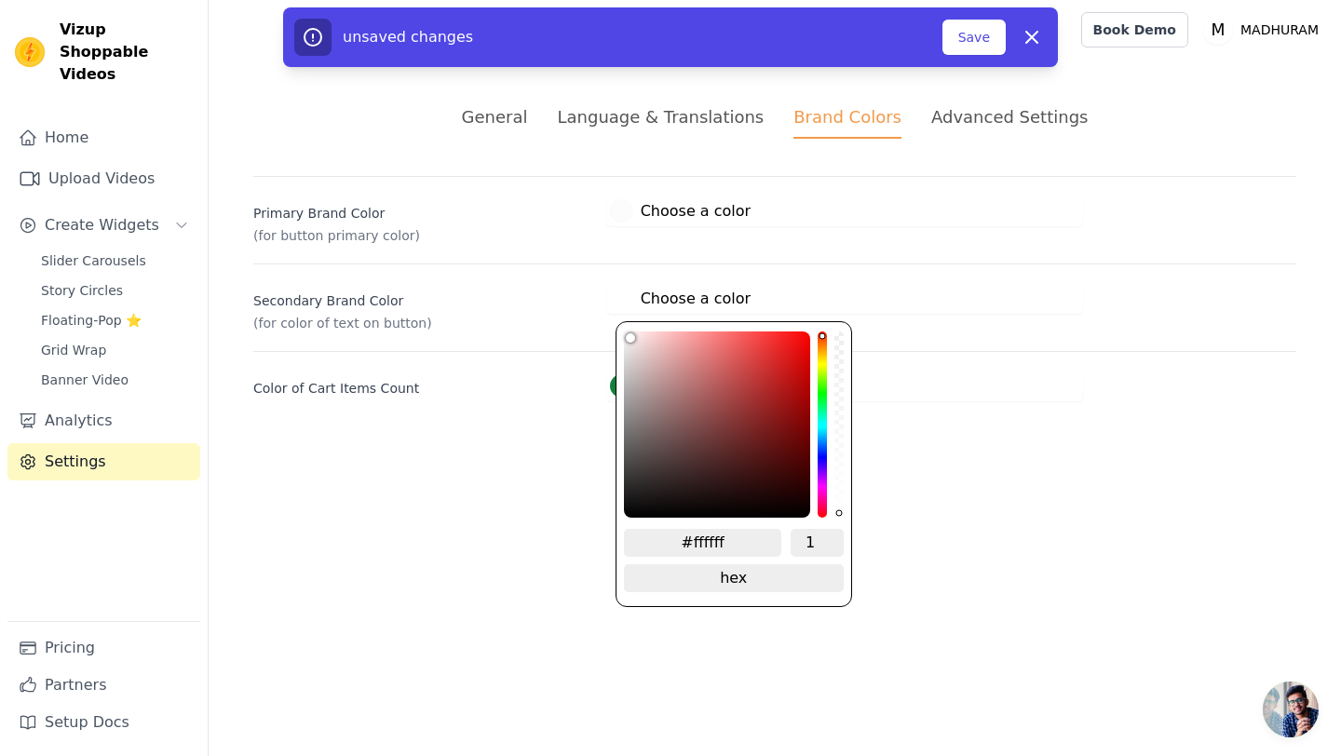
click at [822, 347] on div "hue channel" at bounding box center [821, 424] width 9 height 186
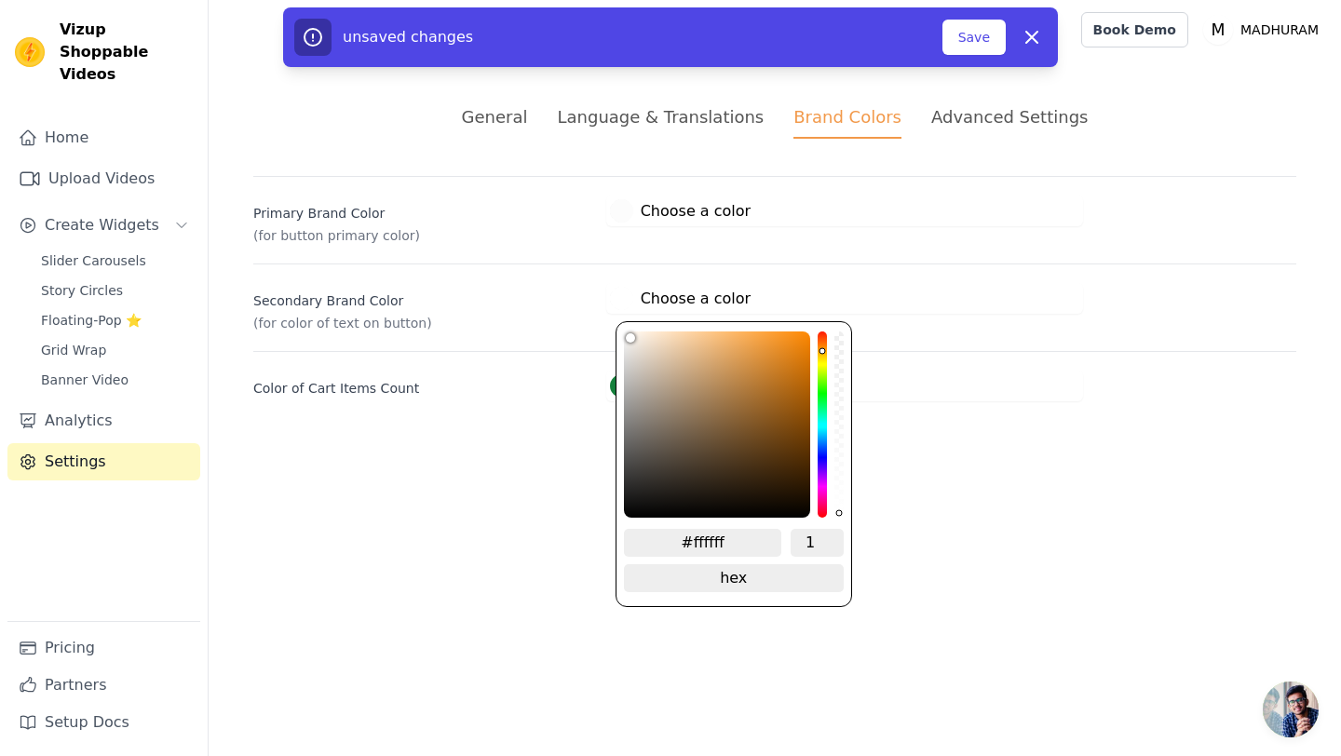
type input "#f29224"
click at [782, 340] on div "color picker" at bounding box center [717, 424] width 186 height 186
click at [800, 446] on html "Vizup Shoppable Videos Home Upload Videos Create Widgets Slider Carousels Story…" at bounding box center [670, 223] width 1341 height 446
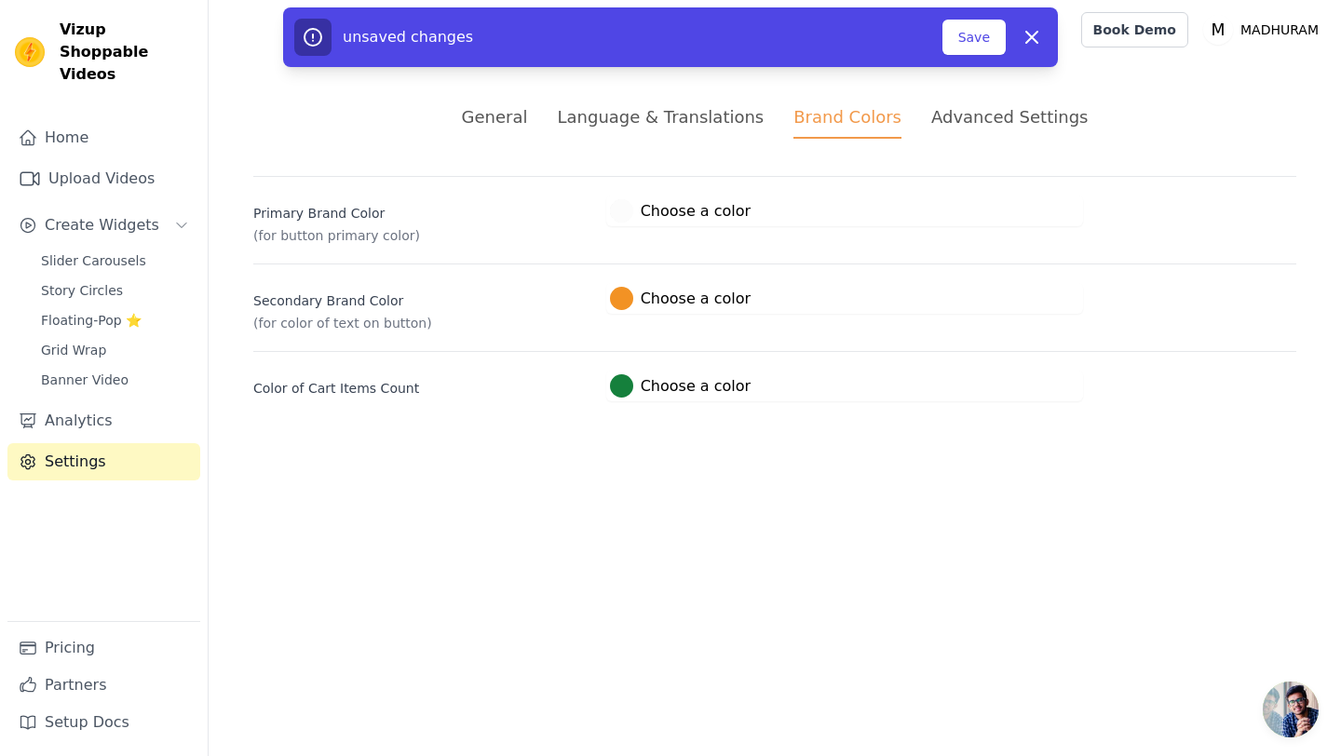
click at [619, 382] on div at bounding box center [621, 385] width 23 height 23
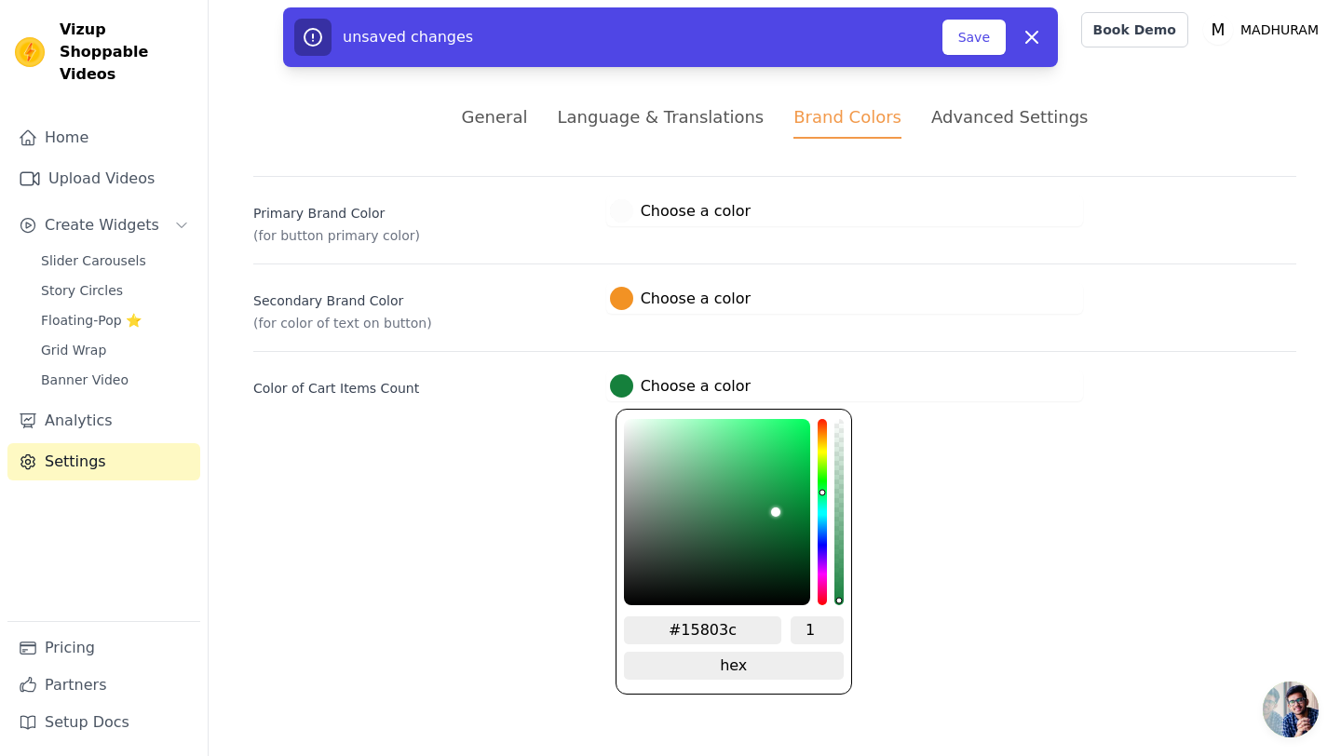
type input "#0b4a22"
click at [783, 550] on div "color picker" at bounding box center [717, 512] width 186 height 186
type input "#0a371a"
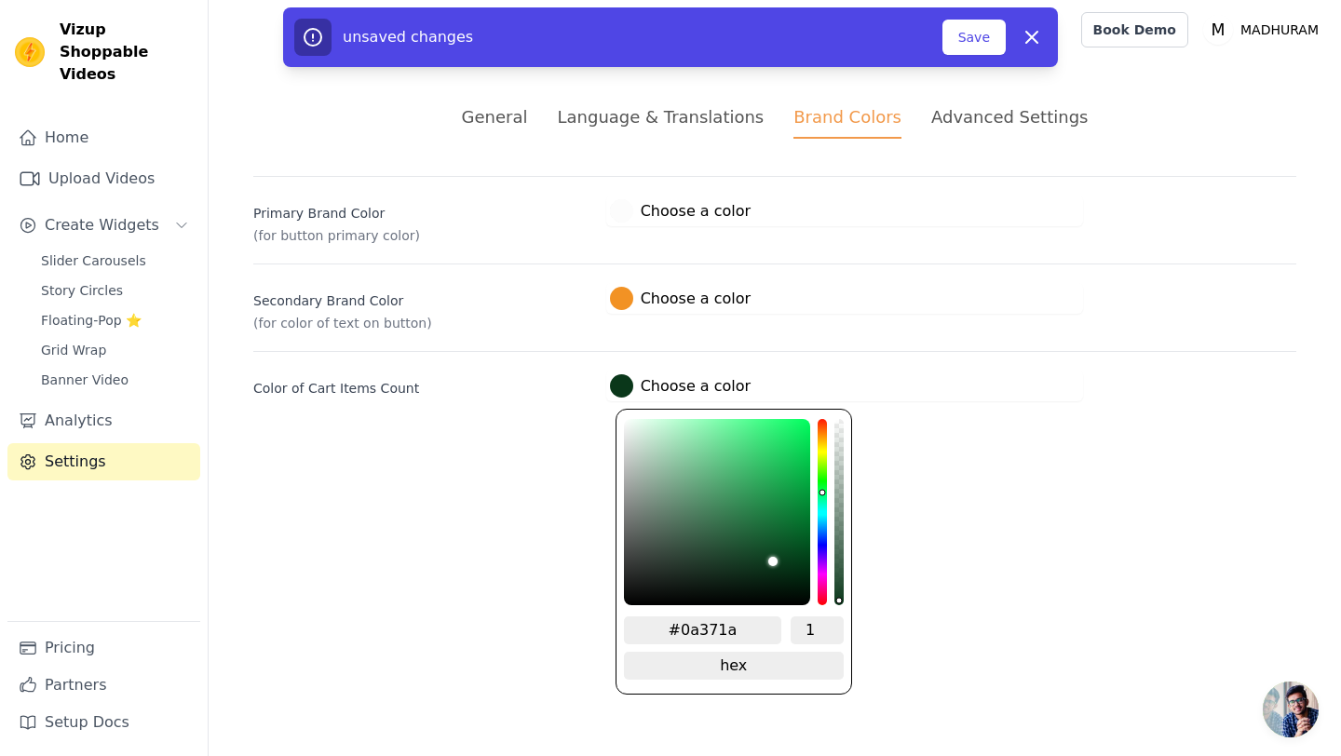
click at [777, 564] on div "brightness channel" at bounding box center [772, 512] width 9 height 182
type input "#113e22"
click at [760, 559] on div "color picker" at bounding box center [717, 512] width 186 height 186
type input "#174e2b"
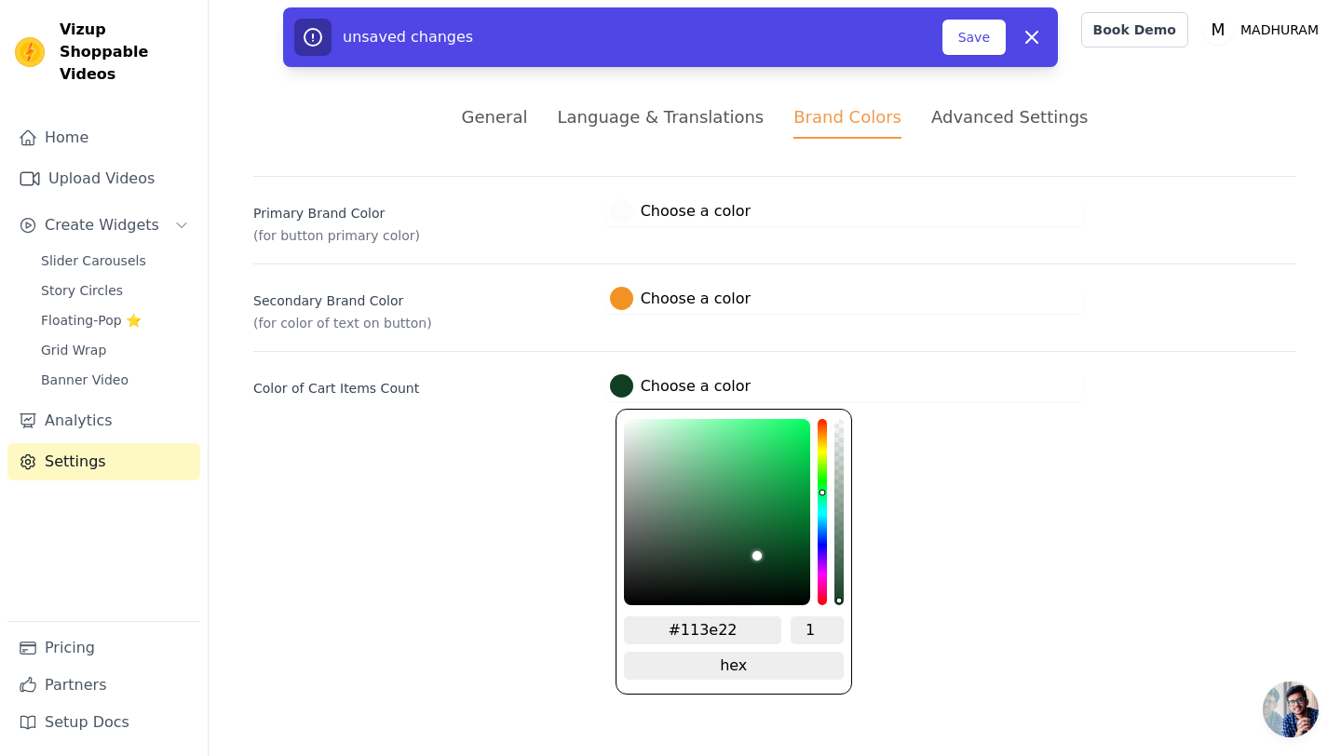
type input "#174e2b"
click at [754, 547] on div "brightness channel" at bounding box center [751, 512] width 9 height 182
type input "#184e2b"
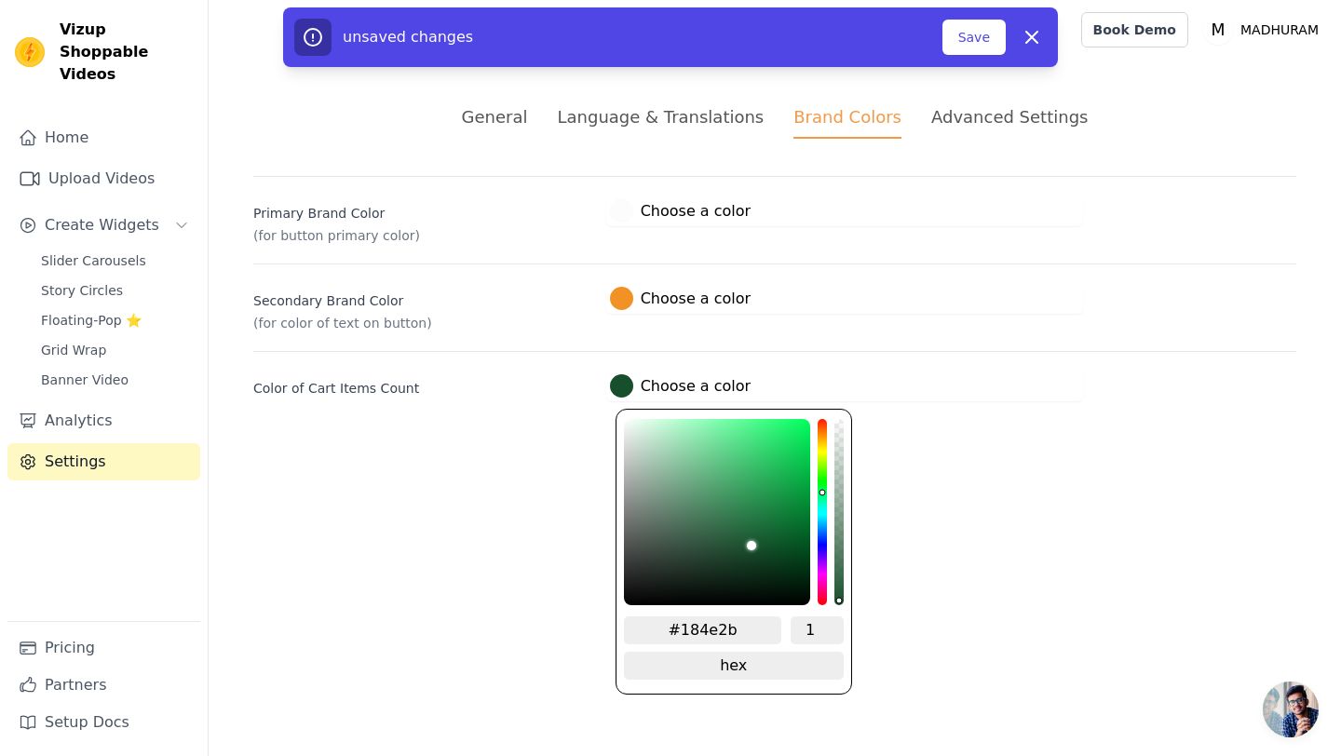
click at [753, 547] on div "brightness channel" at bounding box center [751, 512] width 9 height 182
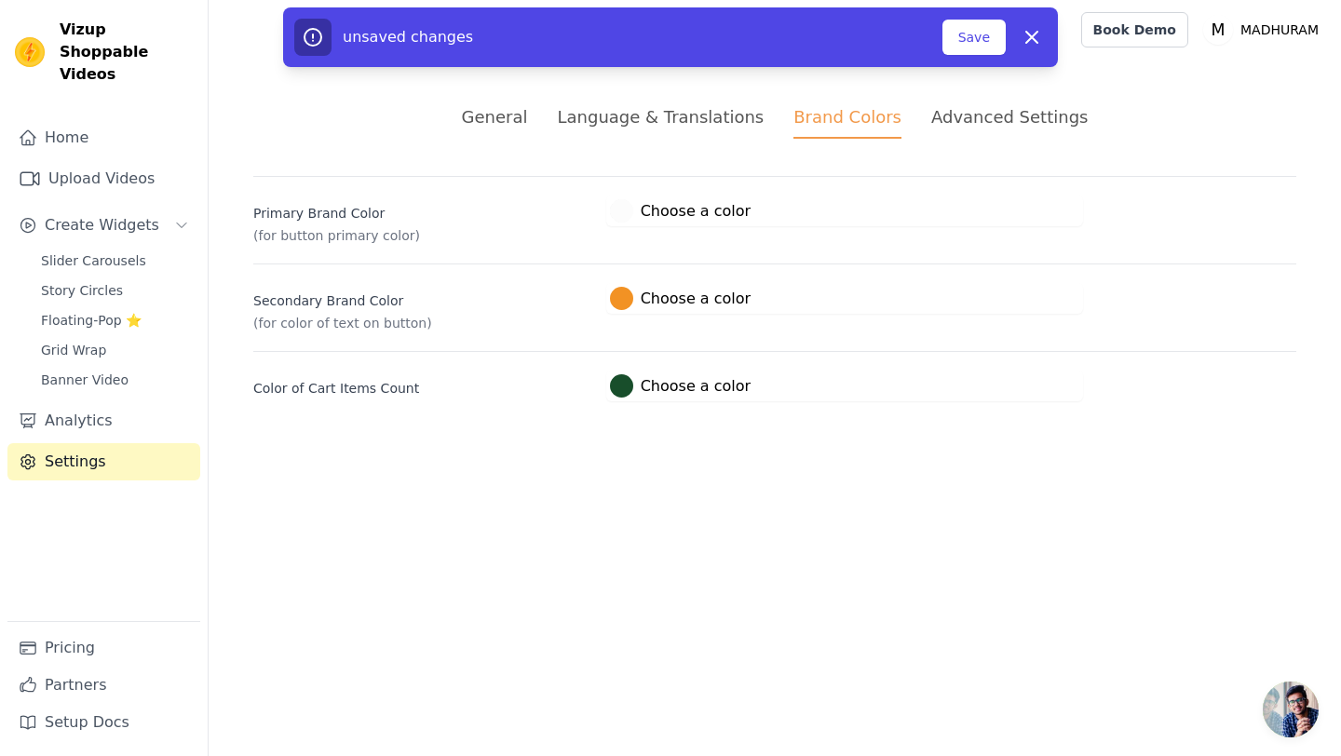
click at [911, 446] on html "Vizup Shoppable Videos Home Upload Videos Create Widgets Slider Carousels Story…" at bounding box center [670, 223] width 1341 height 446
click at [974, 47] on button "Save" at bounding box center [973, 37] width 63 height 35
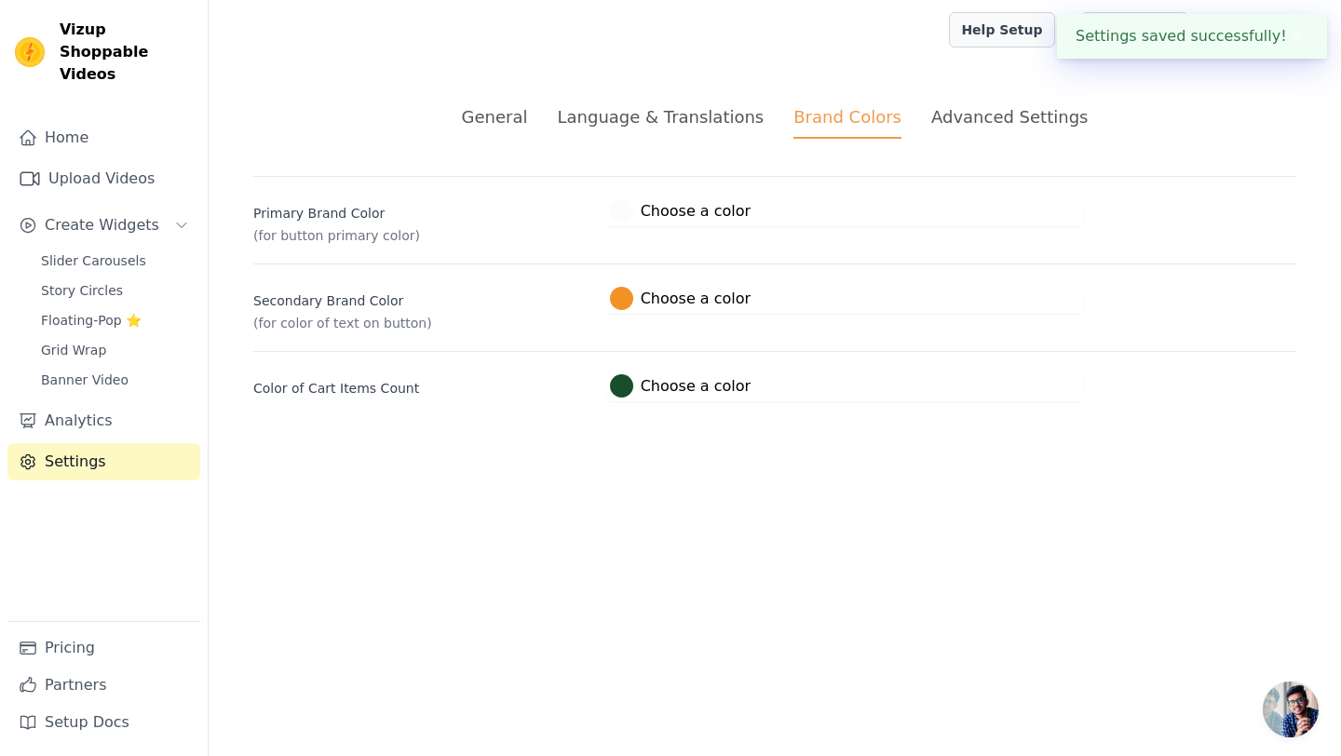
click at [1025, 28] on link "Help Setup" at bounding box center [1001, 29] width 105 height 35
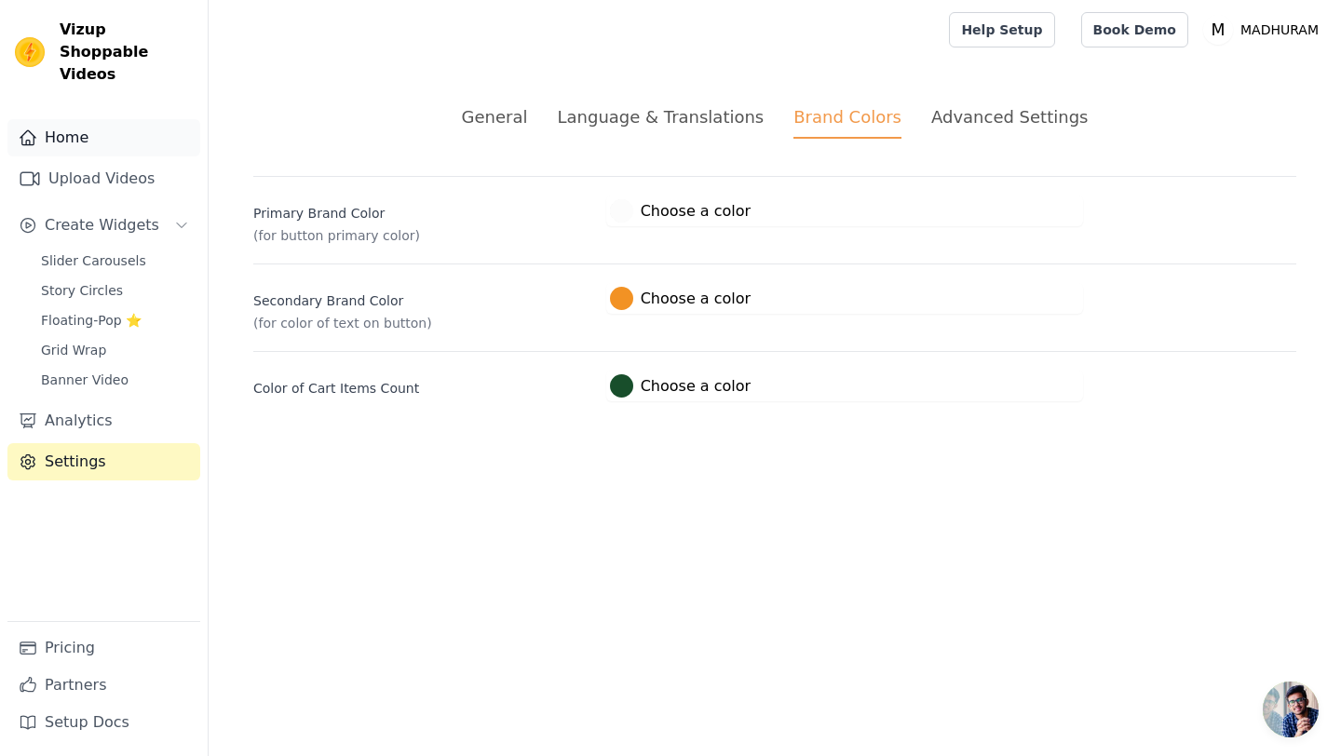
click at [91, 122] on link "Home" at bounding box center [103, 137] width 193 height 37
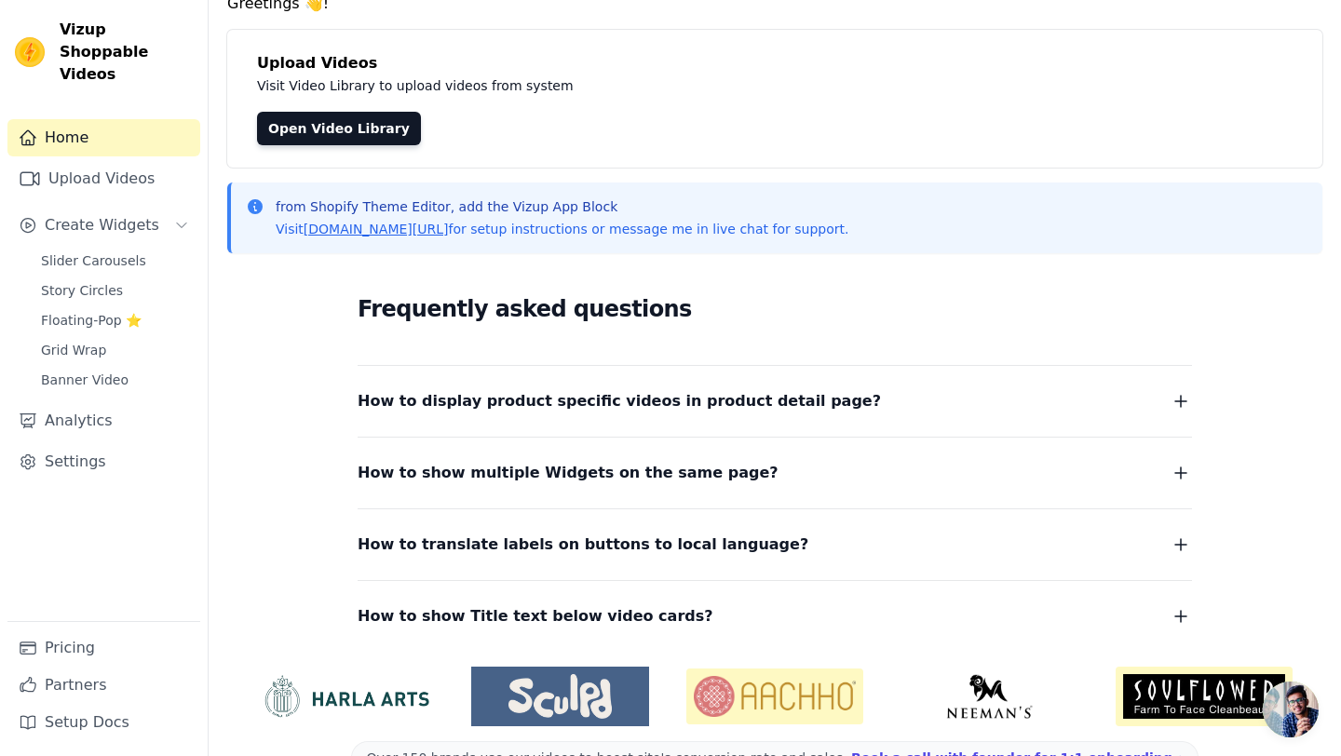
scroll to position [130, 0]
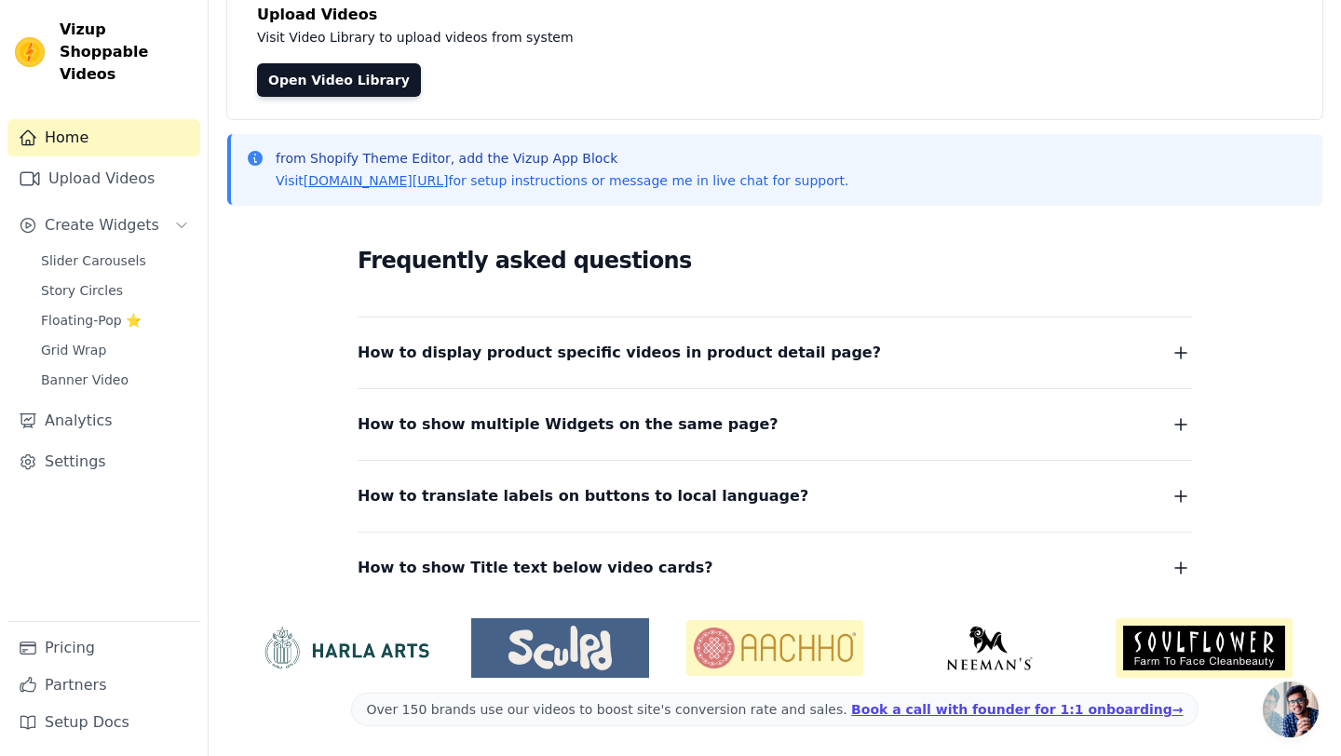
click at [1179, 349] on icon "button" at bounding box center [1180, 353] width 22 height 22
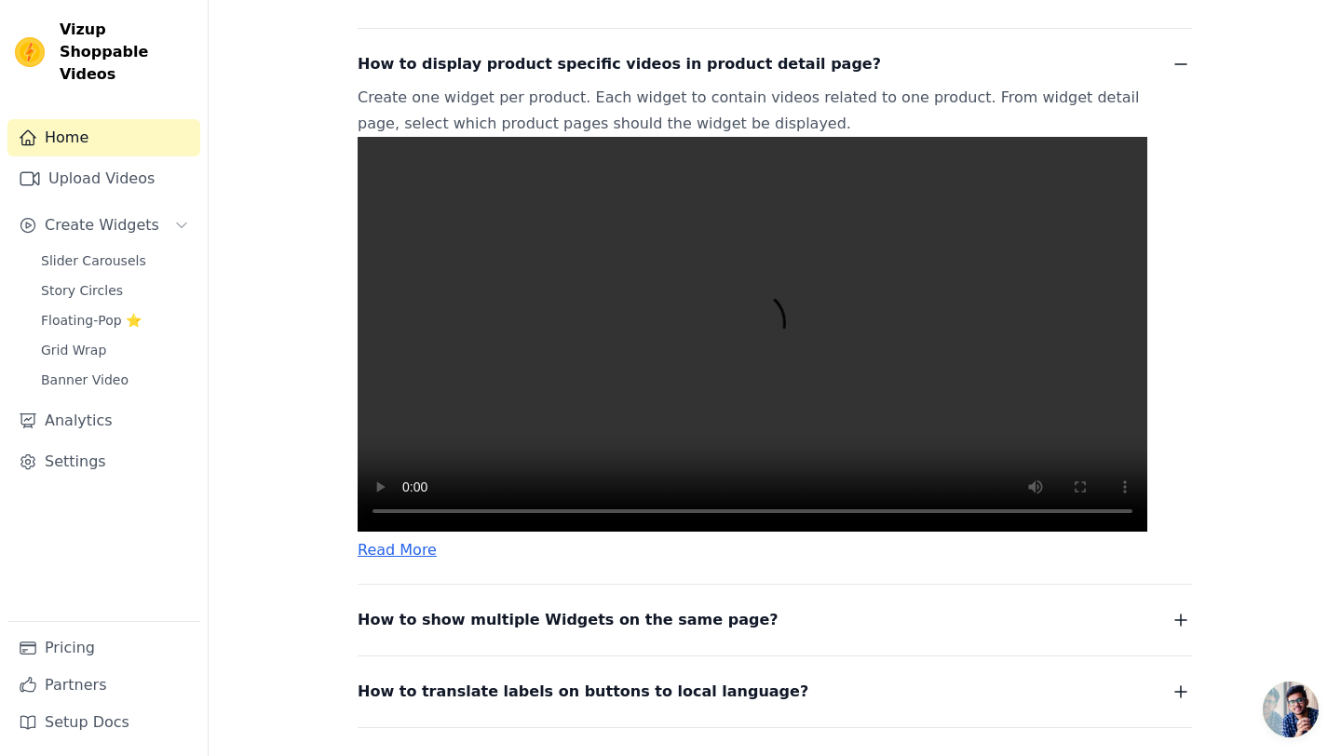
scroll to position [422, 0]
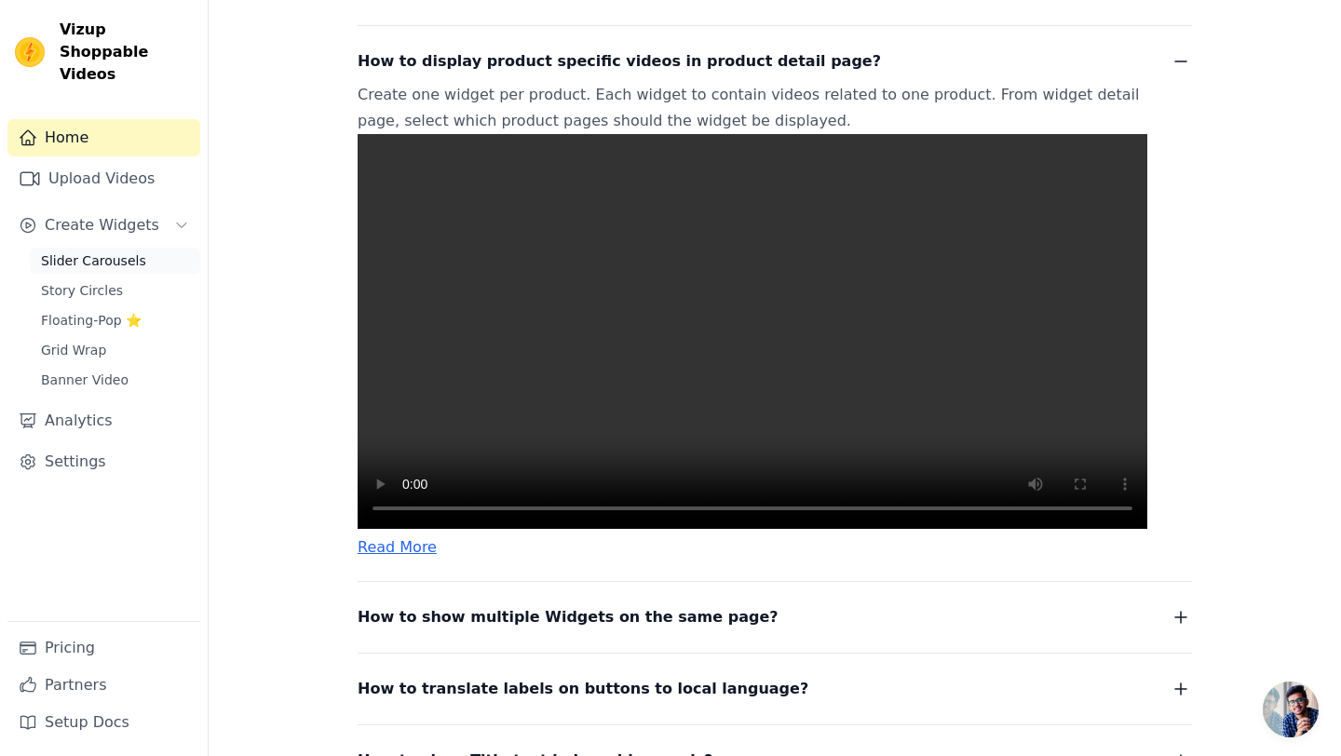
click at [133, 251] on span "Slider Carousels" at bounding box center [93, 260] width 105 height 19
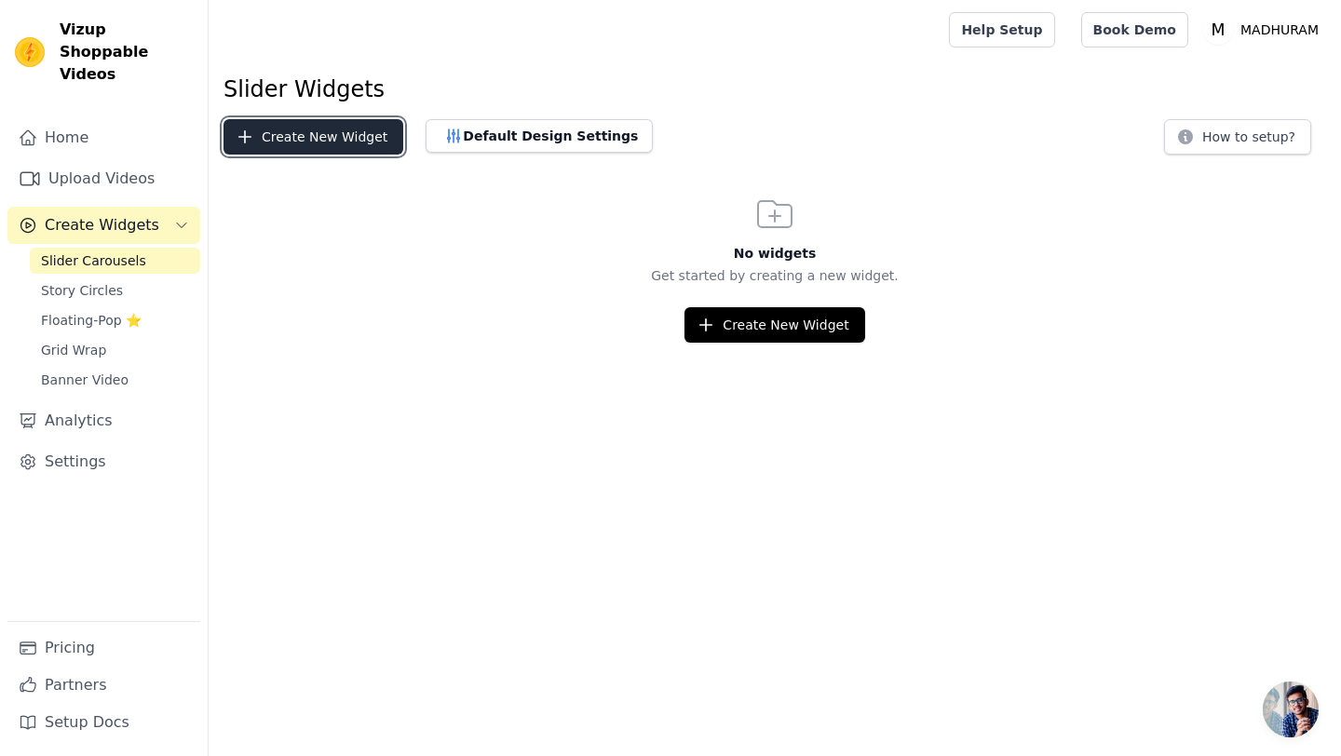
click at [290, 141] on button "Create New Widget" at bounding box center [313, 136] width 180 height 35
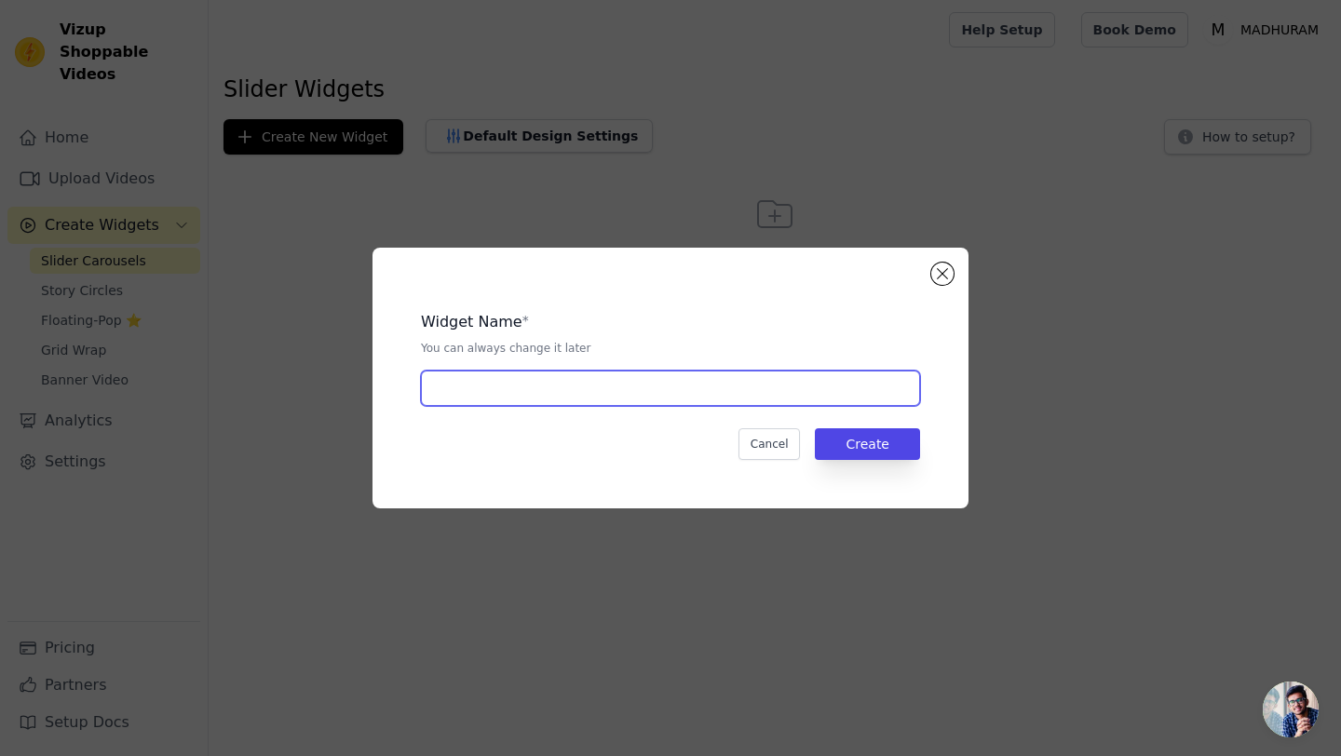
click at [528, 394] on input "text" at bounding box center [670, 388] width 499 height 35
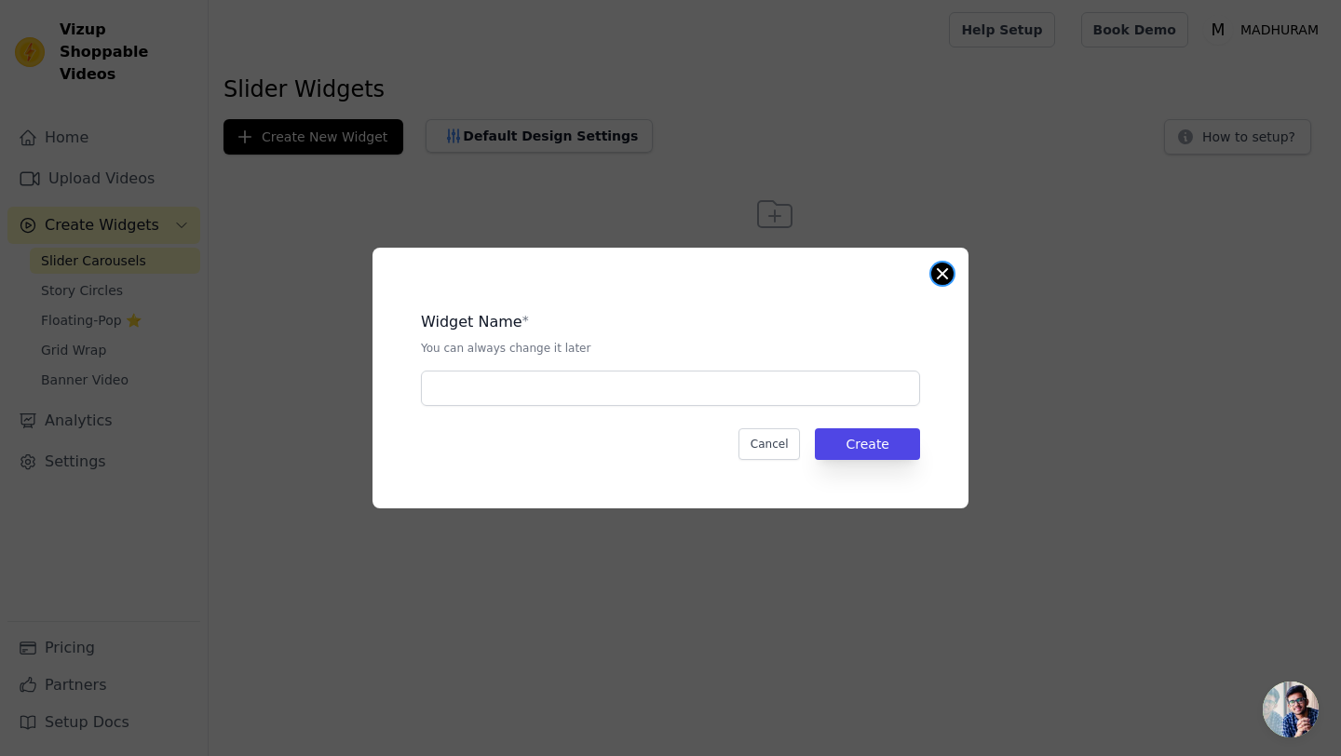
click at [941, 280] on button "Close modal" at bounding box center [942, 274] width 22 height 22
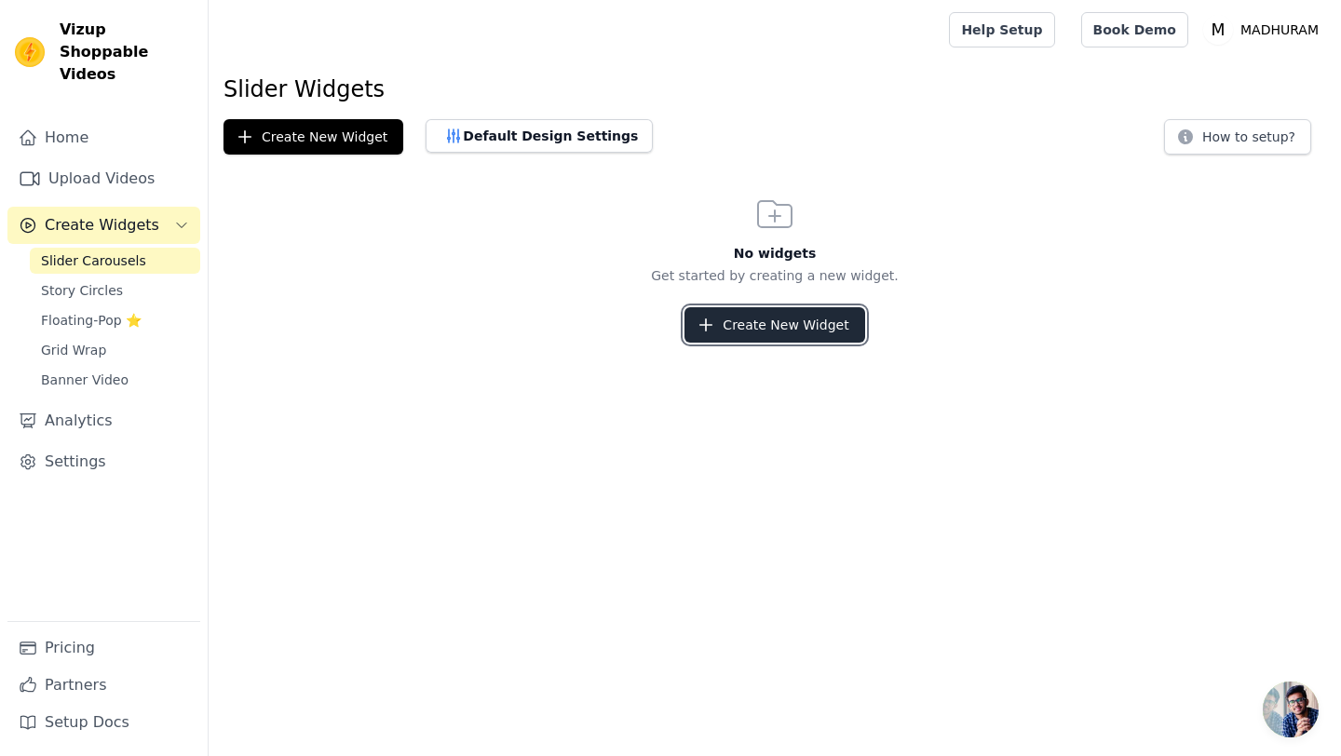
click at [767, 322] on button "Create New Widget" at bounding box center [774, 324] width 180 height 35
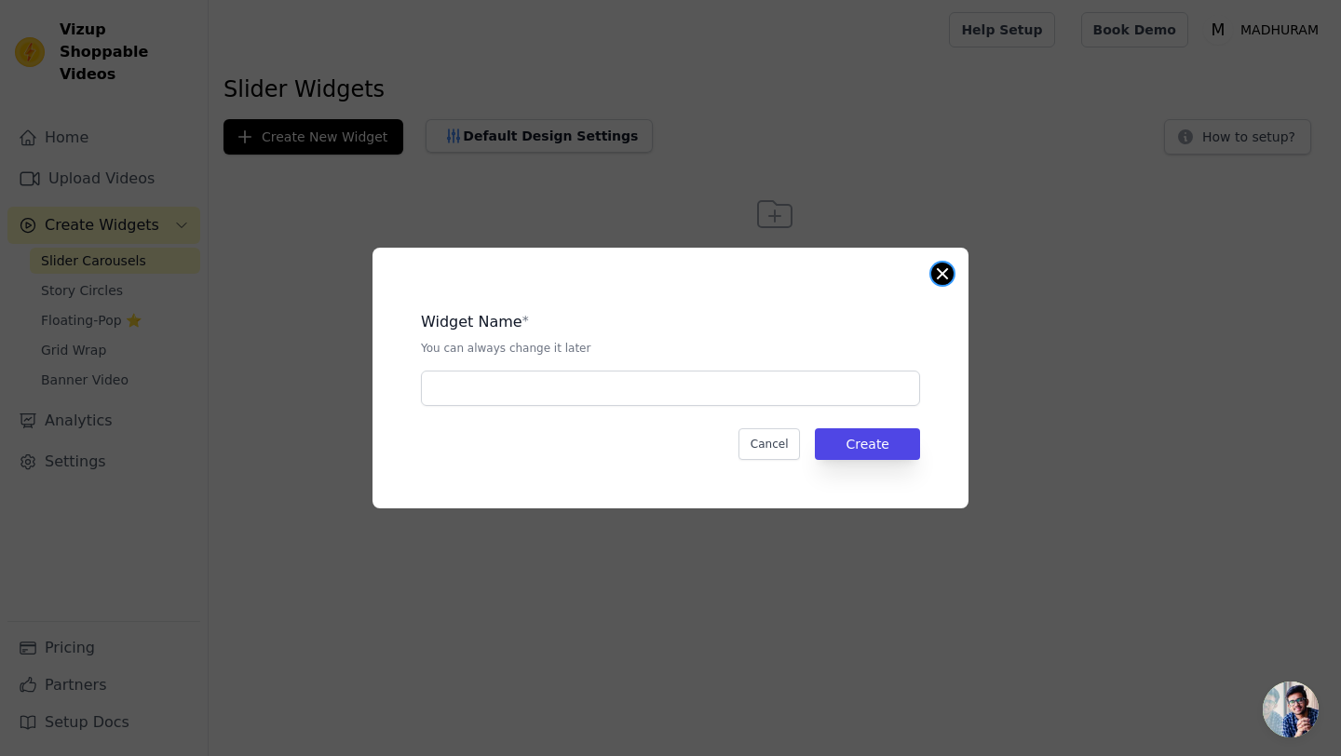
click at [945, 283] on button "Close modal" at bounding box center [942, 274] width 22 height 22
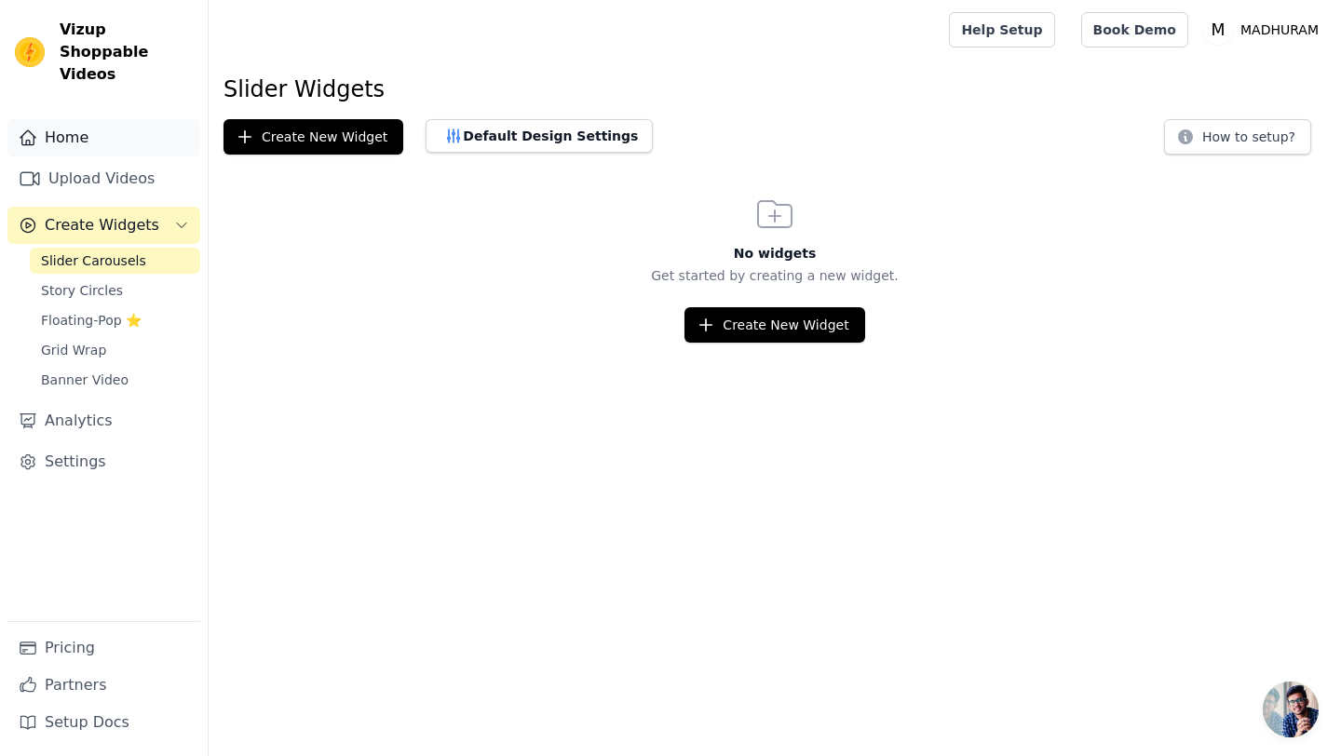
click at [63, 119] on link "Home" at bounding box center [103, 137] width 193 height 37
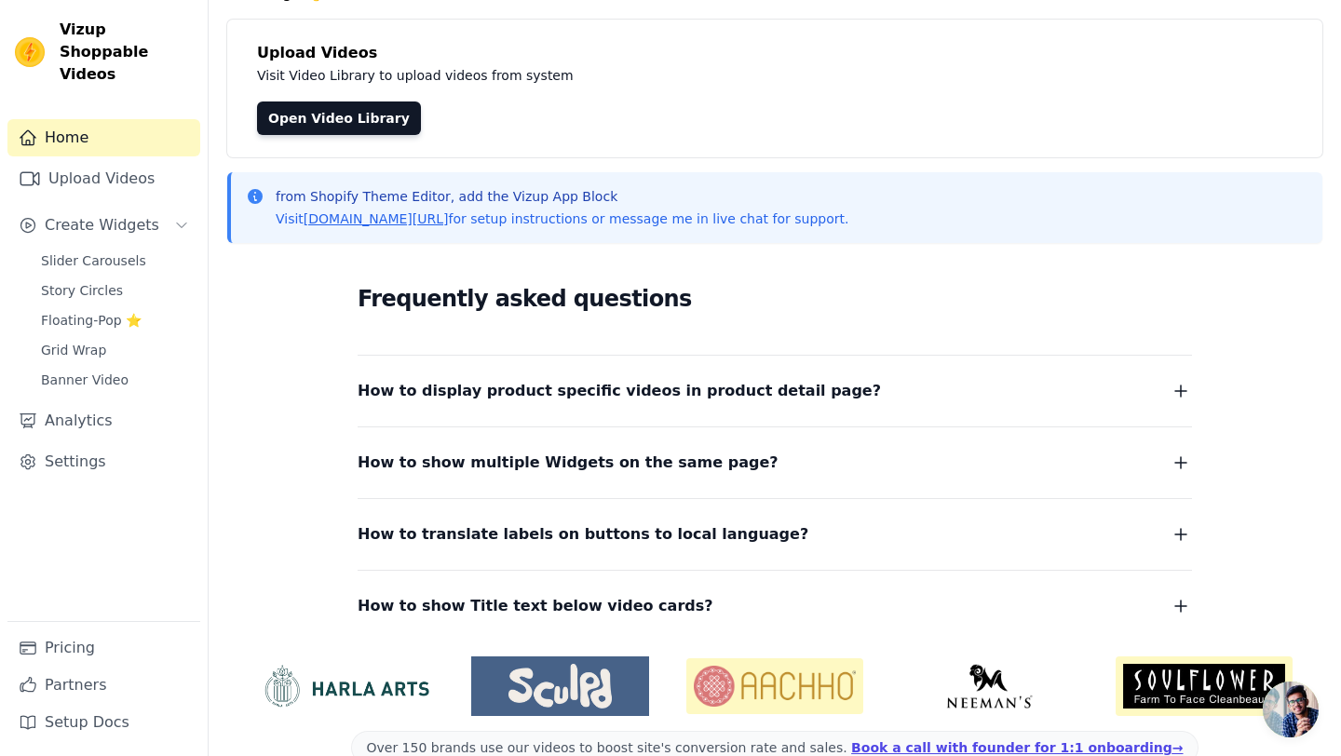
scroll to position [130, 0]
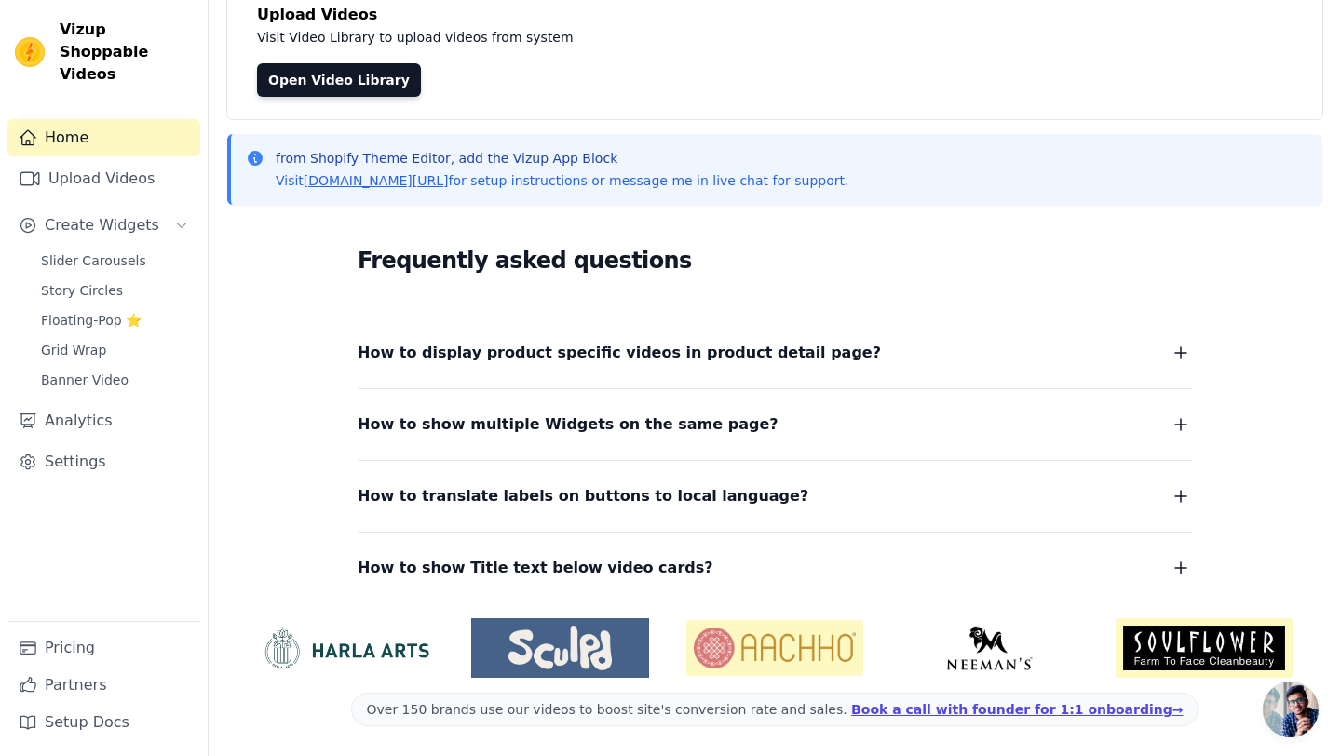
click at [844, 348] on button "How to display product specific videos in product detail page?" at bounding box center [775, 353] width 834 height 26
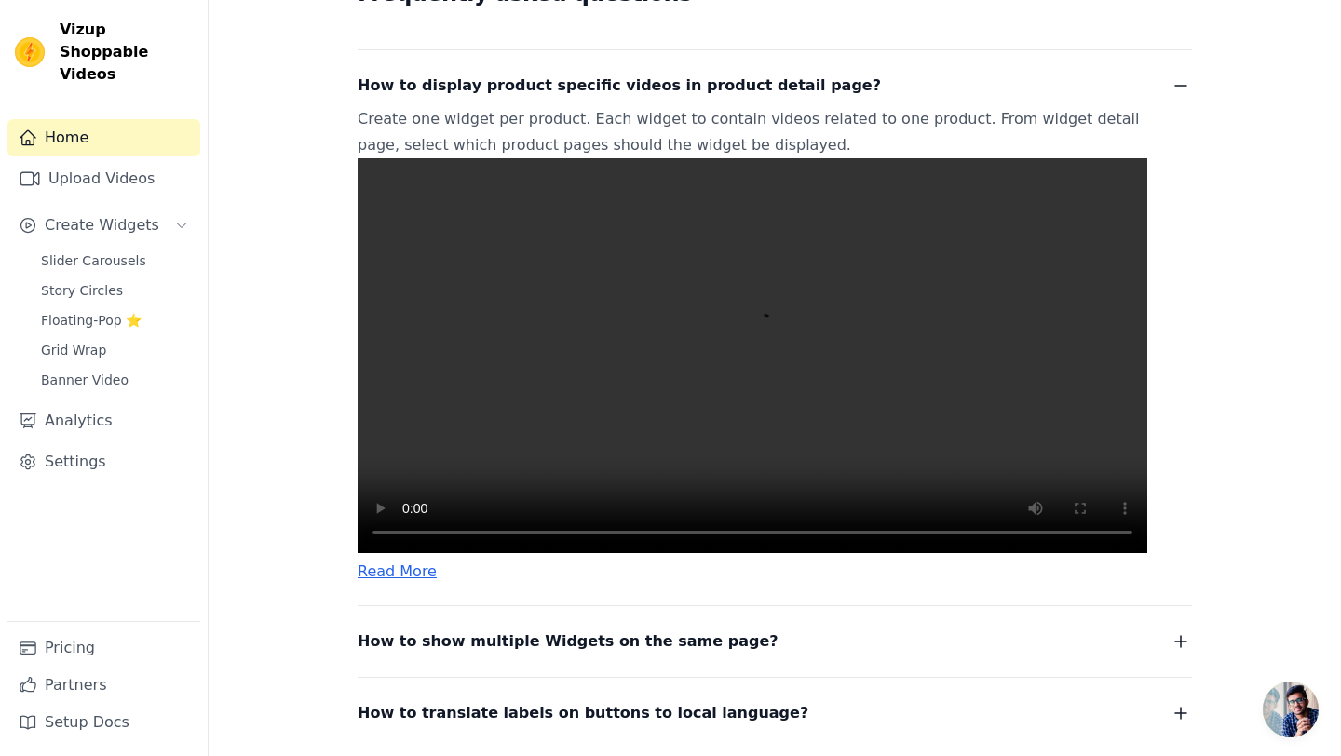
scroll to position [399, 0]
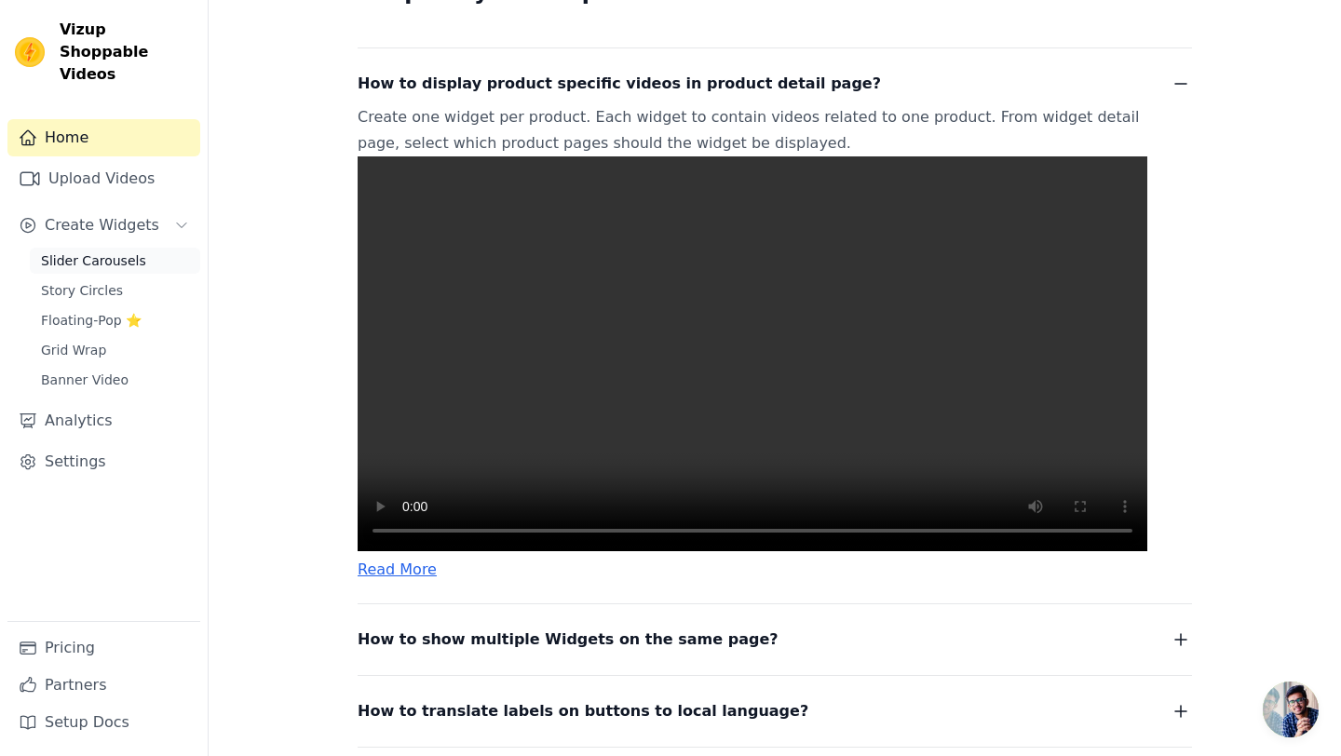
click at [137, 251] on span "Slider Carousels" at bounding box center [93, 260] width 105 height 19
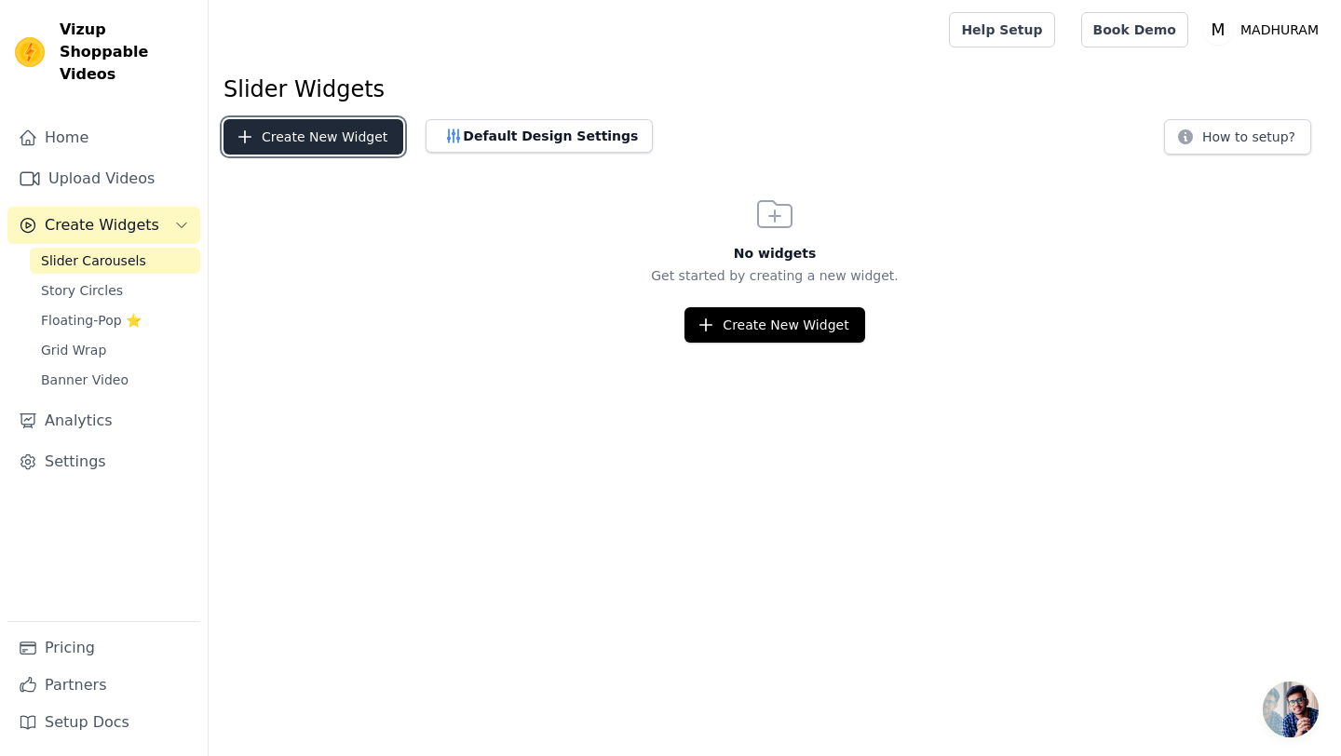
click at [336, 134] on button "Create New Widget" at bounding box center [313, 136] width 180 height 35
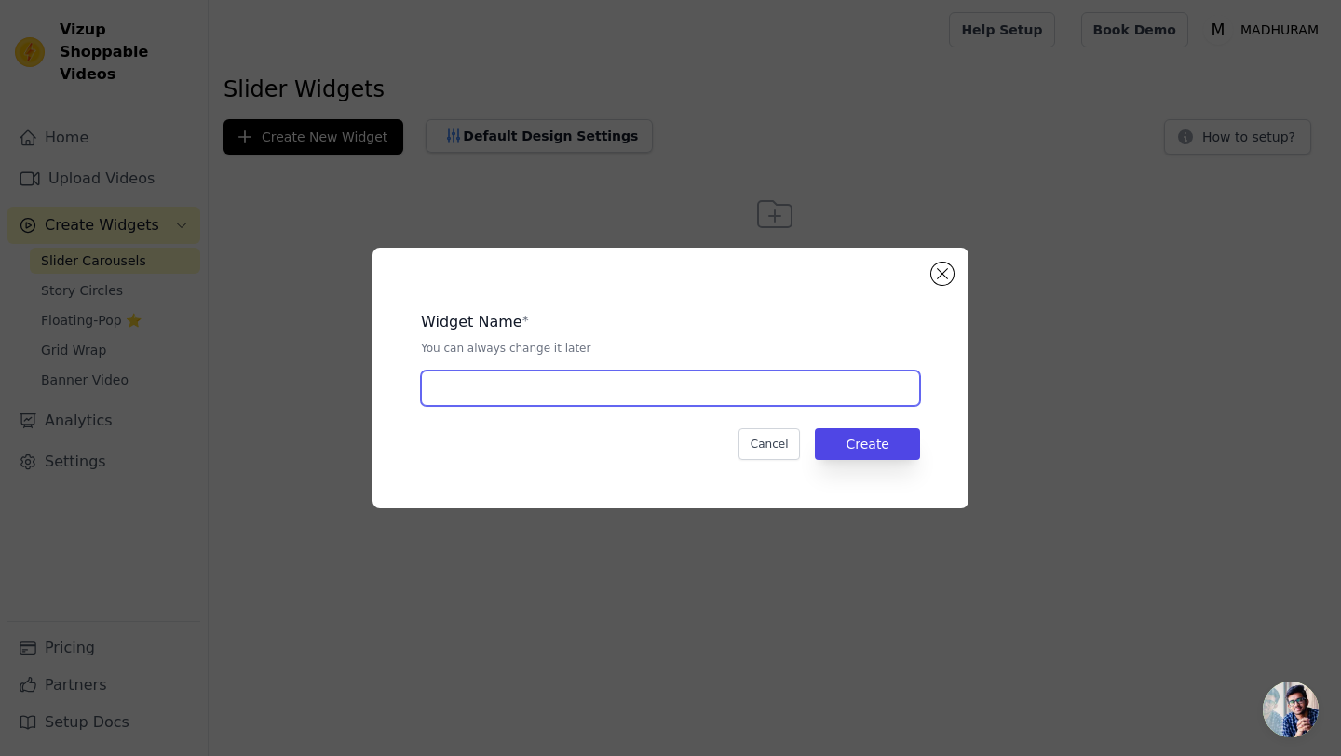
click at [541, 392] on input "text" at bounding box center [670, 388] width 499 height 35
type input "slider corousel"
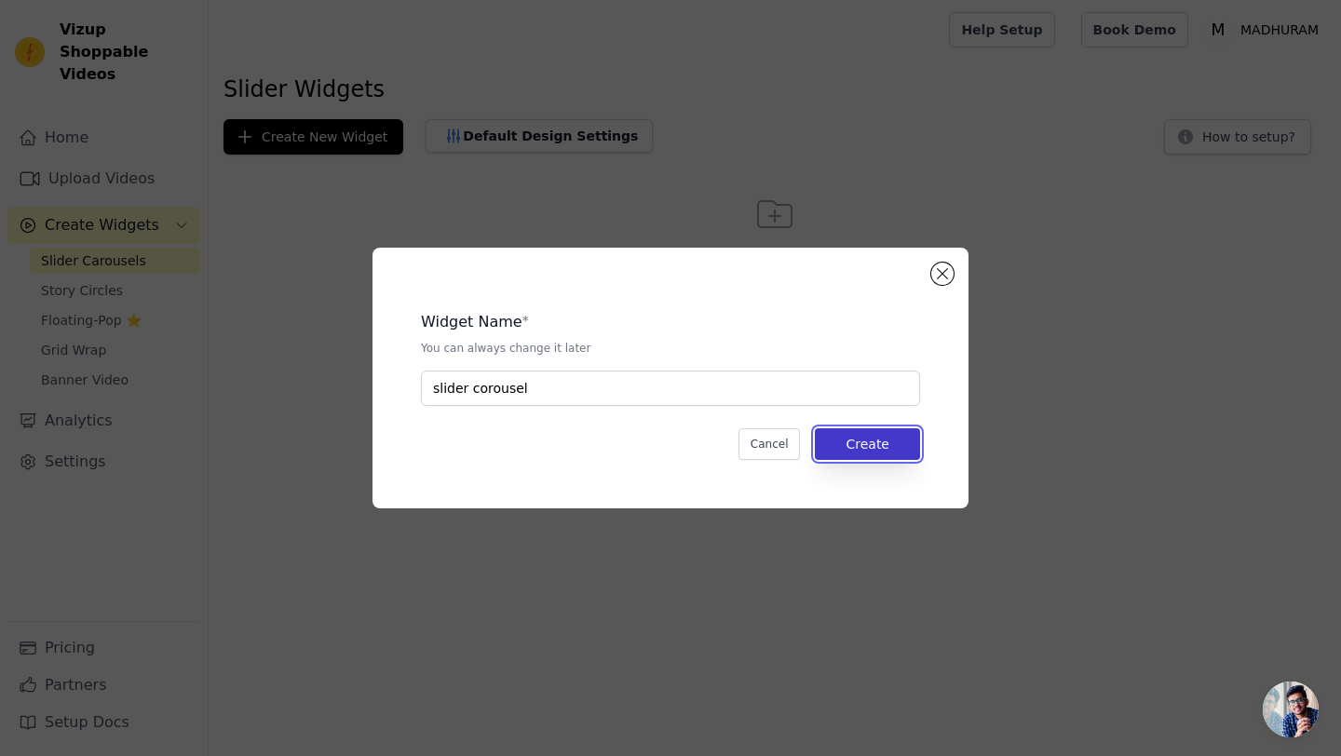
click at [870, 449] on button "Create" at bounding box center [867, 444] width 105 height 32
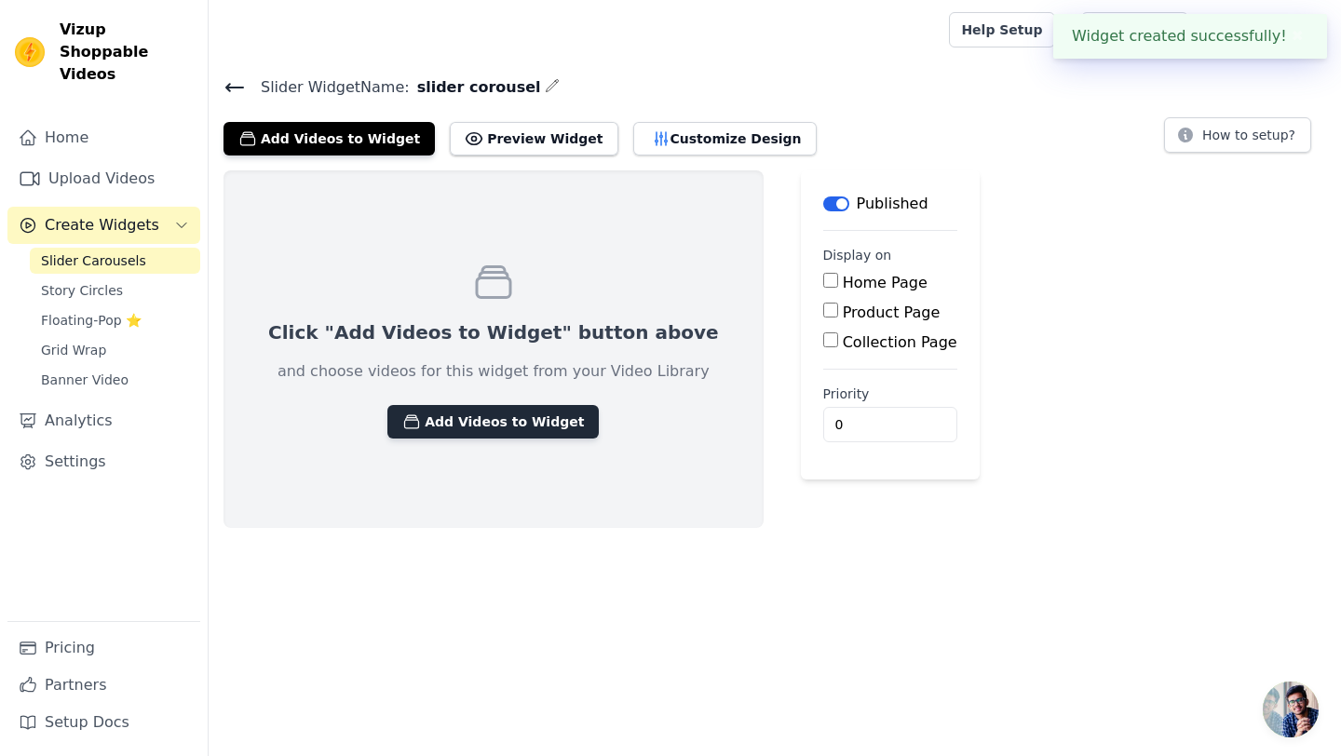
click at [453, 423] on button "Add Videos to Widget" at bounding box center [492, 422] width 211 height 34
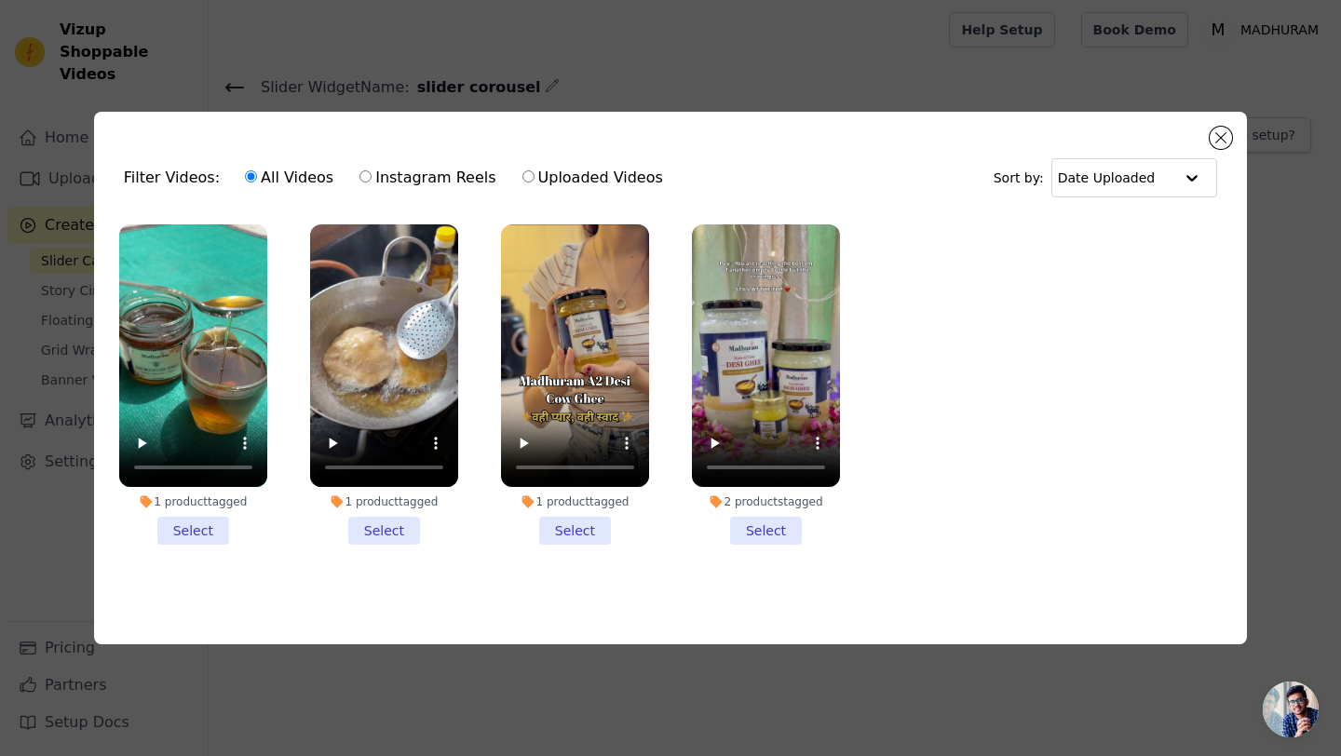
drag, startPoint x: 107, startPoint y: 229, endPoint x: 560, endPoint y: 398, distance: 483.7
click at [560, 398] on div "Filter Videos: All Videos Instagram Reels Uploaded Videos Sort by: Date Uploade…" at bounding box center [670, 378] width 1153 height 533
click at [149, 356] on video at bounding box center [193, 355] width 148 height 263
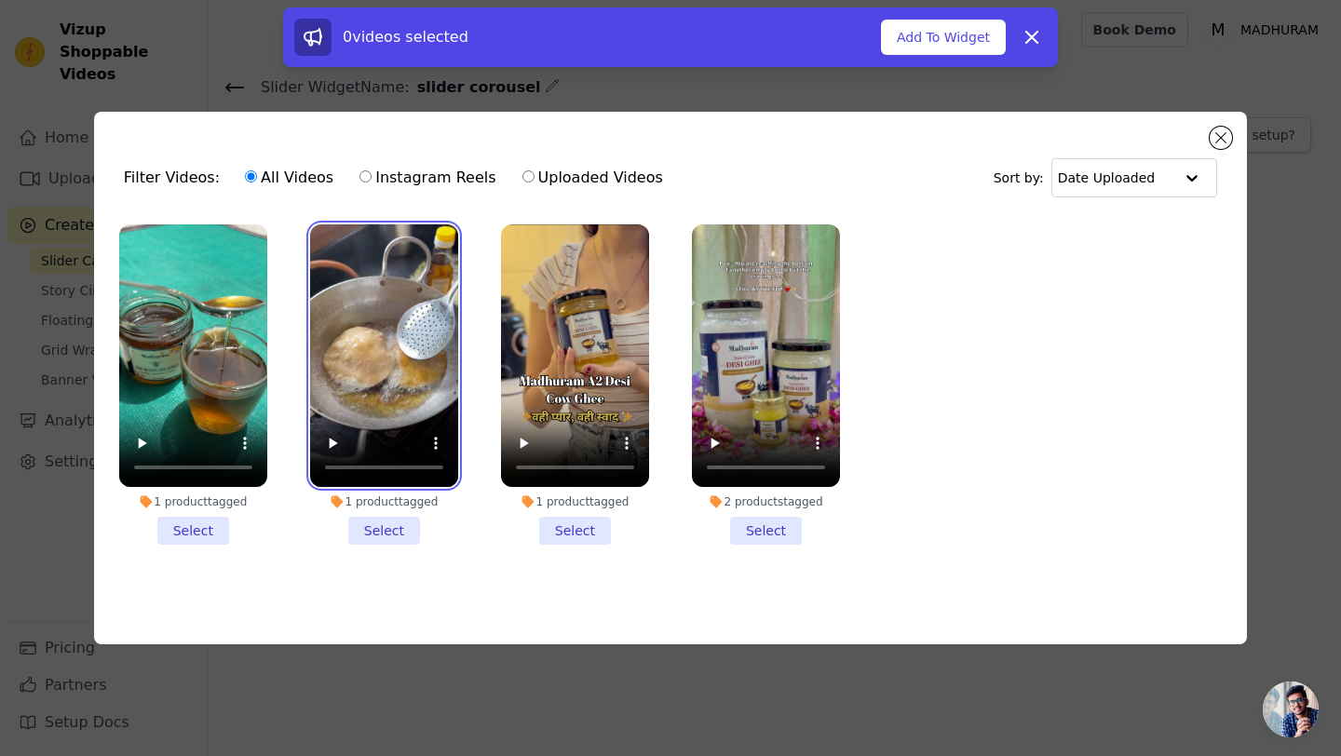
click at [360, 354] on video at bounding box center [384, 355] width 148 height 263
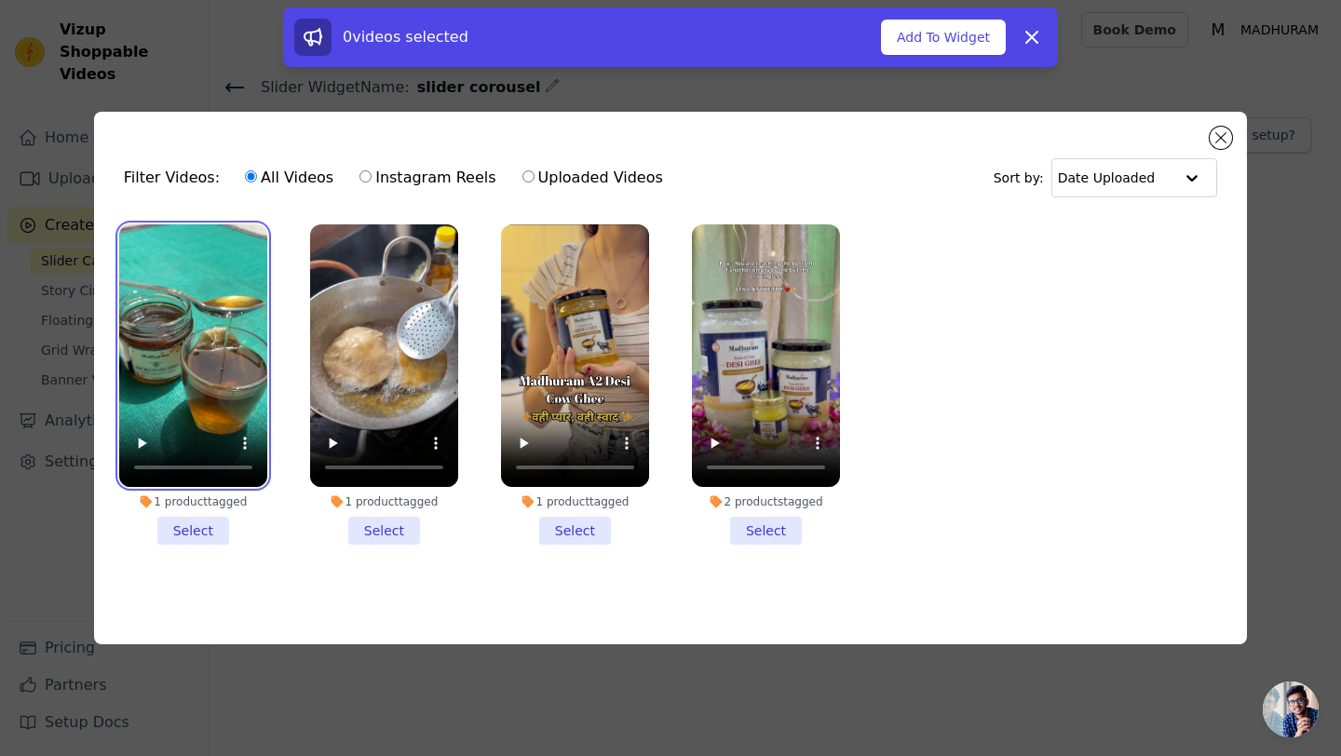
click at [218, 333] on video at bounding box center [193, 355] width 148 height 263
click at [193, 530] on li "1 product tagged Select" at bounding box center [193, 384] width 148 height 321
click at [0, 0] on input "1 product tagged Select" at bounding box center [0, 0] width 0 height 0
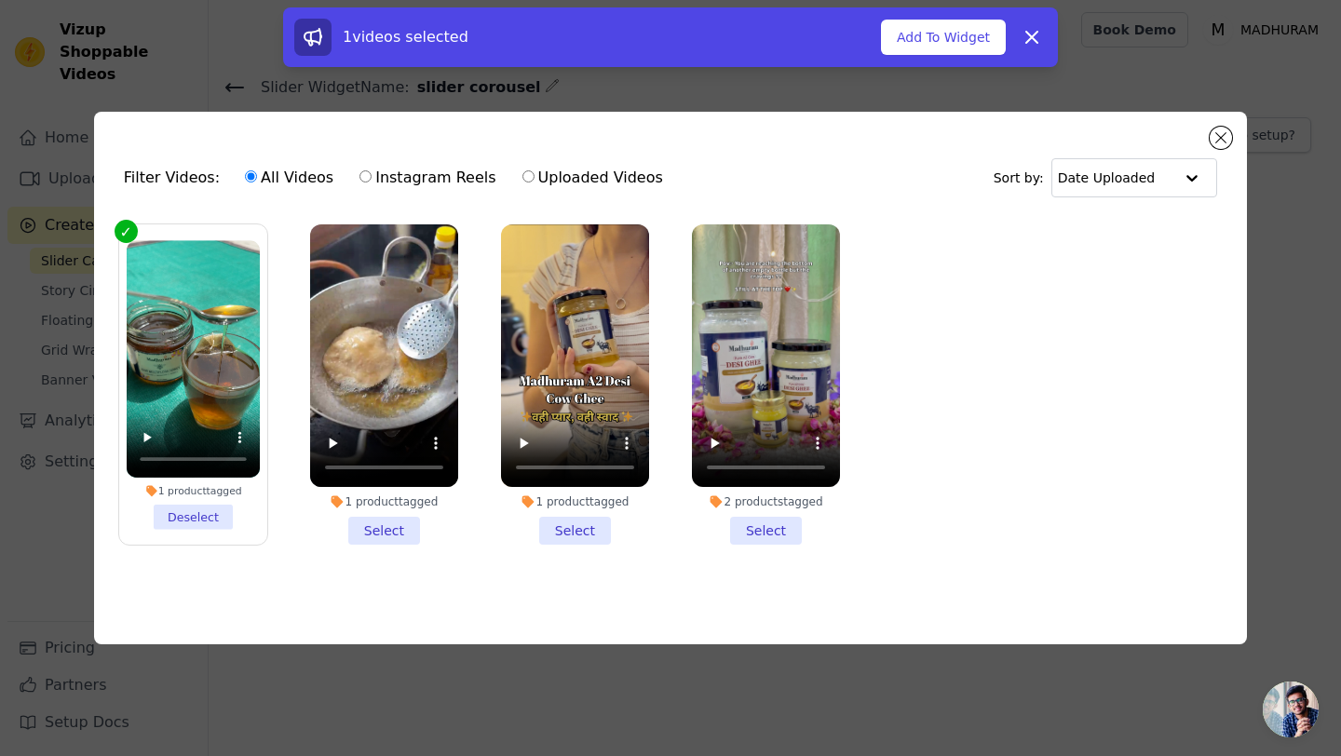
click at [384, 523] on li "1 product tagged Select" at bounding box center [384, 384] width 148 height 321
click at [0, 0] on input "1 product tagged Select" at bounding box center [0, 0] width 0 height 0
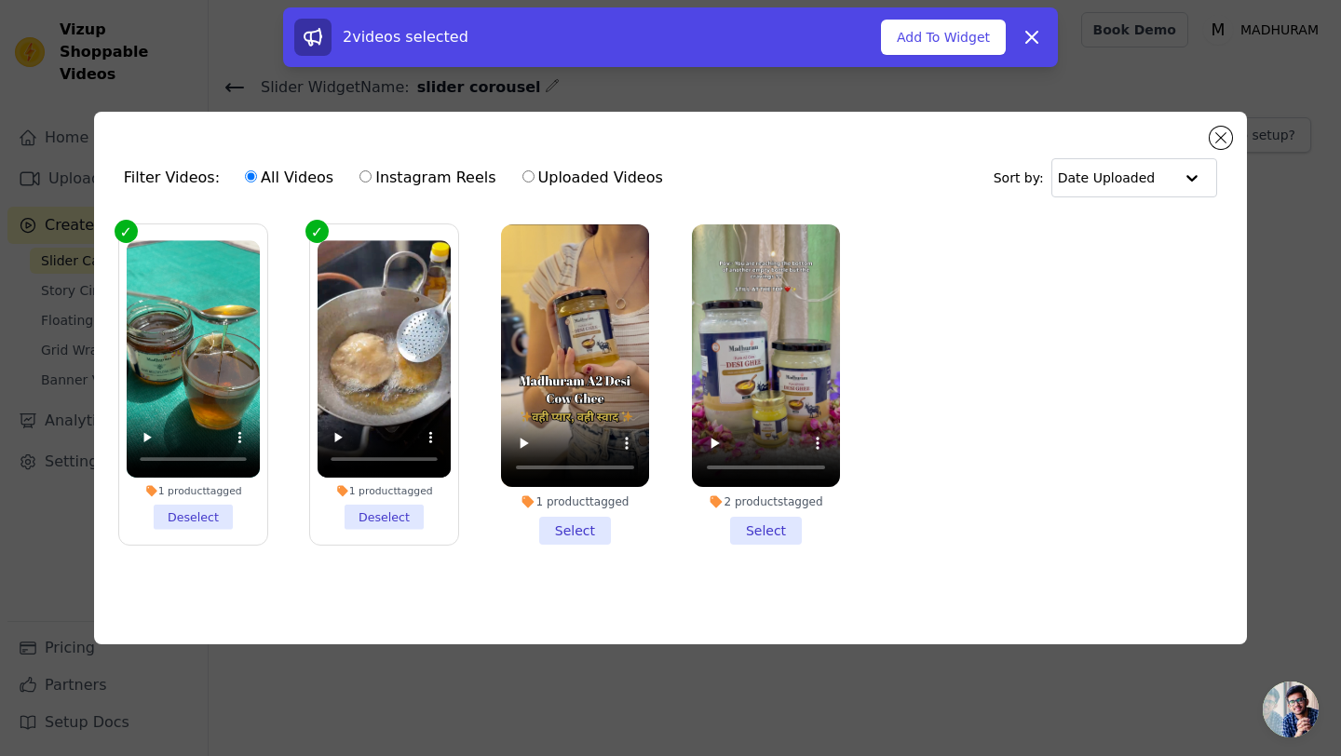
click at [573, 546] on div "1 product tagged Select" at bounding box center [575, 385] width 169 height 342
click at [582, 528] on li "1 product tagged Select" at bounding box center [575, 384] width 148 height 321
click at [0, 0] on input "1 product tagged Select" at bounding box center [0, 0] width 0 height 0
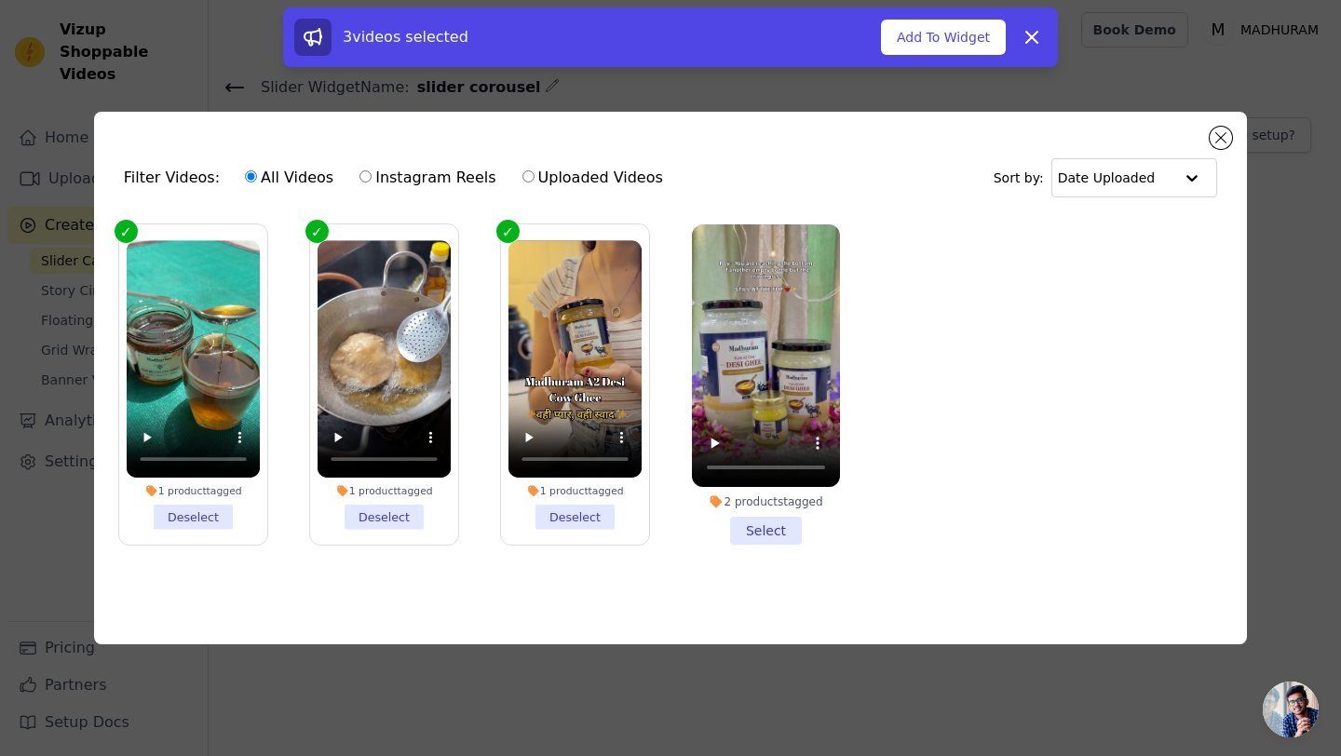
click at [765, 538] on li "2 products tagged Select" at bounding box center [766, 384] width 148 height 321
click at [0, 0] on input "2 products tagged Select" at bounding box center [0, 0] width 0 height 0
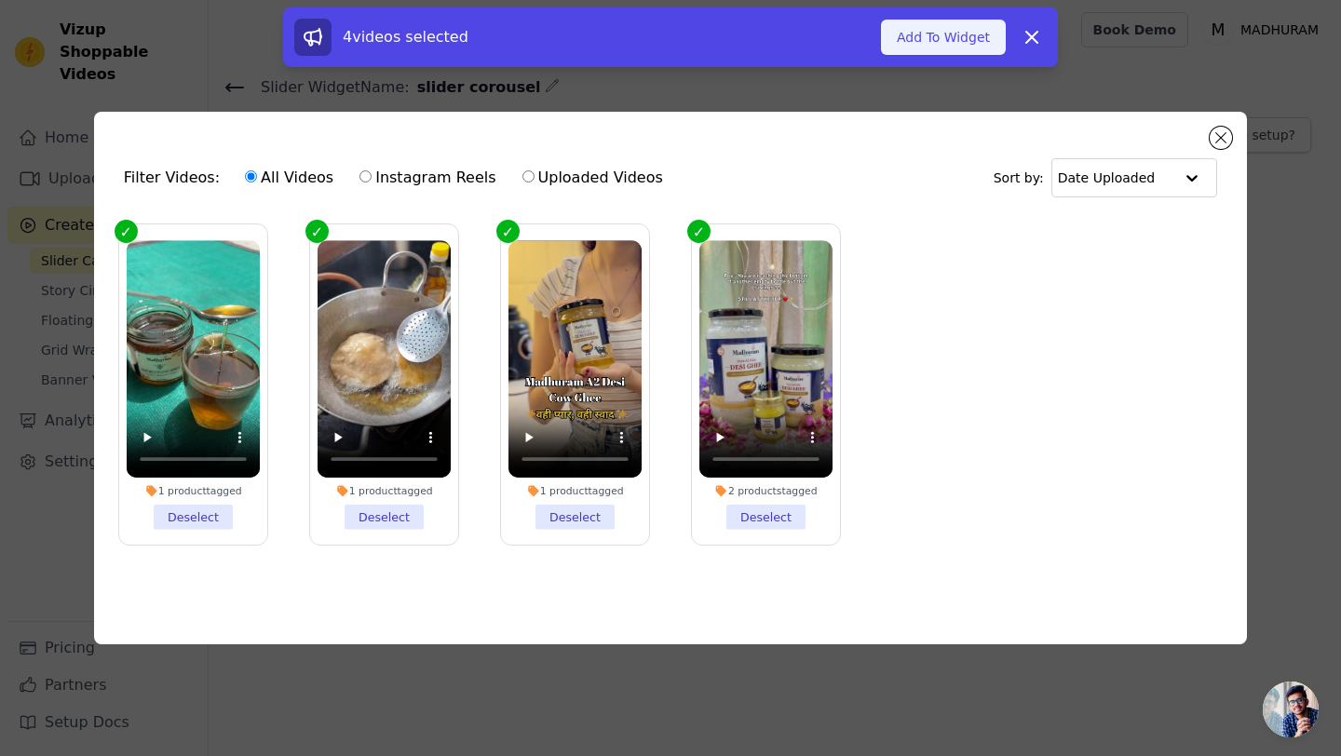
click at [945, 33] on button "Add To Widget" at bounding box center [943, 37] width 125 height 35
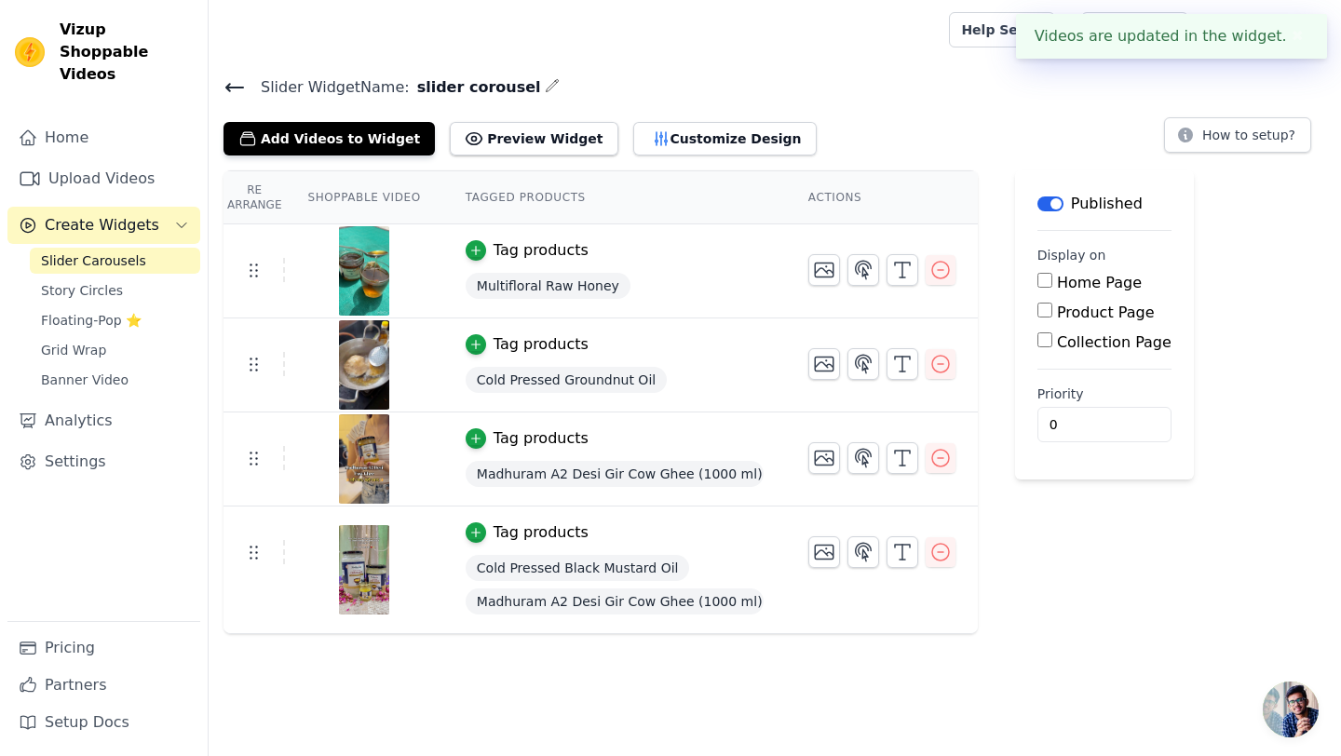
click at [1045, 281] on input "Home Page" at bounding box center [1044, 280] width 15 height 15
checkbox input "true"
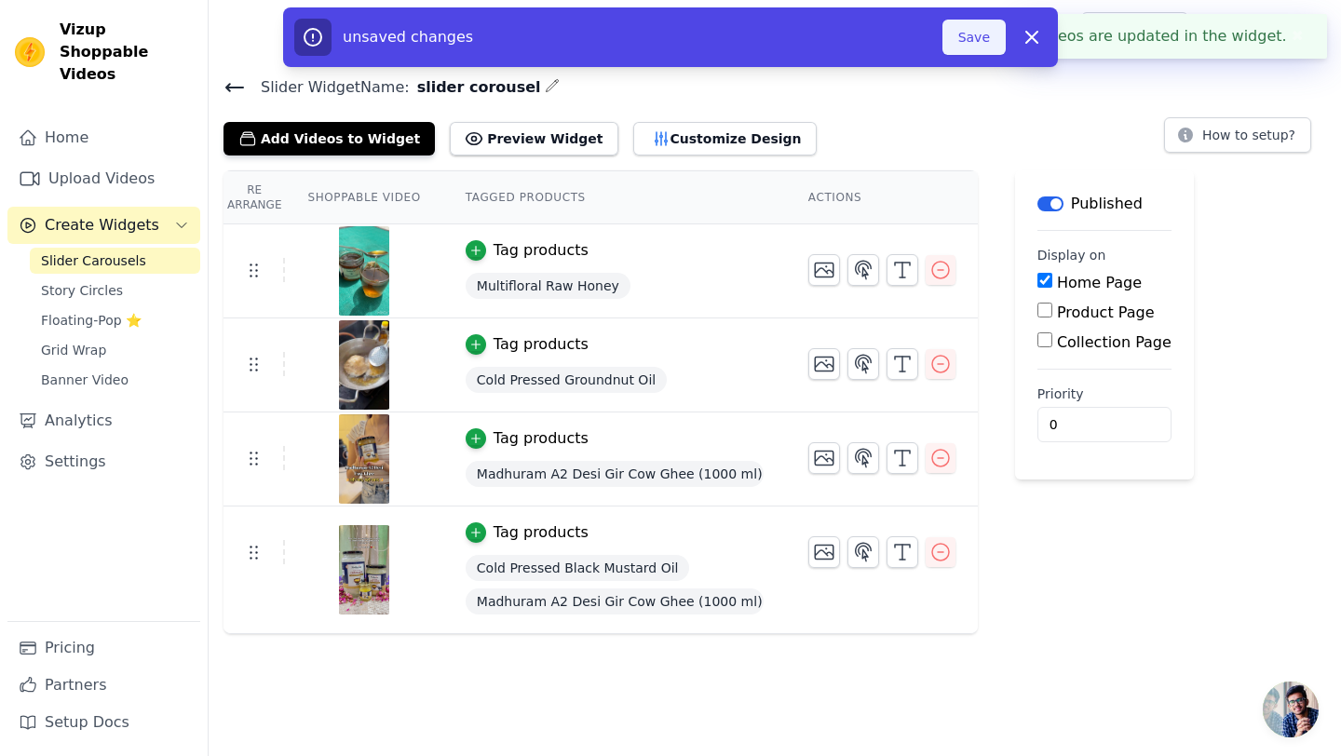
click at [979, 37] on button "Save" at bounding box center [973, 37] width 63 height 35
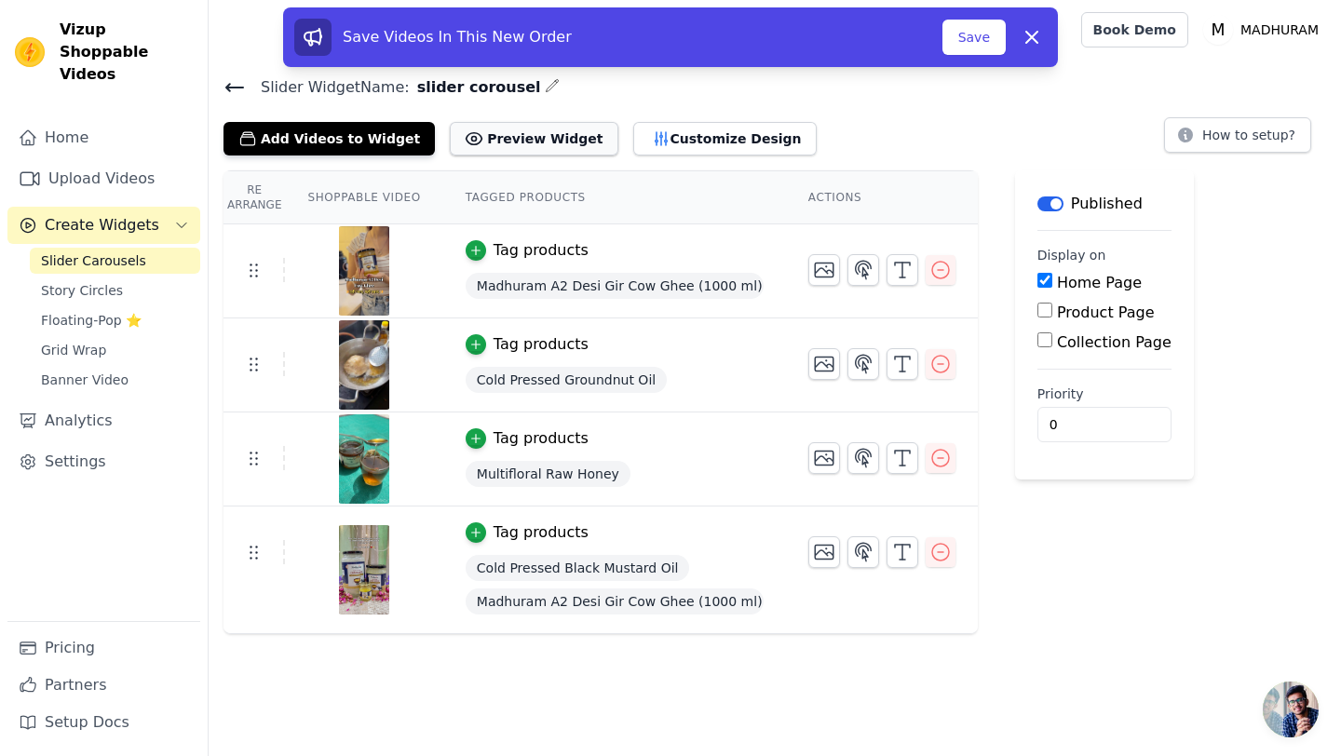
click at [488, 144] on button "Preview Widget" at bounding box center [534, 139] width 168 height 34
click at [821, 271] on icon "button" at bounding box center [824, 270] width 22 height 22
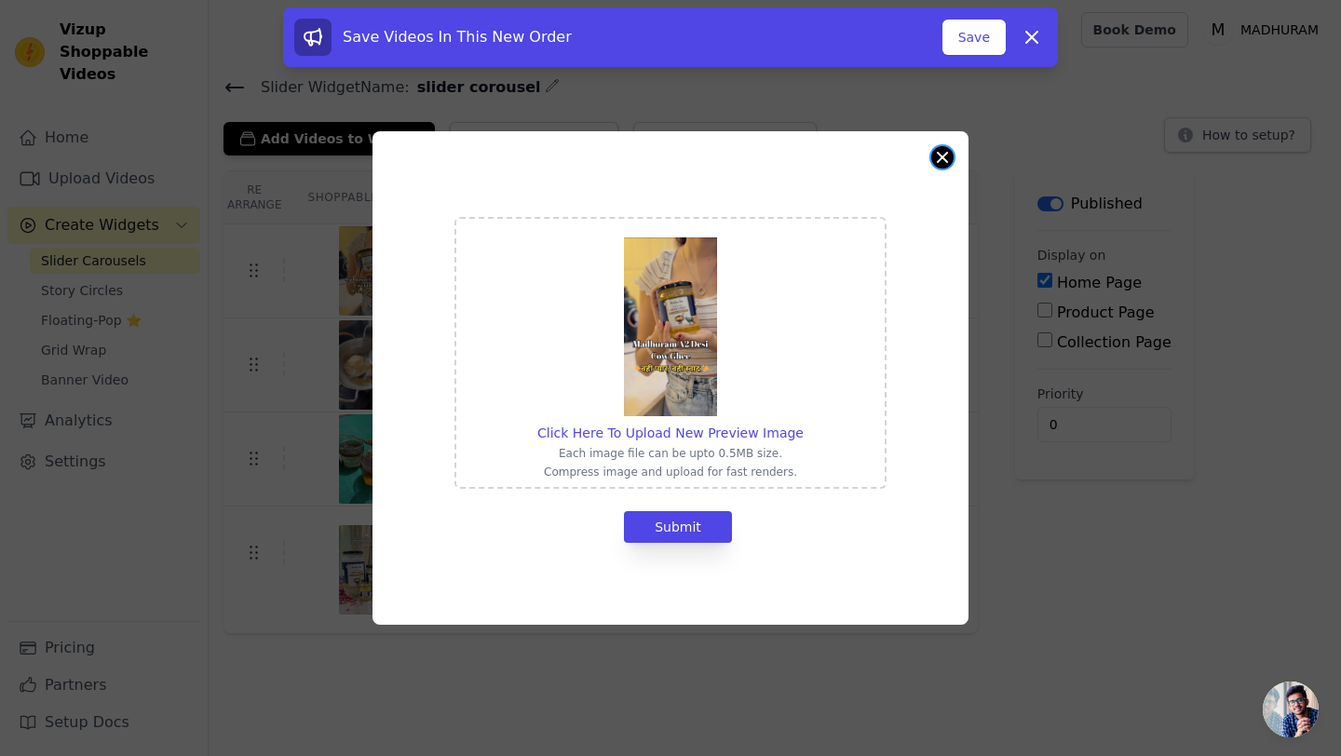
click at [949, 151] on button "Close modal" at bounding box center [942, 157] width 22 height 22
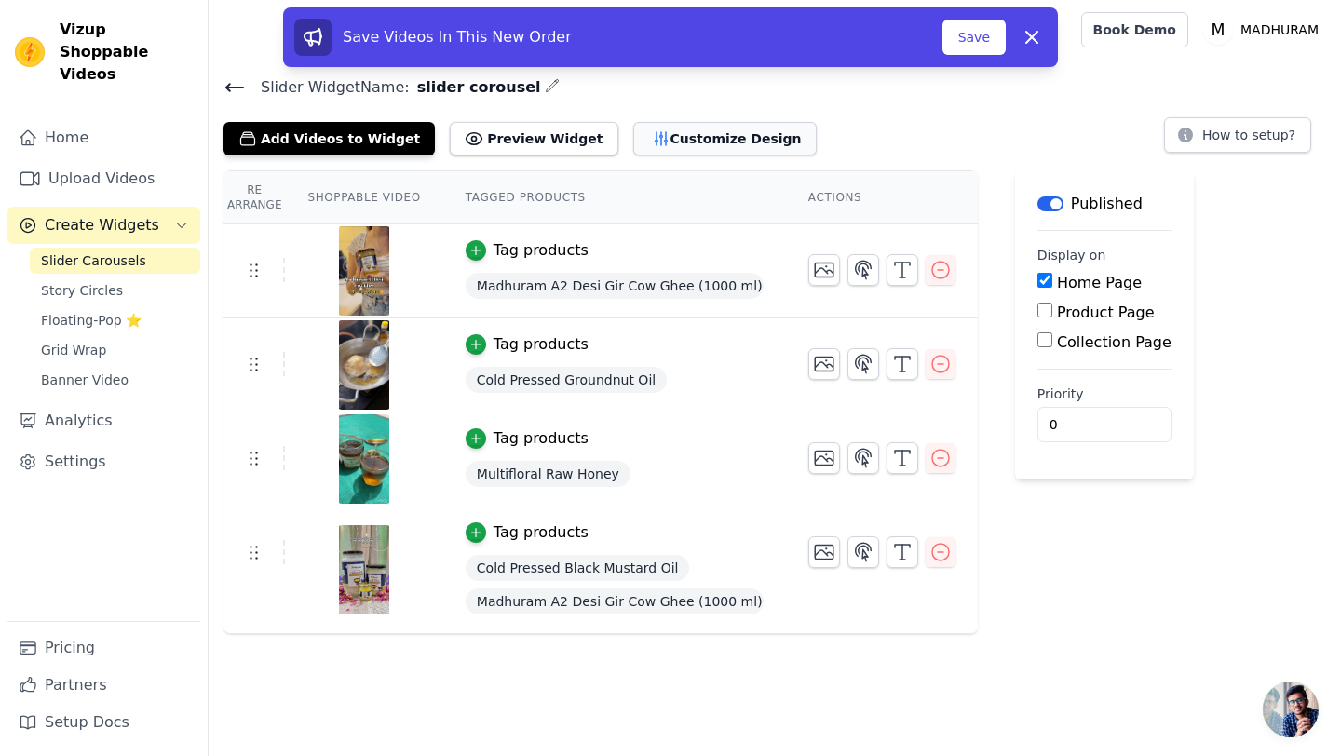
click at [681, 139] on button "Customize Design" at bounding box center [724, 139] width 183 height 34
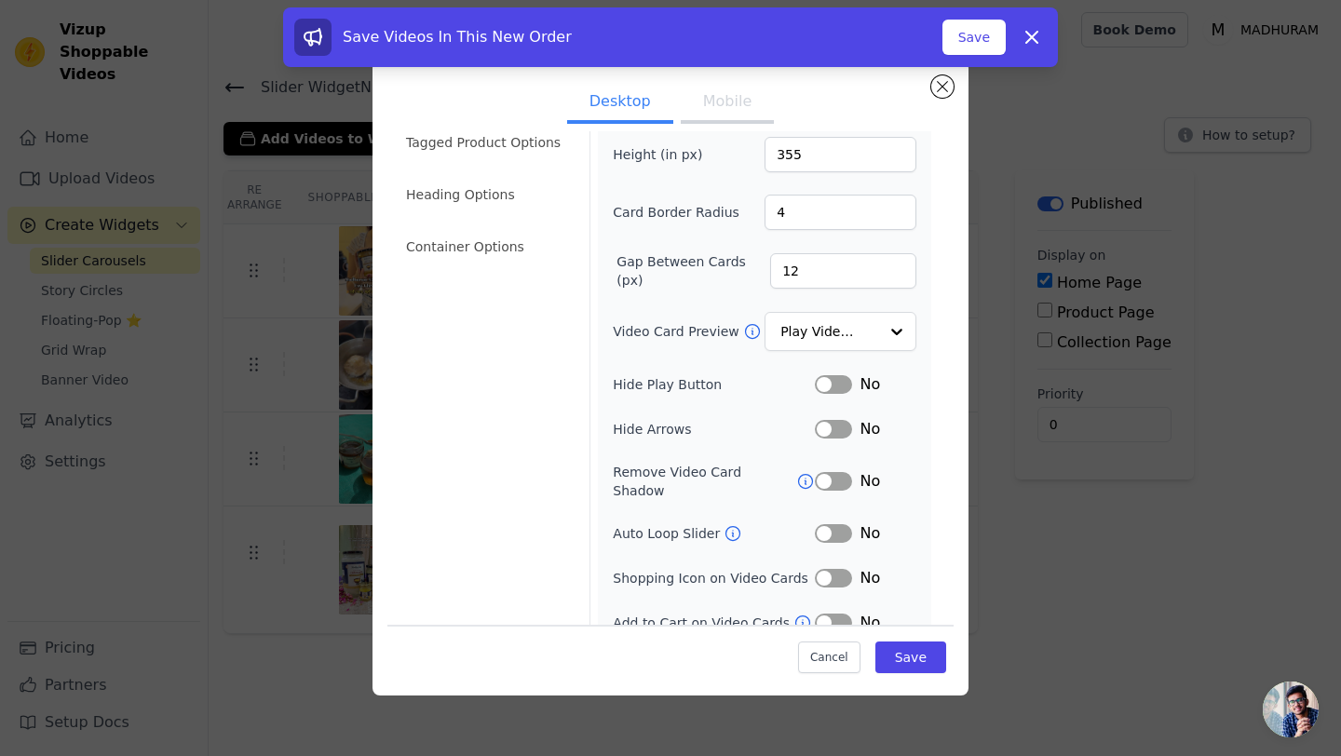
scroll to position [88, 0]
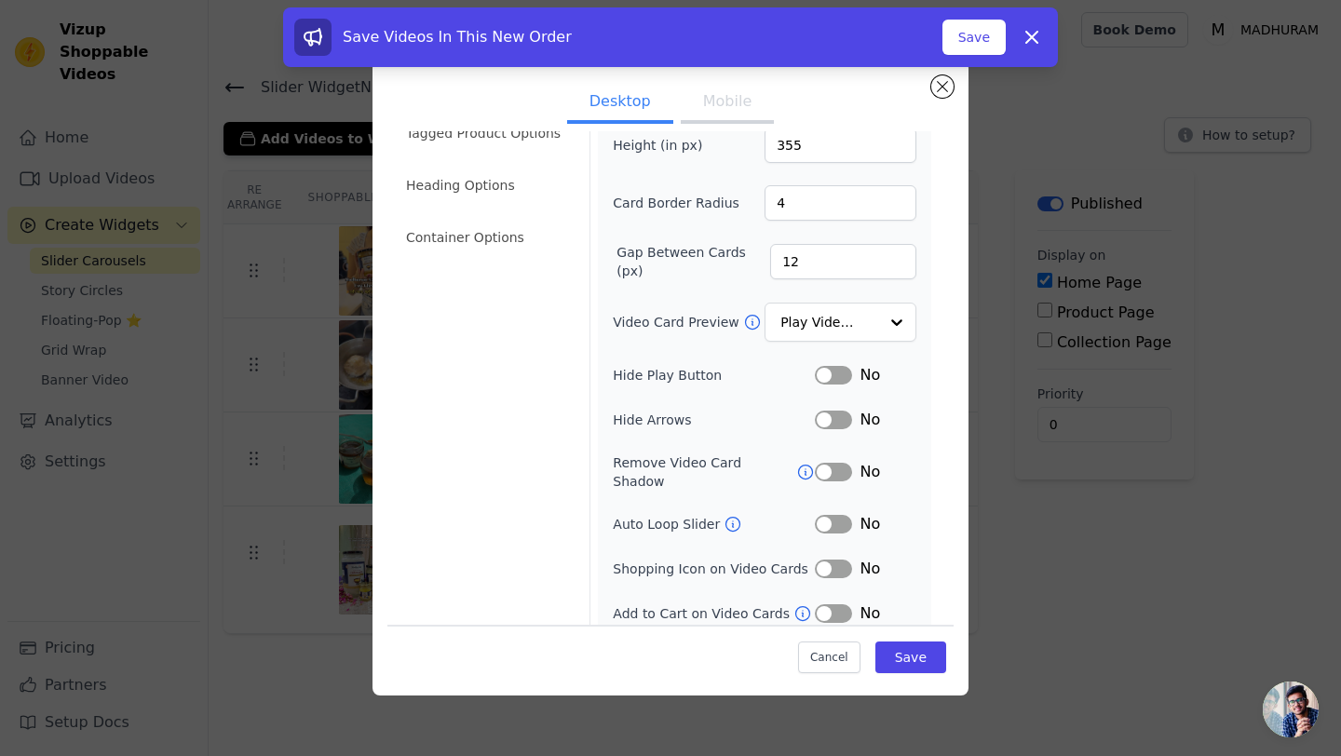
click at [843, 369] on button "Label" at bounding box center [833, 375] width 37 height 19
click at [496, 177] on li "Heading Options" at bounding box center [486, 185] width 183 height 37
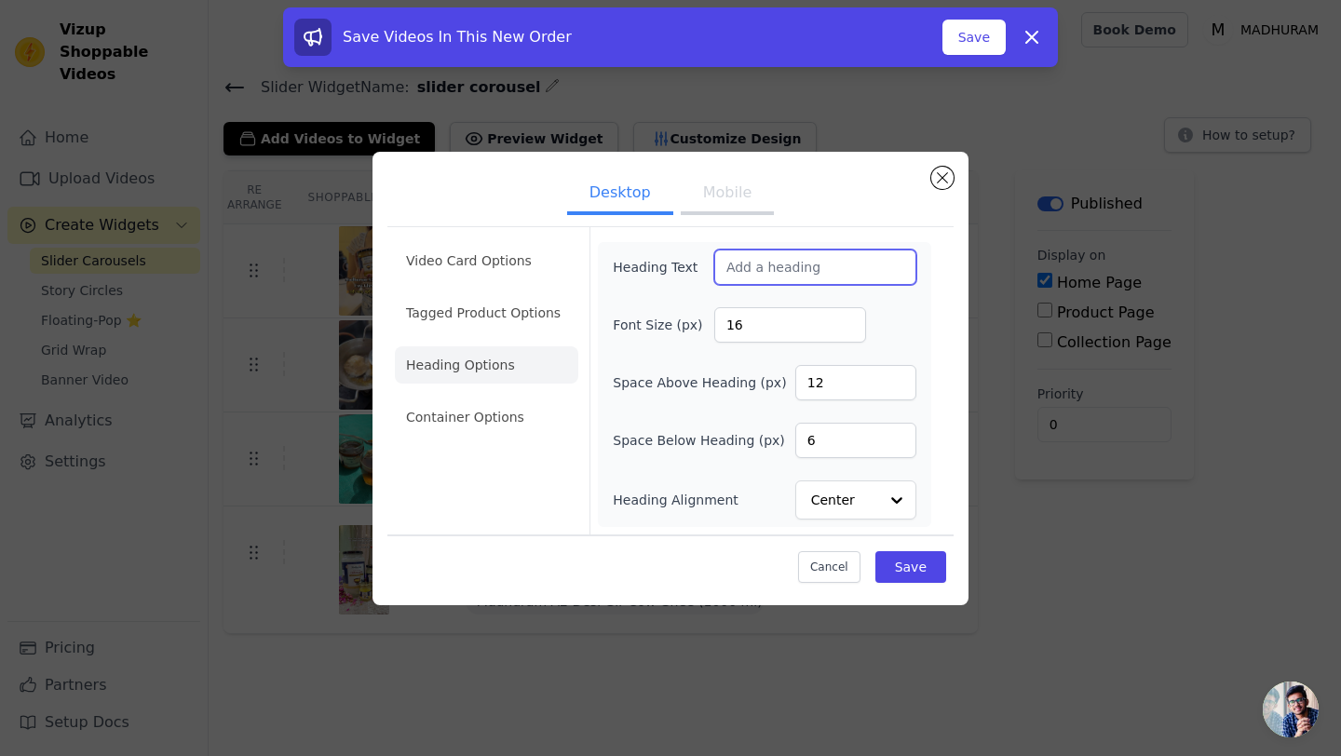
click at [742, 267] on input "Heading Text" at bounding box center [815, 267] width 202 height 35
type input "Shop by Videos"
click at [739, 322] on input "16" at bounding box center [790, 324] width 152 height 35
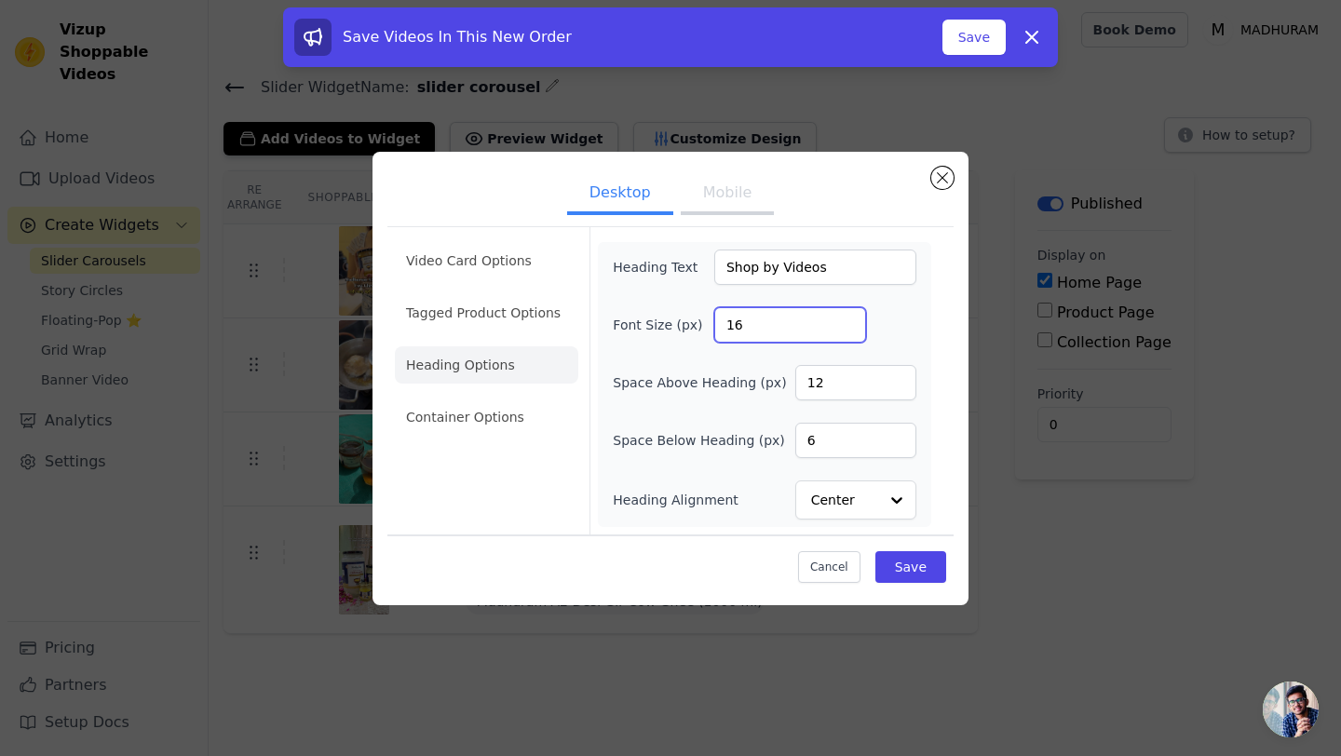
click at [739, 322] on input "16" at bounding box center [790, 324] width 152 height 35
type input "22"
click at [483, 419] on li "Container Options" at bounding box center [486, 416] width 183 height 37
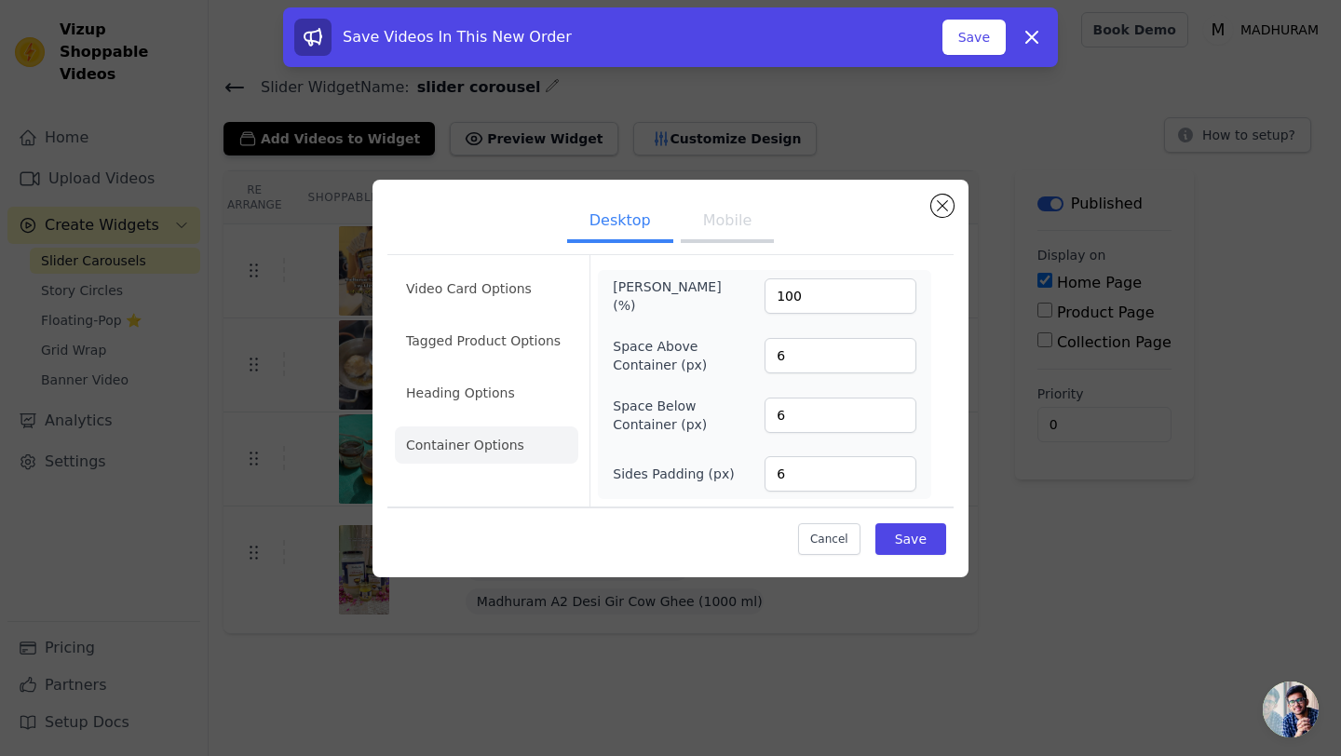
click at [720, 210] on button "Mobile" at bounding box center [727, 222] width 93 height 41
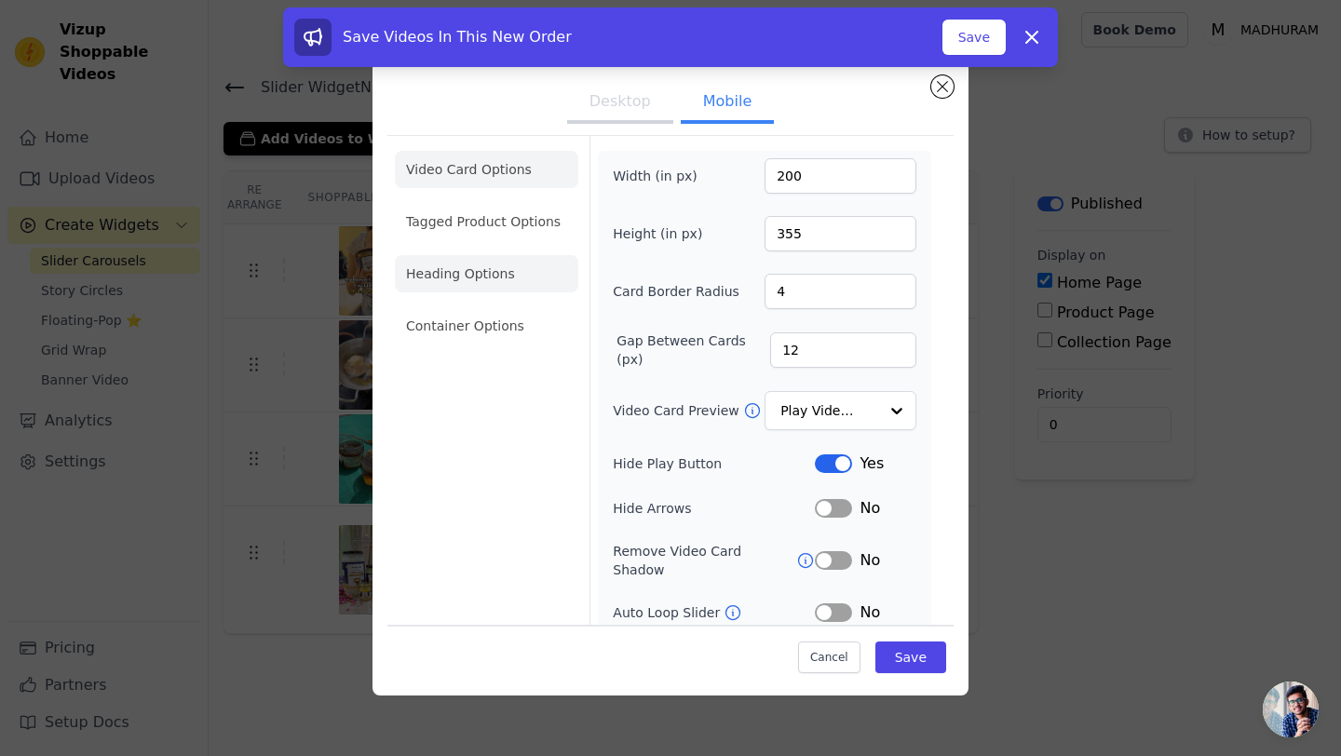
click at [484, 277] on li "Heading Options" at bounding box center [486, 273] width 183 height 37
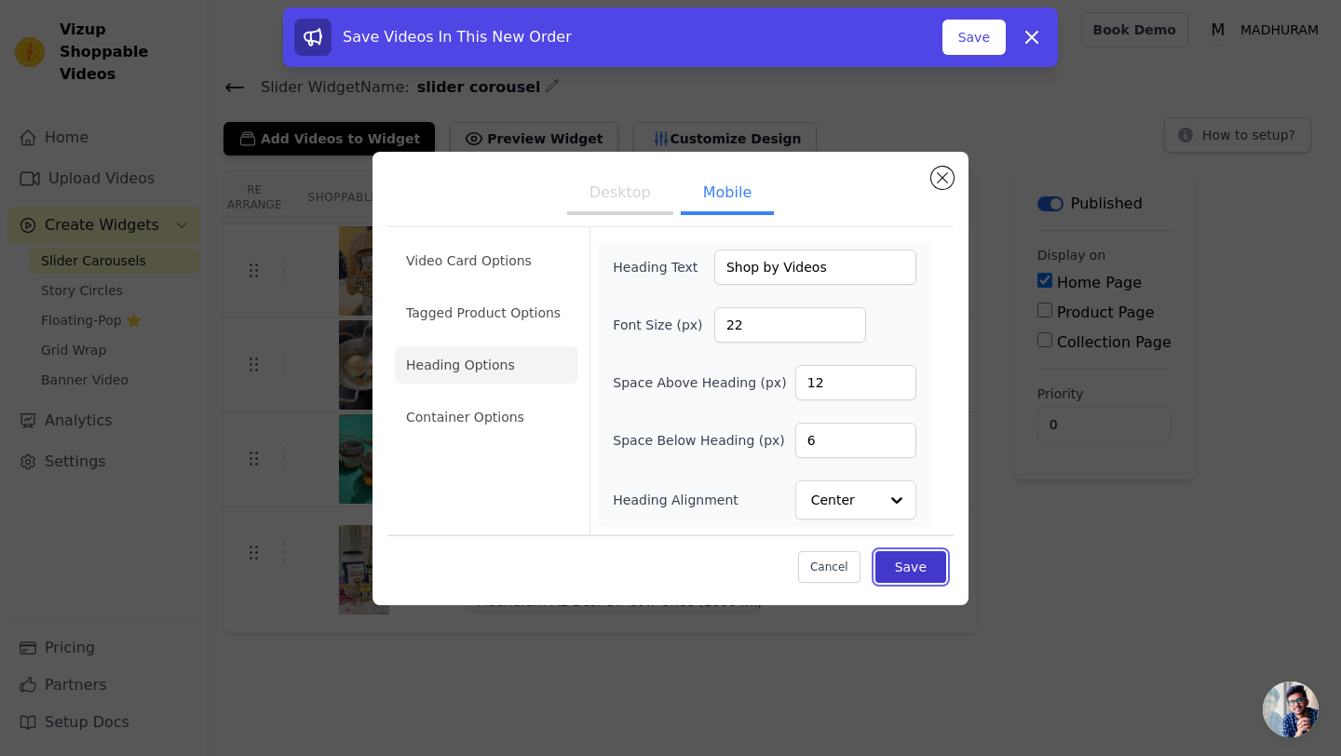
click at [895, 572] on button "Save" at bounding box center [910, 567] width 71 height 32
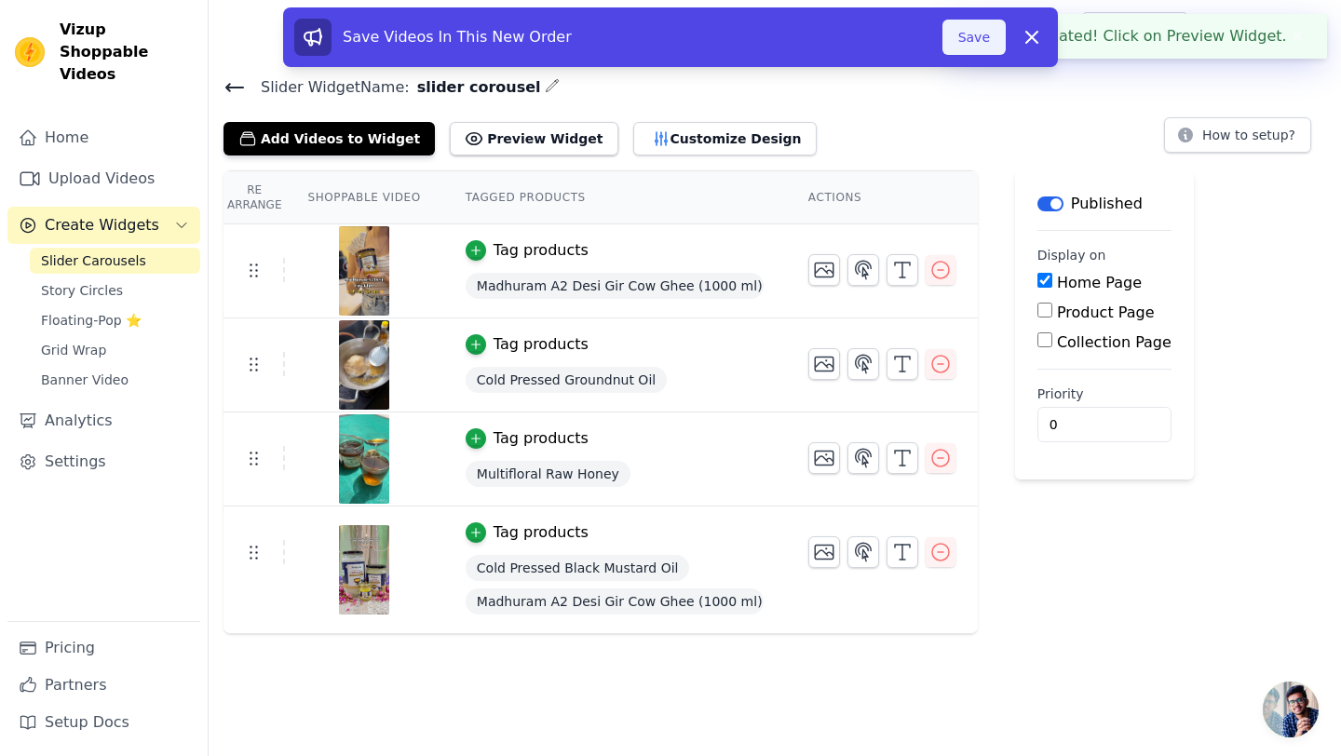
click at [969, 32] on button "Save" at bounding box center [973, 37] width 63 height 35
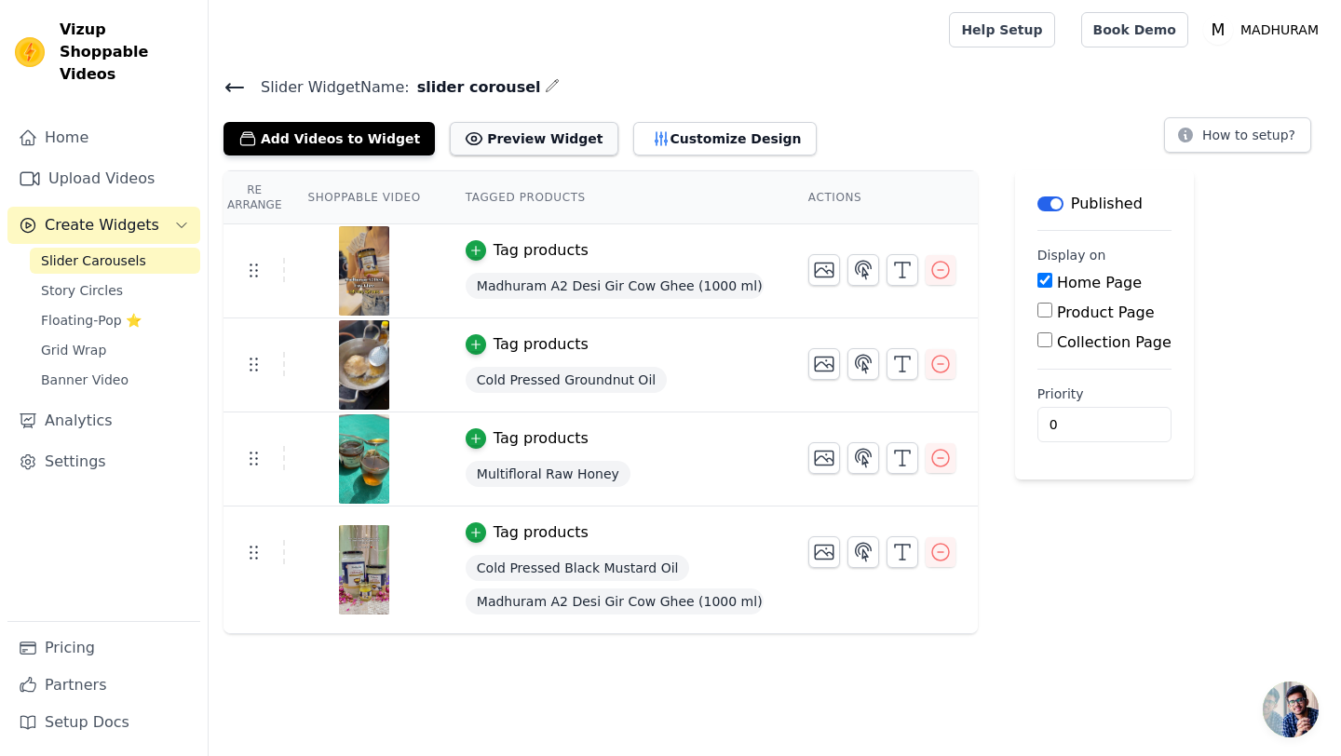
click at [471, 142] on button "Preview Widget" at bounding box center [534, 139] width 168 height 34
click at [643, 153] on button "Customize Design" at bounding box center [724, 139] width 183 height 34
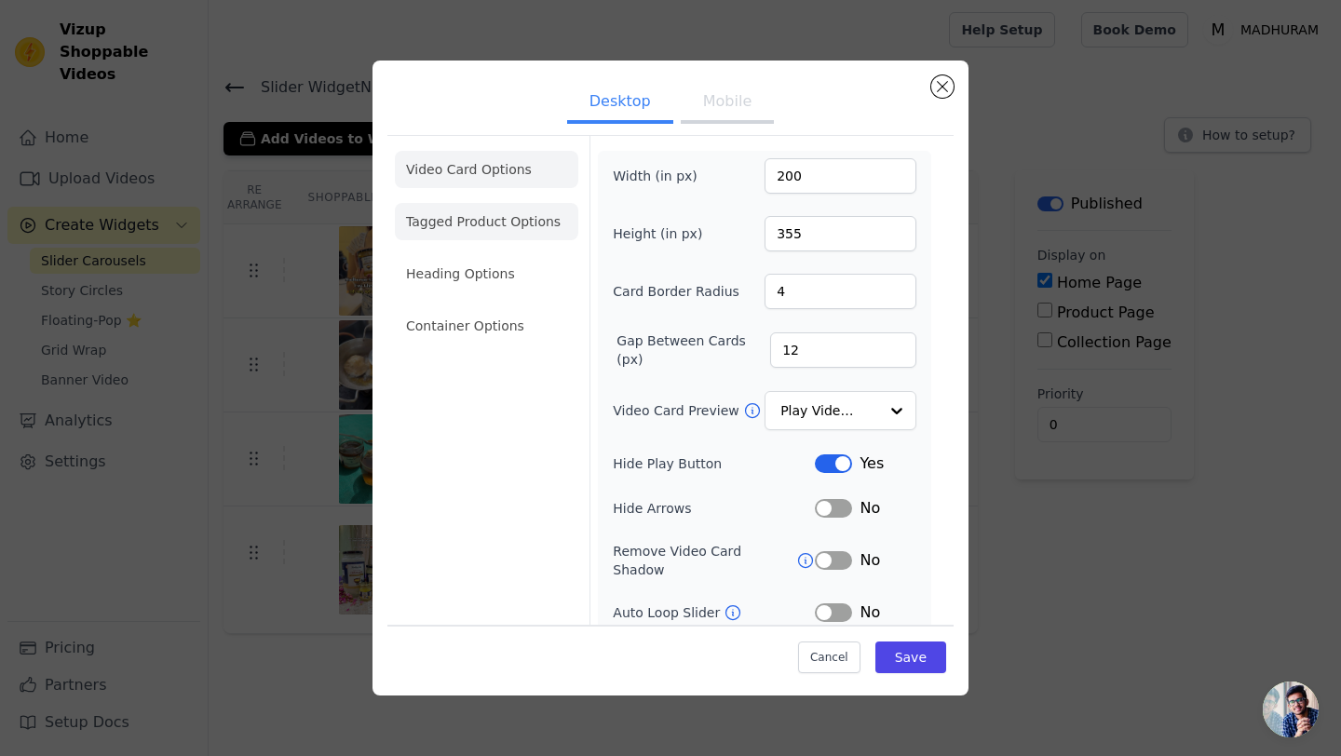
click at [460, 307] on li "Tagged Product Options" at bounding box center [486, 325] width 183 height 37
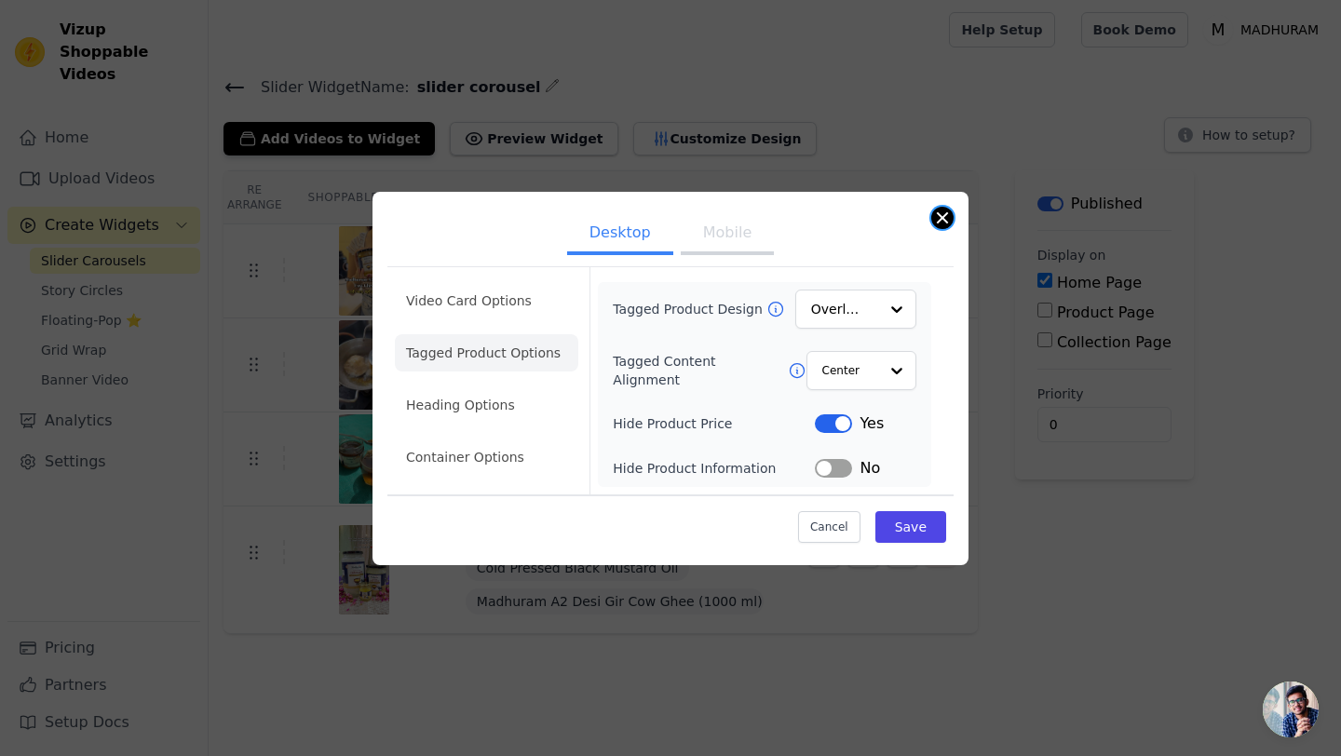
click at [950, 220] on button "Close modal" at bounding box center [942, 218] width 22 height 22
